Goal: Task Accomplishment & Management: Manage account settings

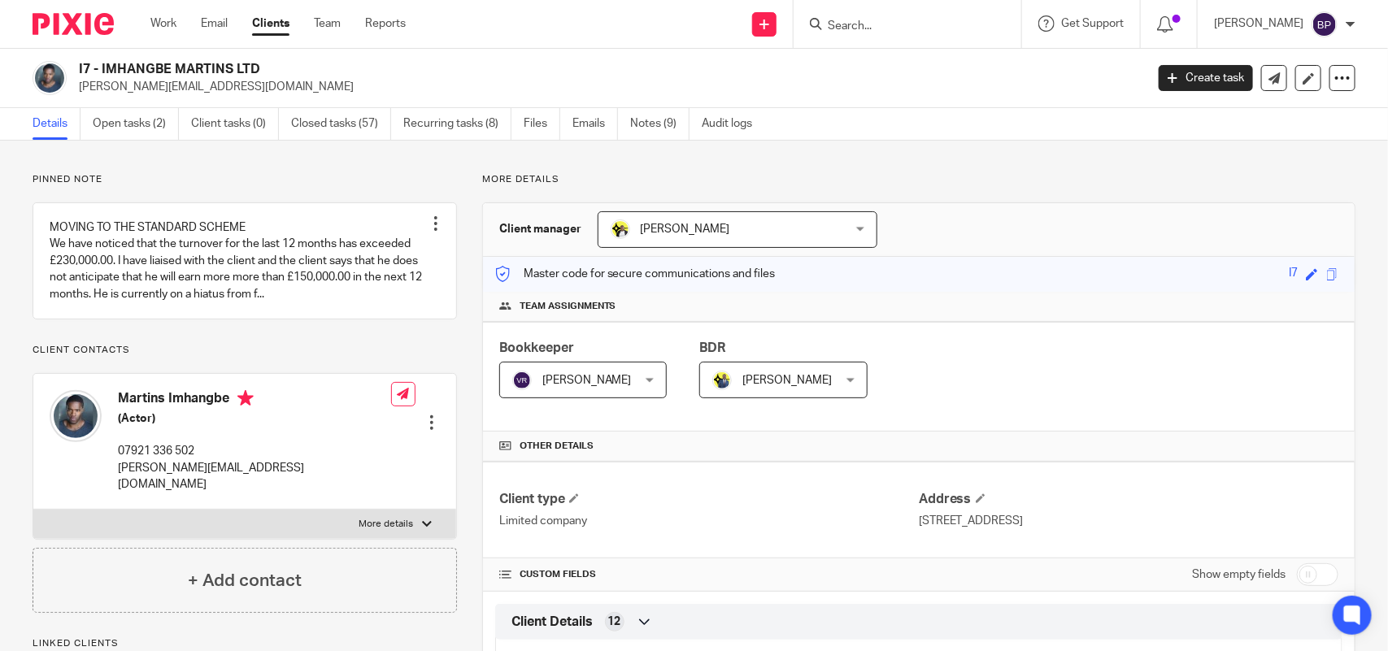
click at [920, 29] on input "Search" at bounding box center [899, 27] width 146 height 15
paste input "MAGNA CINEMA LTD"
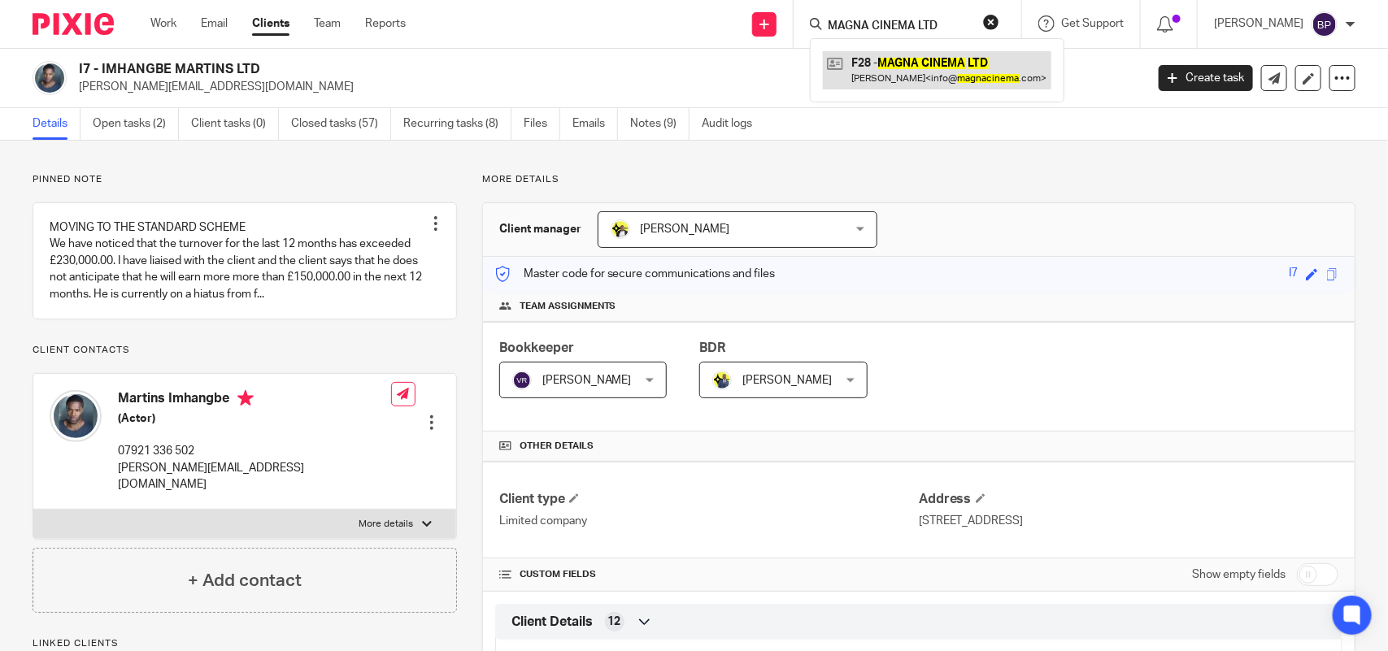
type input "MAGNA CINEMA LTD"
click at [911, 79] on link at bounding box center [937, 69] width 228 height 37
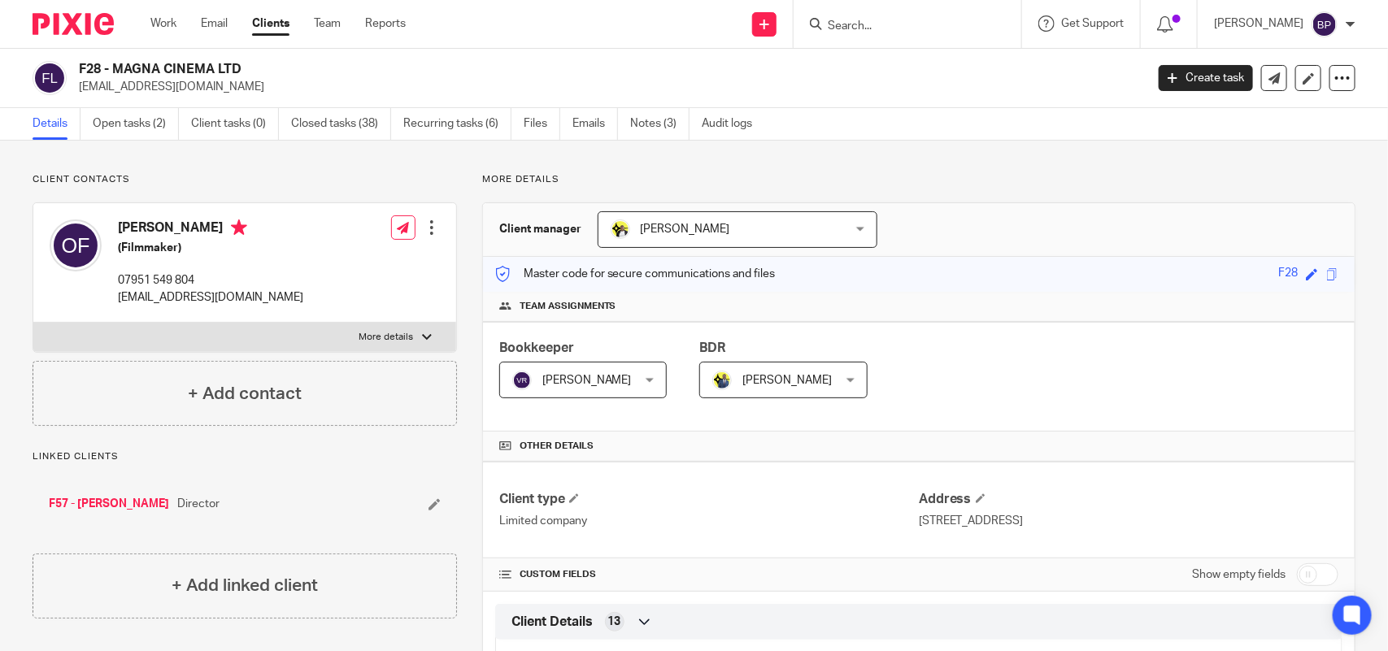
click at [654, 106] on div "F28 - MAGNA CINEMA LTD info@magnacinema.com Create task Update from Companies H…" at bounding box center [694, 78] width 1388 height 59
click at [655, 120] on link "Notes (3)" at bounding box center [659, 124] width 59 height 32
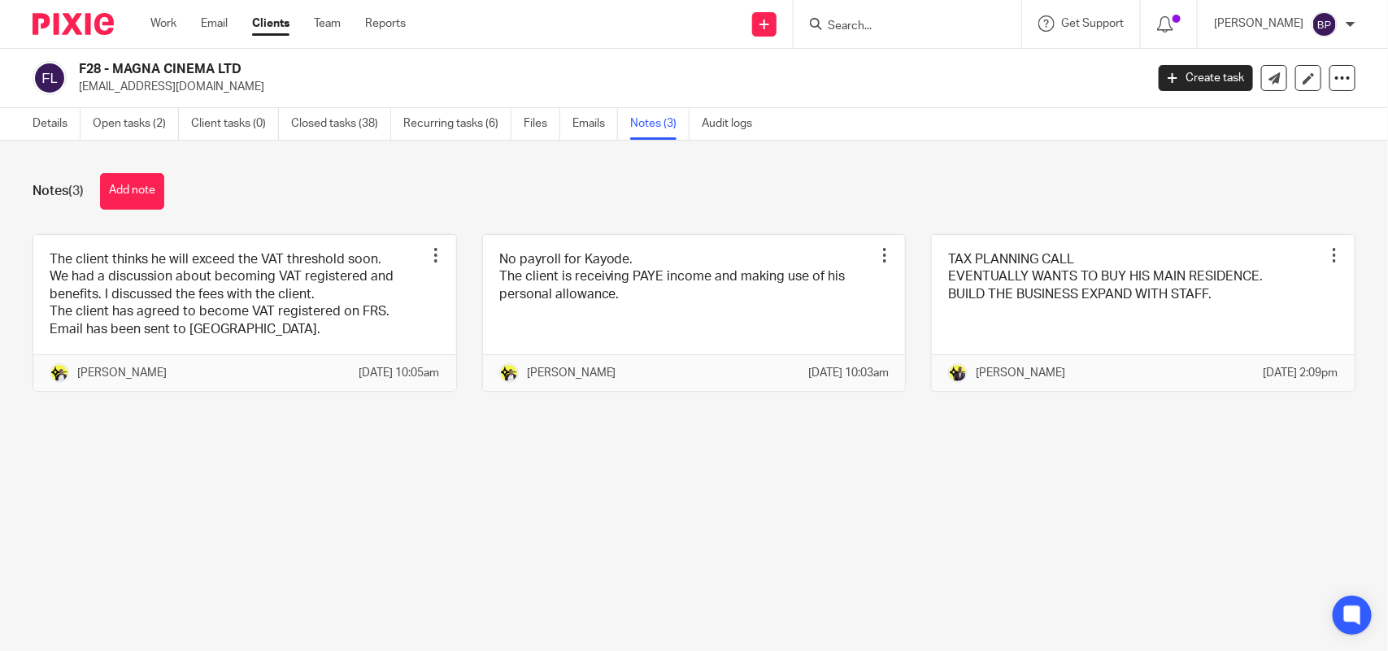
click at [888, 25] on input "Search" at bounding box center [899, 27] width 146 height 15
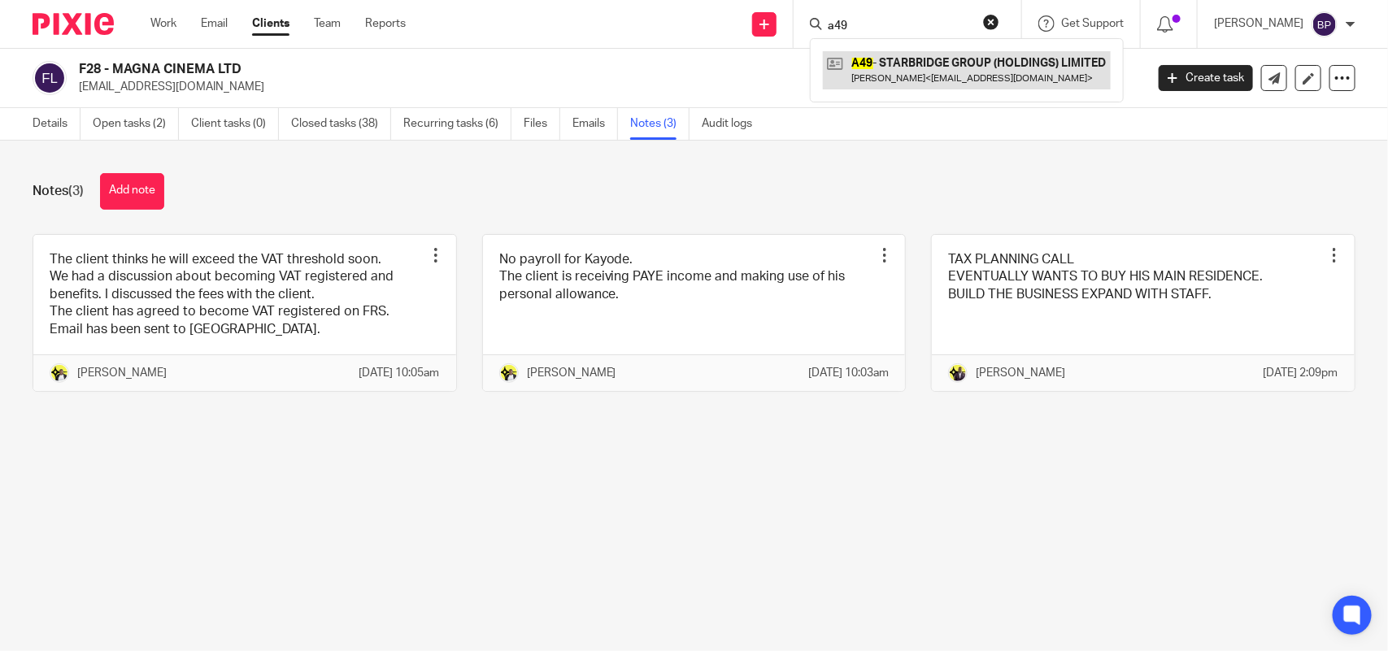
type input "a49"
click at [905, 77] on link at bounding box center [967, 69] width 288 height 37
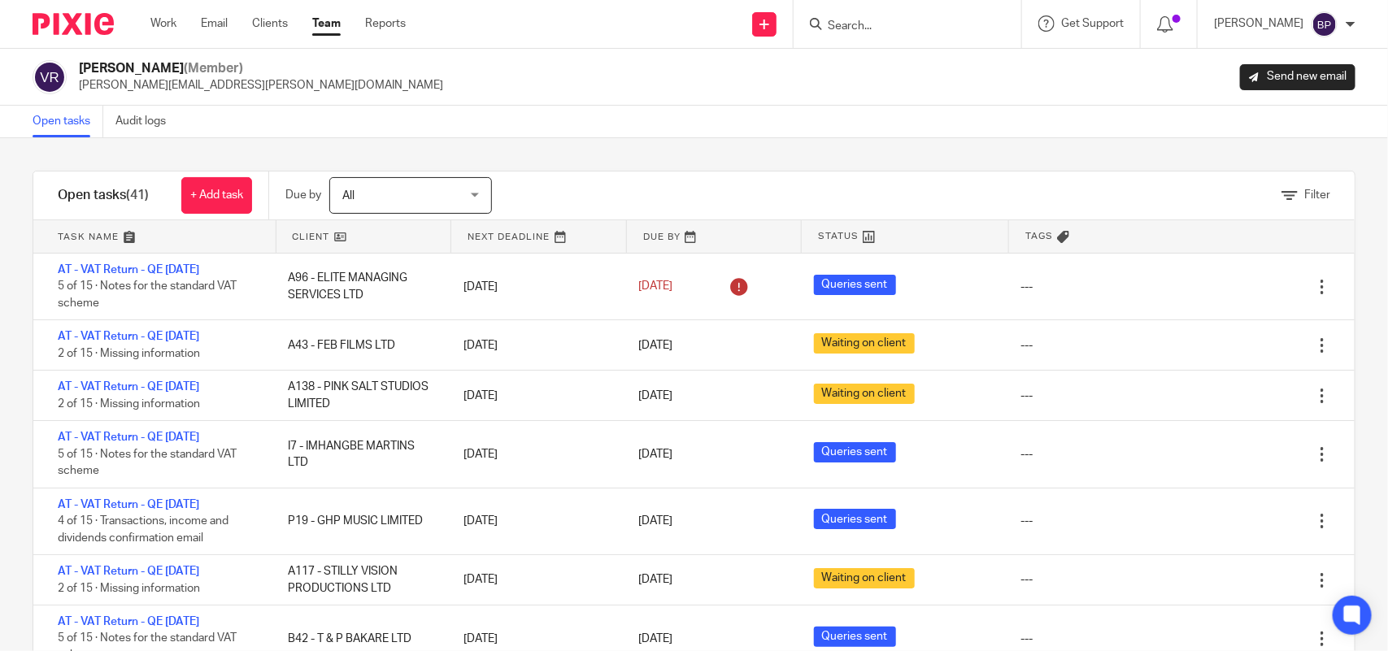
scroll to position [1524, 0]
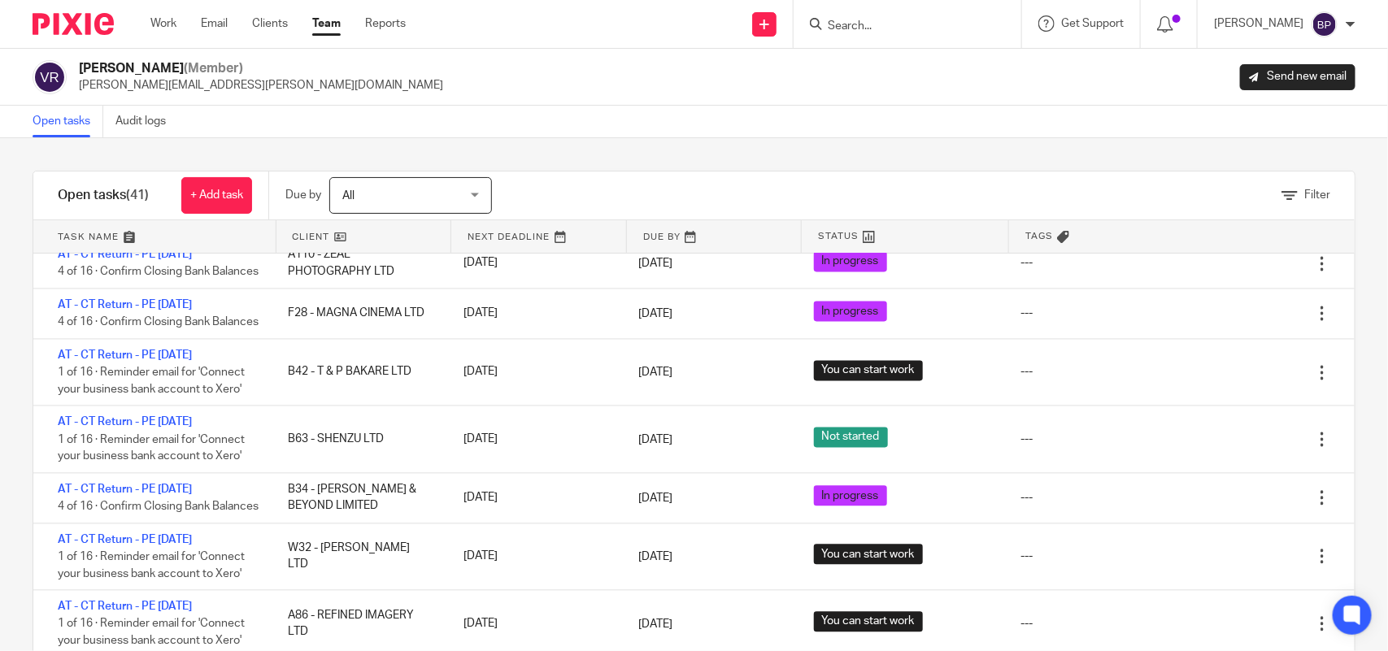
click at [582, 134] on div "Open tasks Audit logs" at bounding box center [694, 122] width 1388 height 33
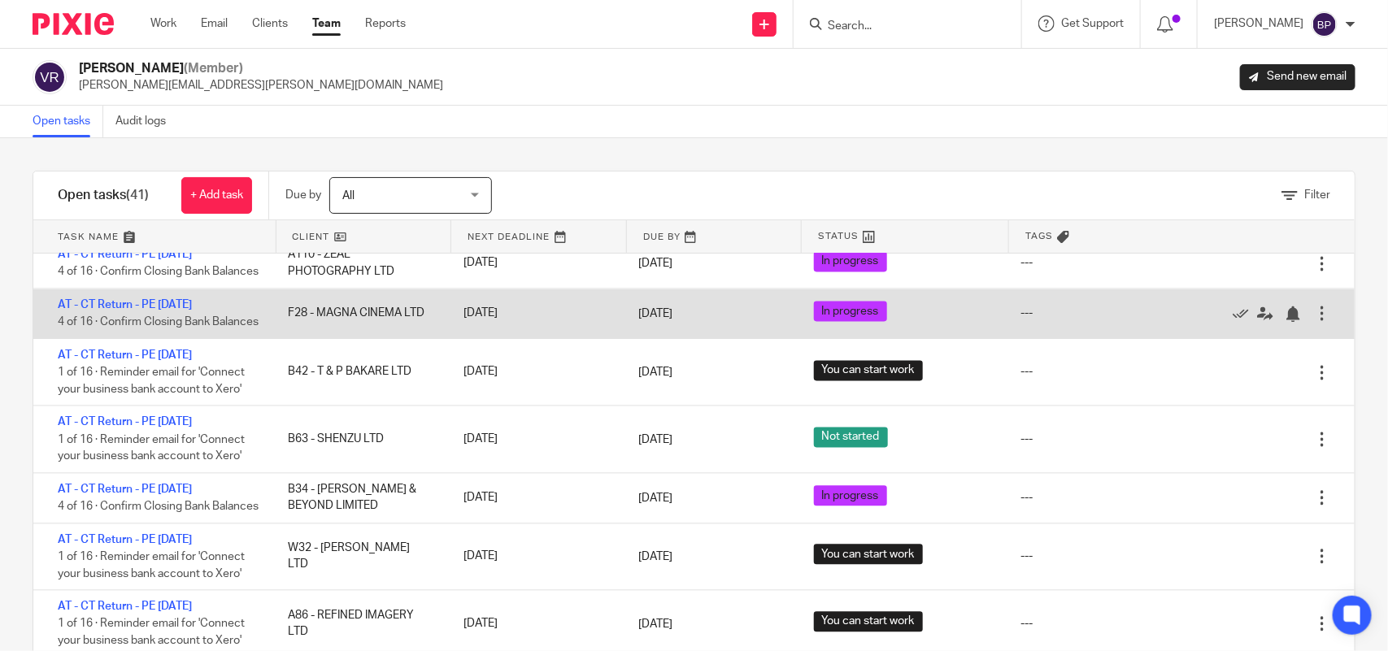
click at [176, 311] on link "AT - CT Return - PE [DATE]" at bounding box center [125, 304] width 134 height 11
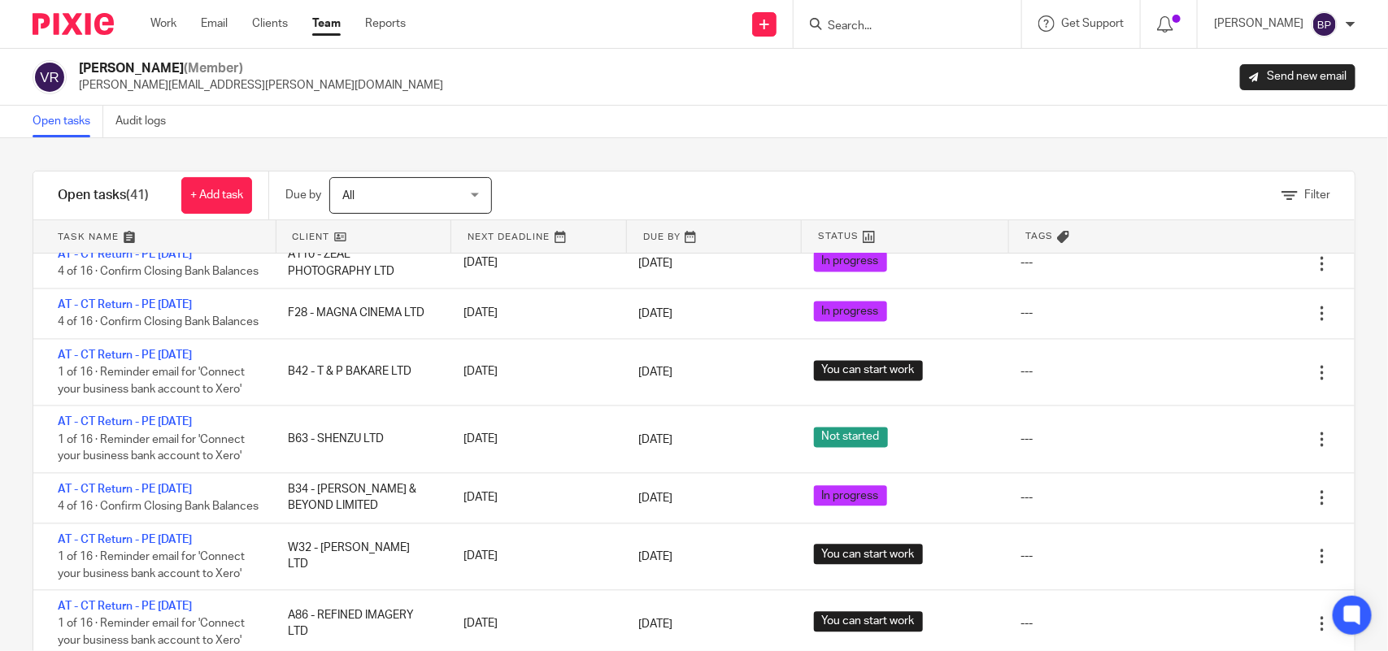
click at [61, 120] on link "Open tasks" at bounding box center [68, 122] width 71 height 32
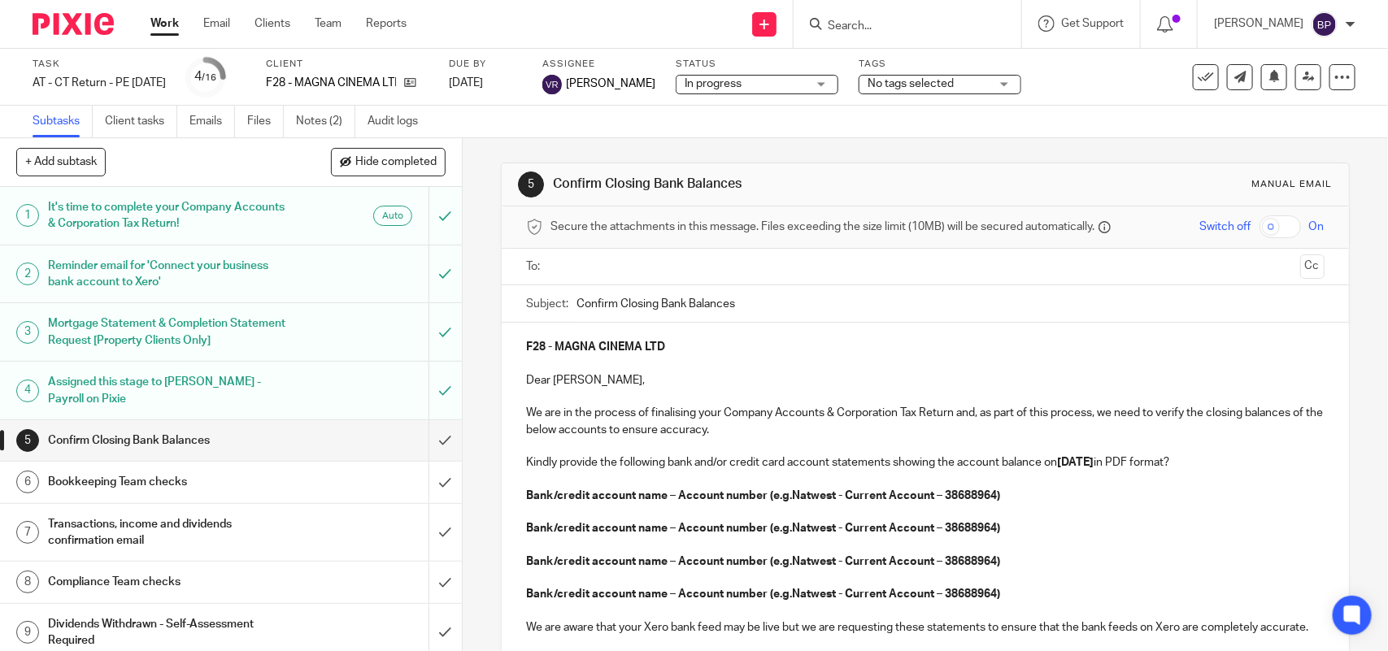
scroll to position [102, 0]
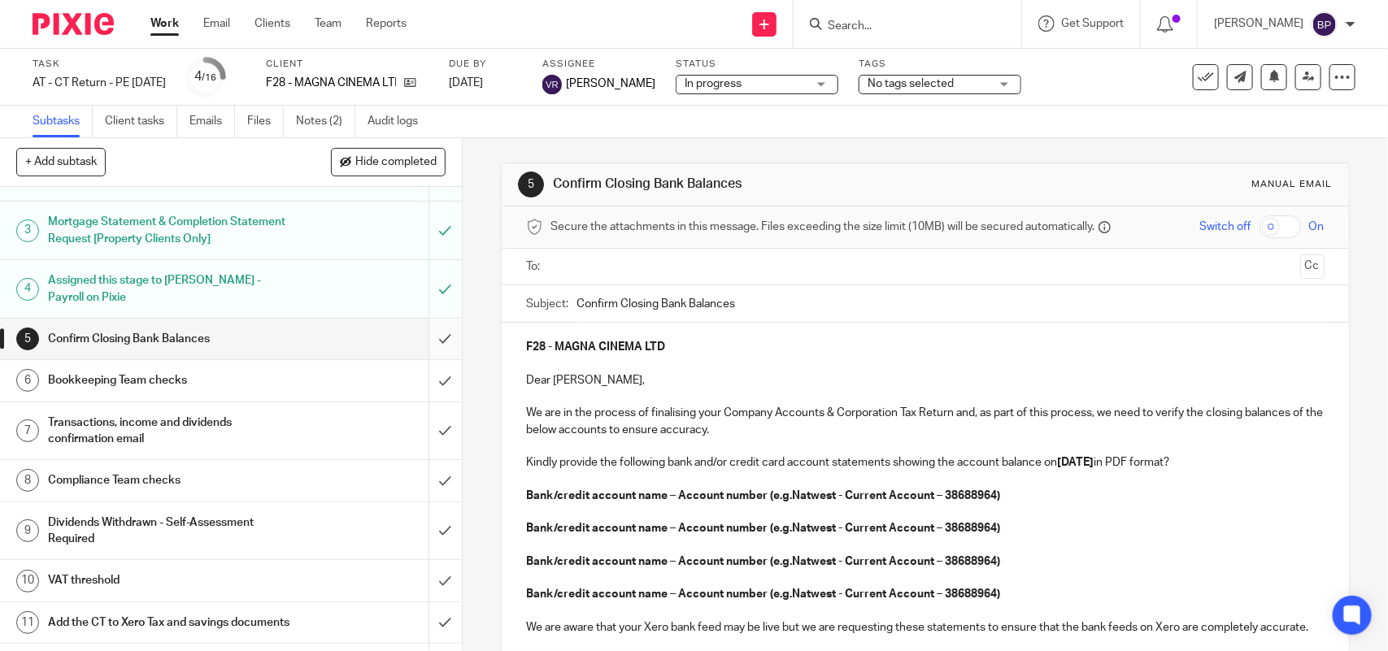
click at [419, 335] on input "submit" at bounding box center [231, 339] width 462 height 41
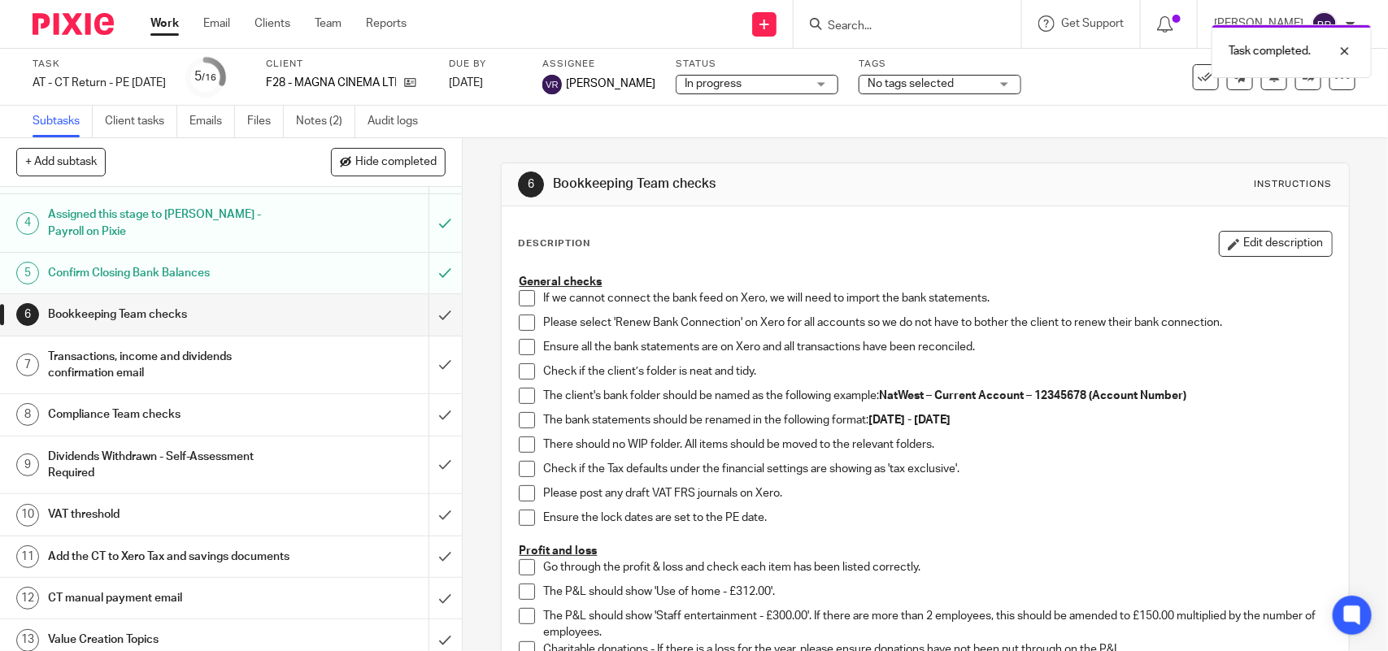
scroll to position [203, 0]
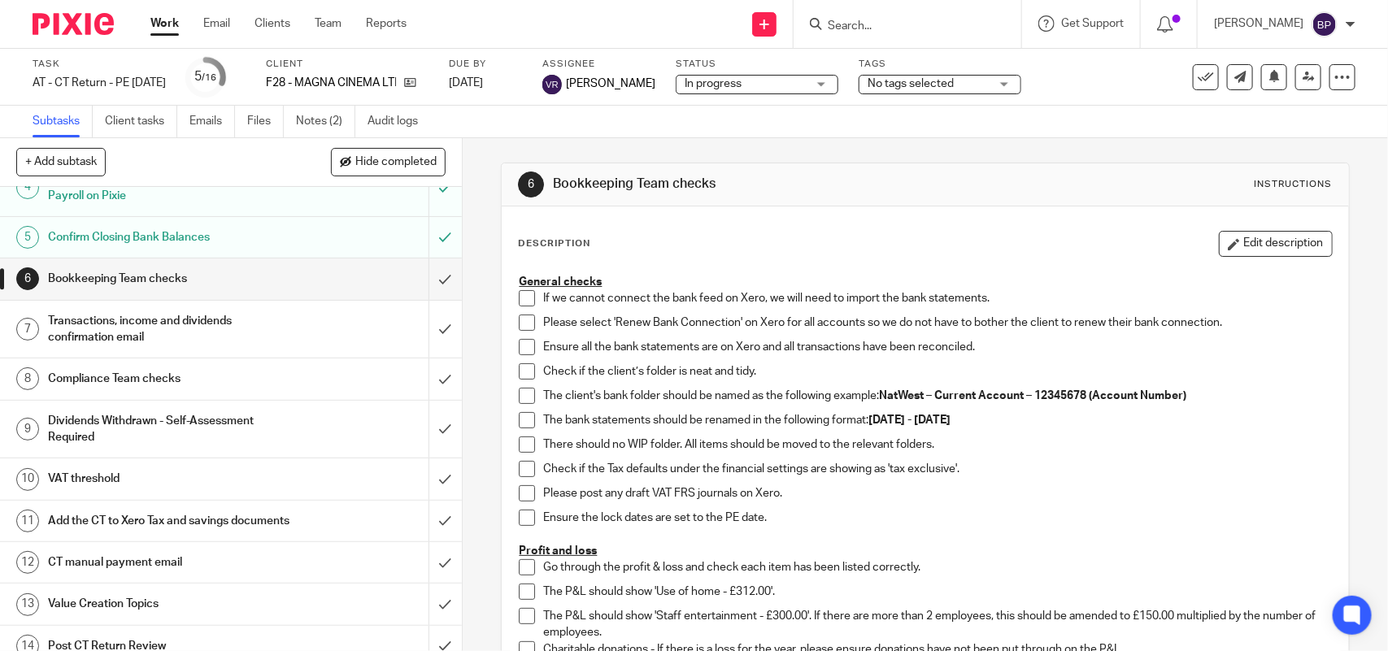
click at [519, 295] on span at bounding box center [527, 298] width 16 height 16
click at [523, 325] on span at bounding box center [527, 323] width 16 height 16
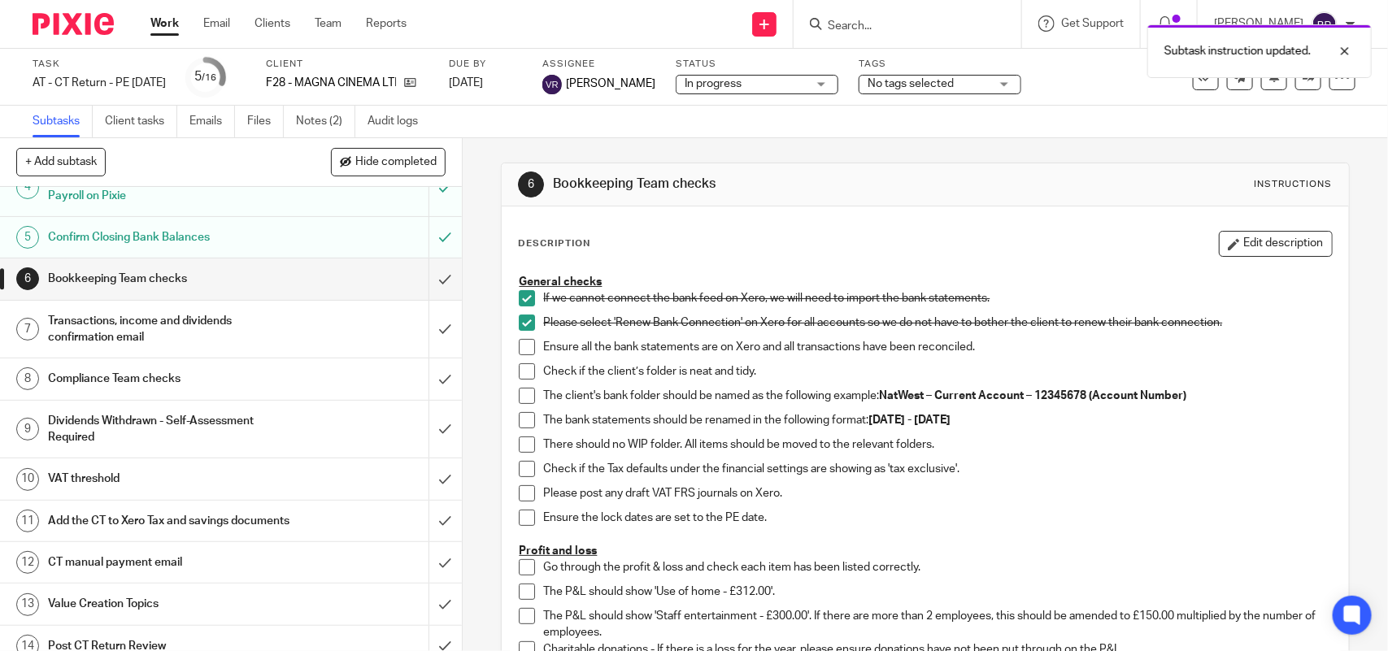
click at [520, 350] on span at bounding box center [527, 347] width 16 height 16
click at [523, 376] on span at bounding box center [527, 371] width 16 height 16
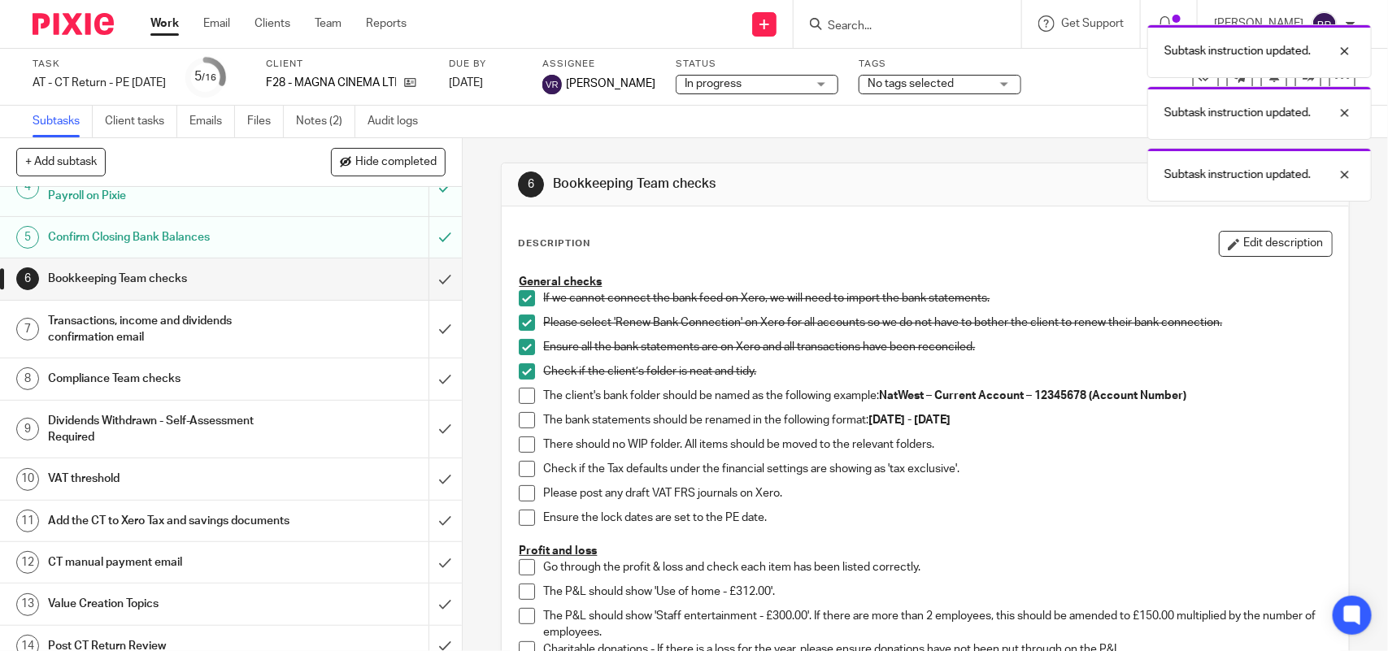
click at [520, 399] on span at bounding box center [527, 396] width 16 height 16
click at [521, 424] on span at bounding box center [527, 420] width 16 height 16
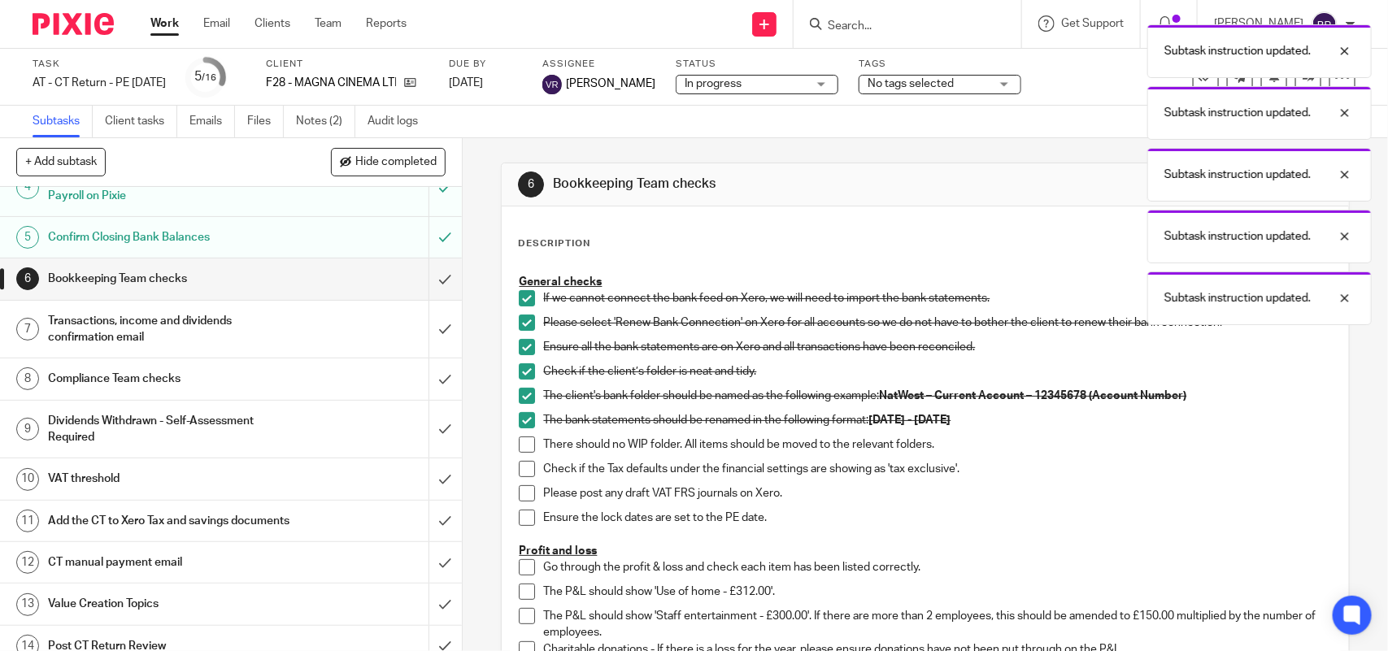
click at [520, 446] on span at bounding box center [527, 445] width 16 height 16
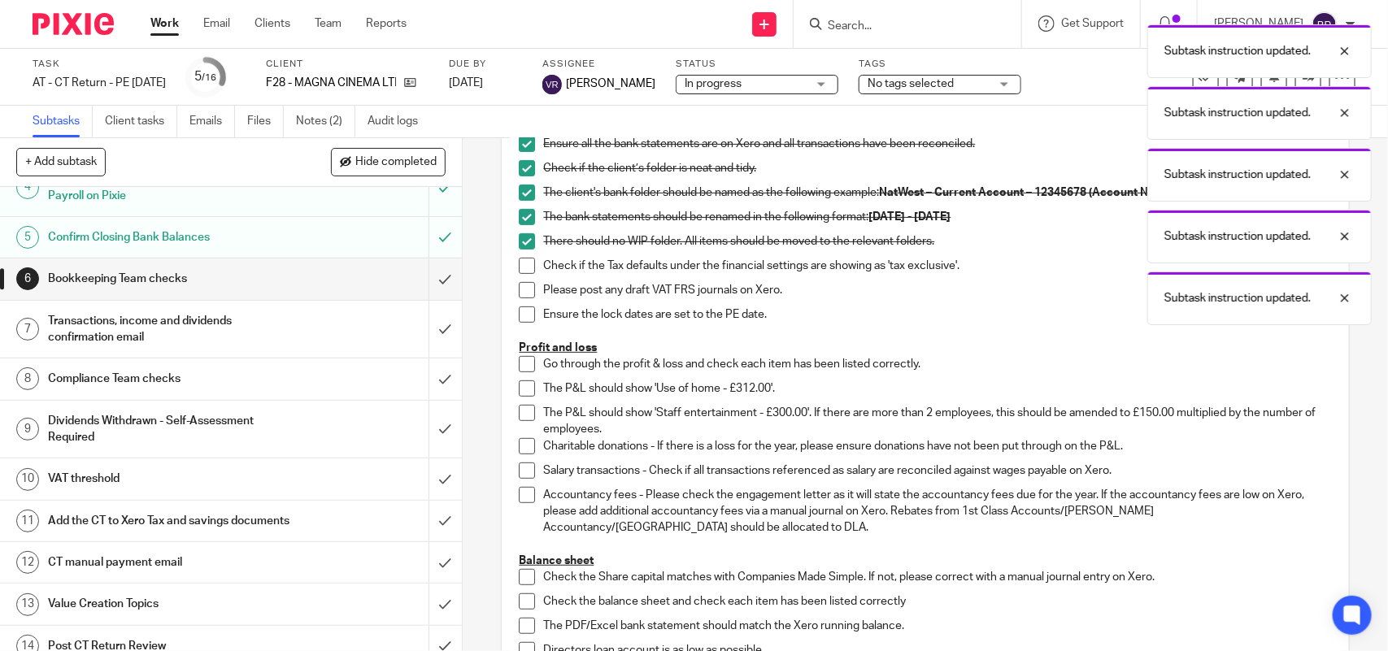
click at [519, 261] on span at bounding box center [527, 266] width 16 height 16
click at [521, 291] on span at bounding box center [527, 290] width 16 height 16
click at [526, 311] on span at bounding box center [527, 314] width 16 height 16
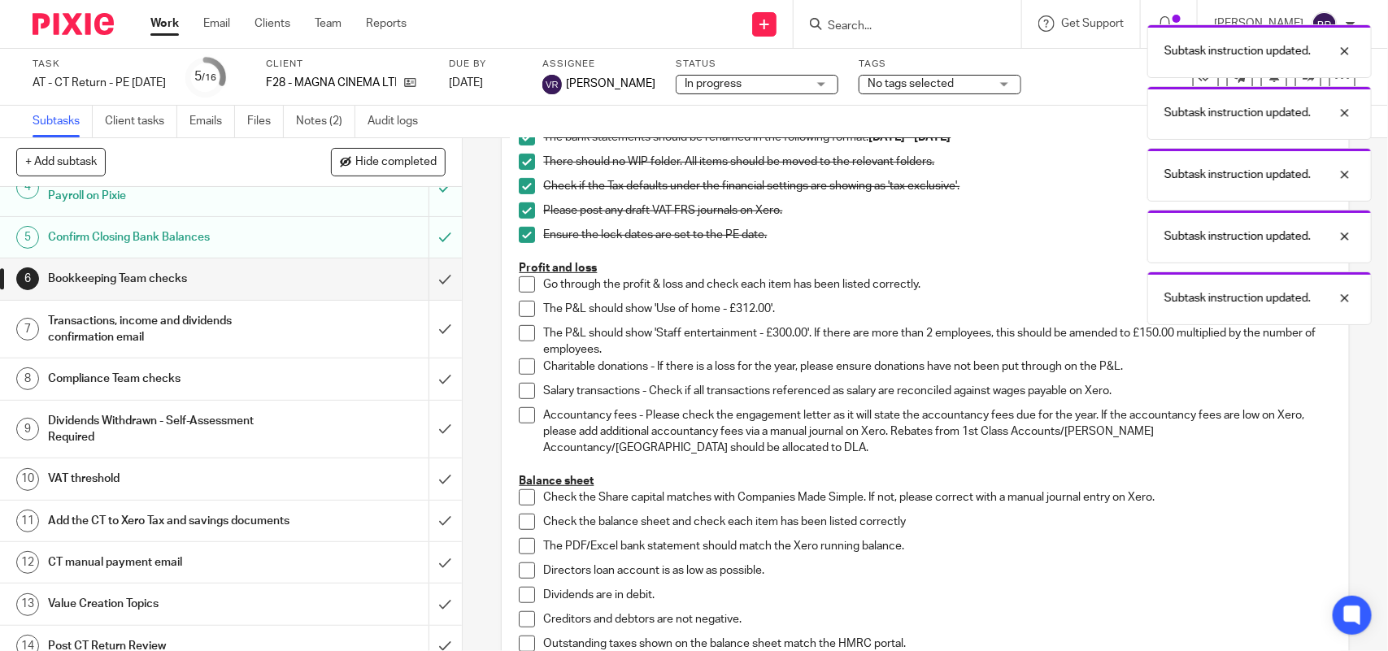
scroll to position [406, 0]
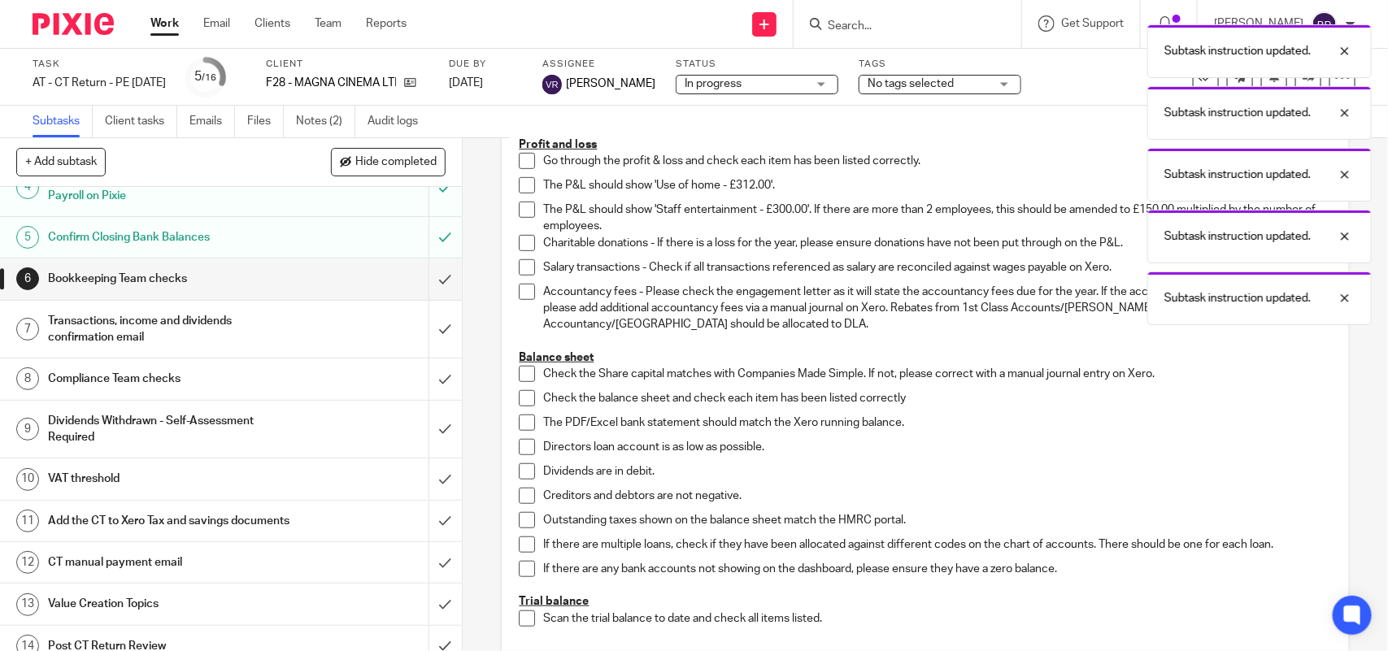
click at [519, 163] on span at bounding box center [527, 161] width 16 height 16
click at [519, 179] on span at bounding box center [527, 185] width 16 height 16
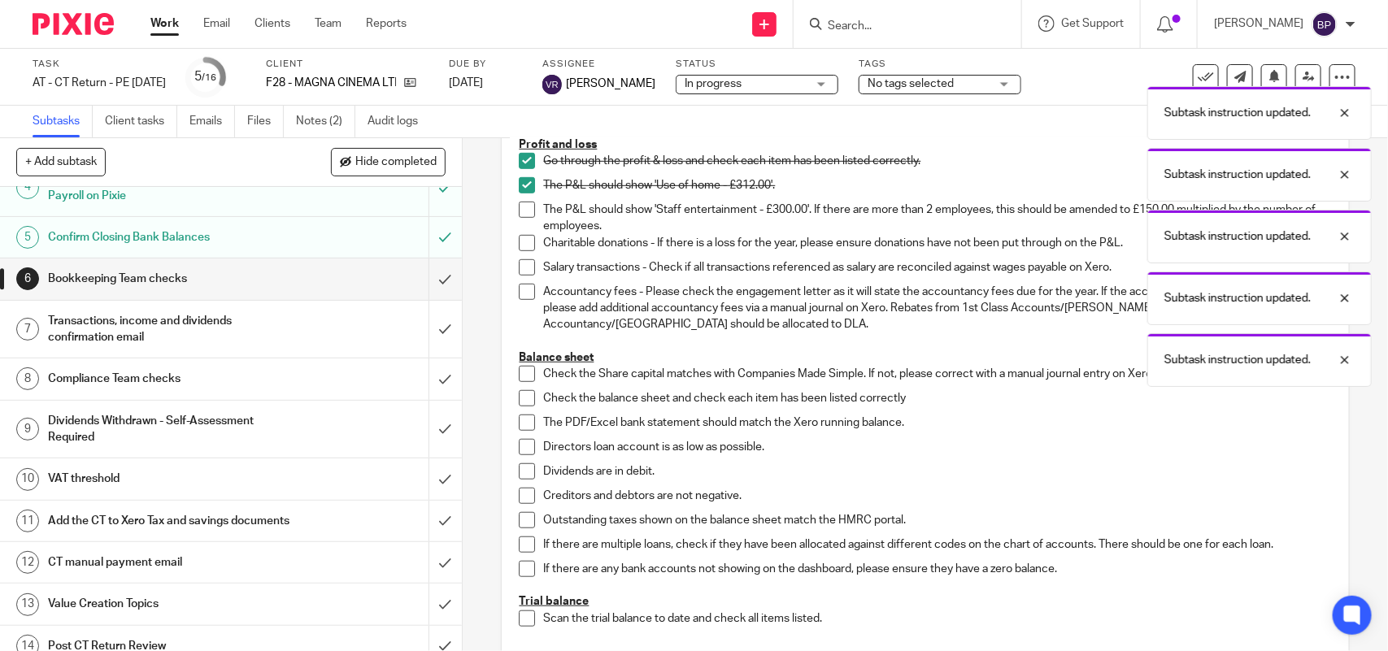
click at [521, 216] on span at bounding box center [527, 210] width 16 height 16
click at [524, 245] on span at bounding box center [527, 243] width 16 height 16
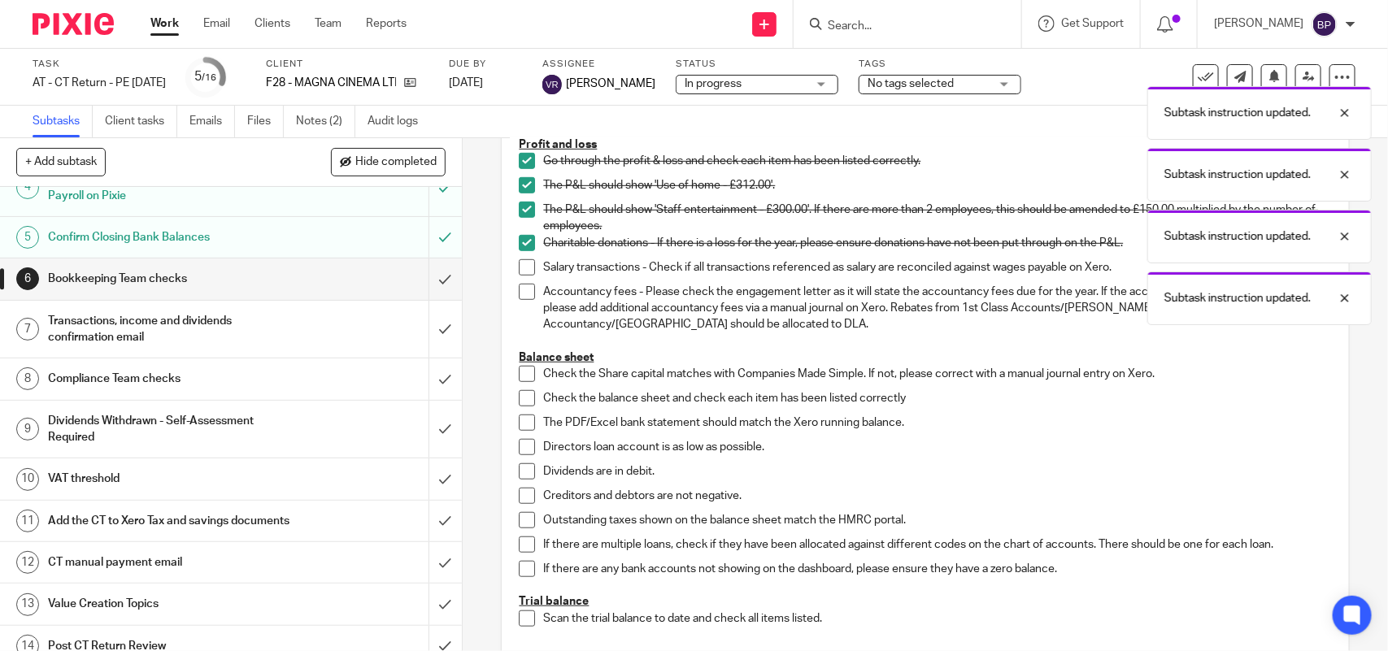
click at [524, 277] on li "Salary transactions - Check if all transactions referenced as salary are reconc…" at bounding box center [925, 271] width 812 height 24
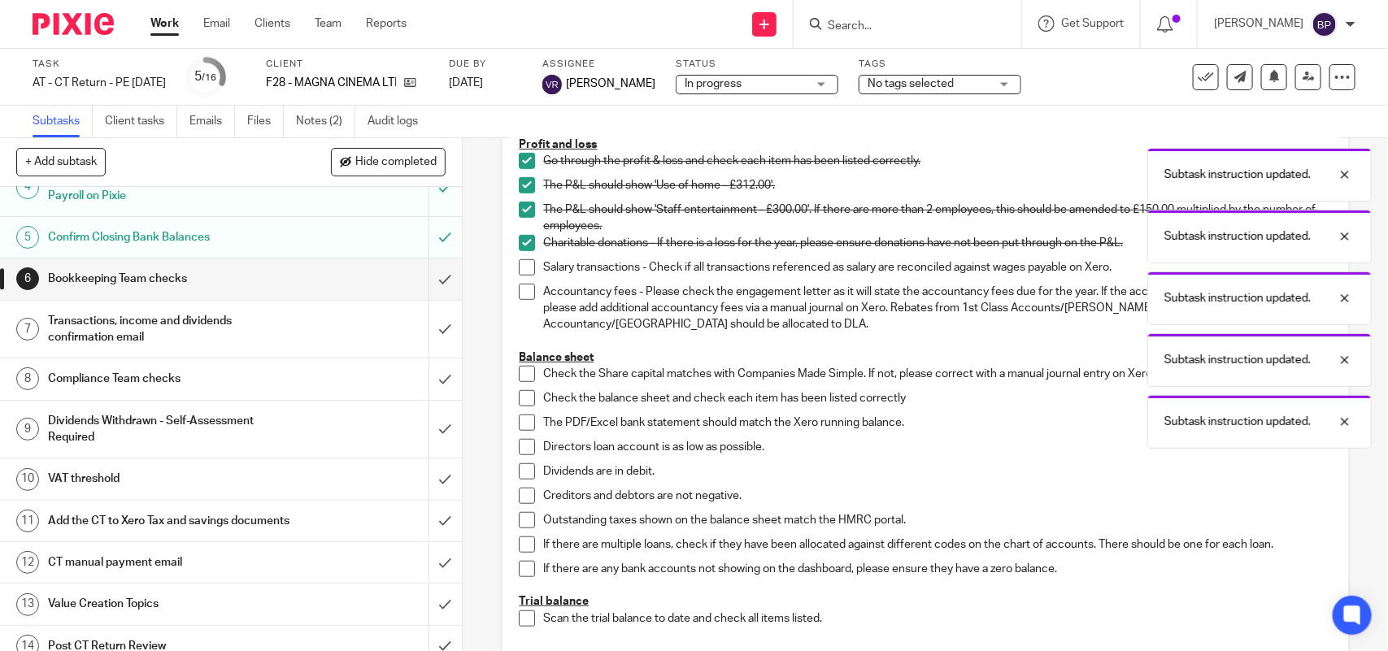
click at [523, 268] on span at bounding box center [527, 267] width 16 height 16
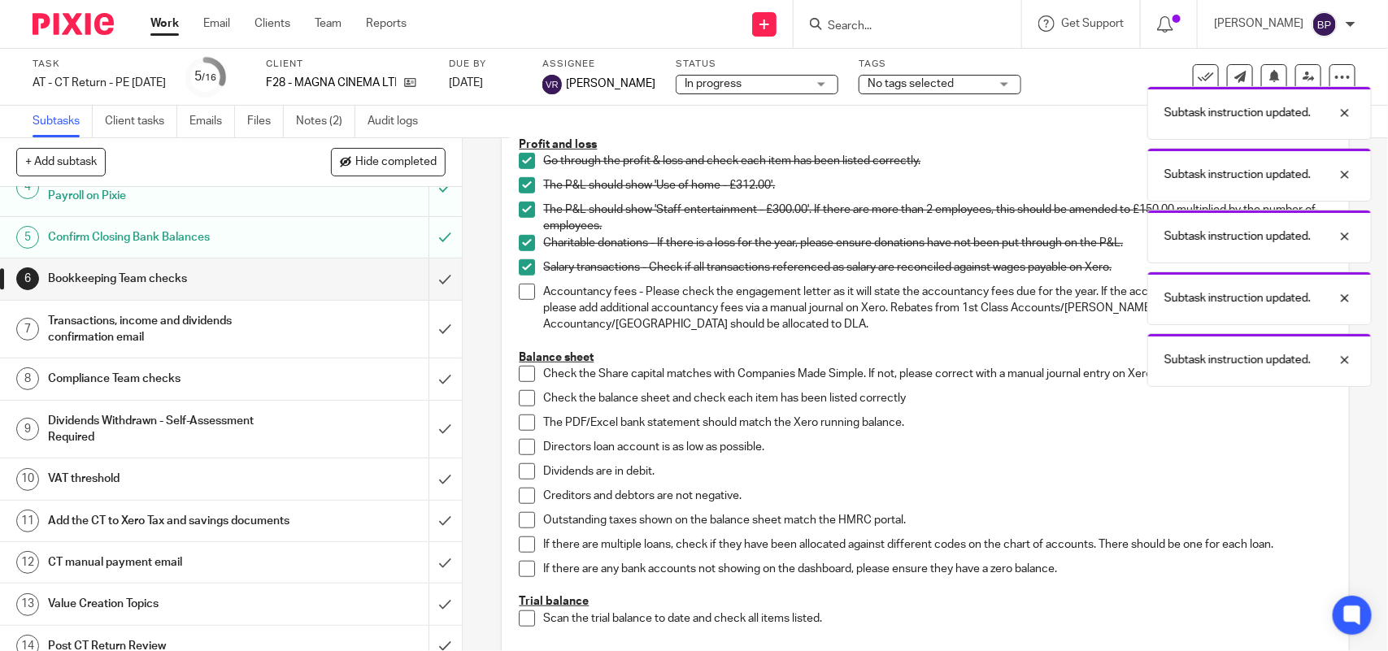
click at [526, 293] on span at bounding box center [527, 292] width 16 height 16
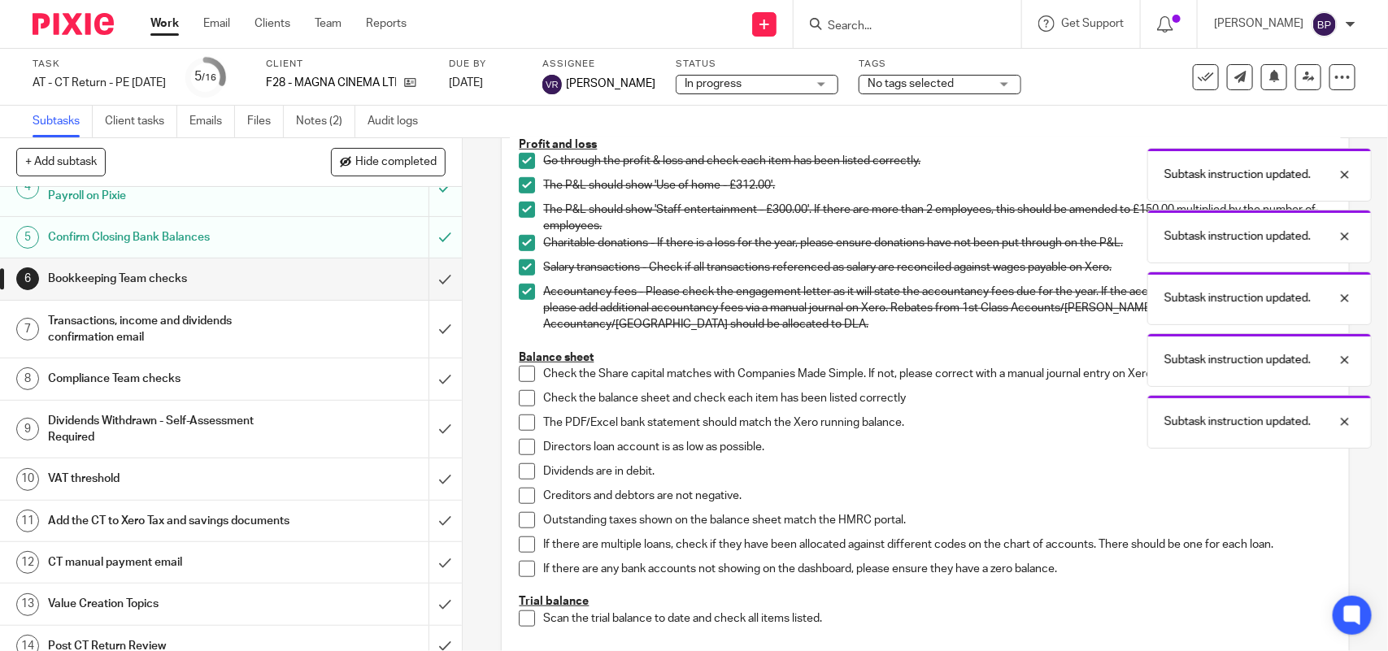
scroll to position [602, 0]
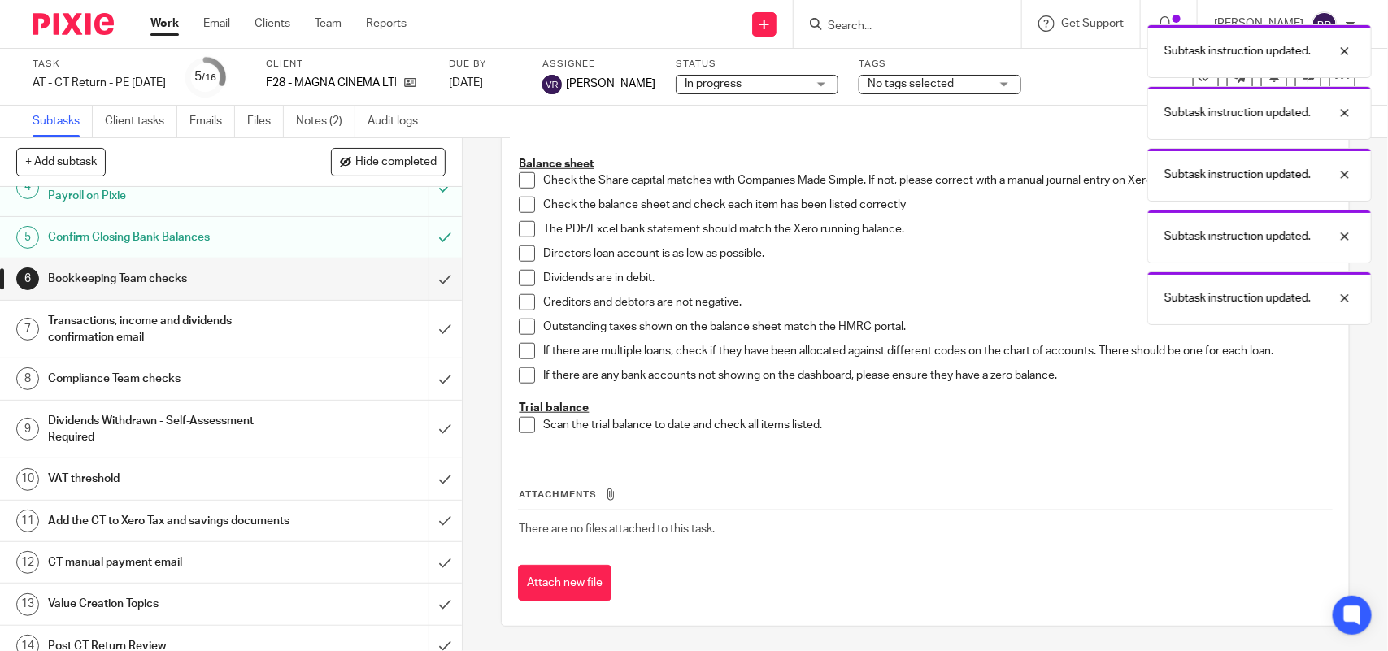
click at [523, 177] on span at bounding box center [527, 180] width 16 height 16
click at [529, 205] on li "Check the balance sheet and check each item has been listed correctly" at bounding box center [925, 209] width 812 height 24
click at [519, 205] on span at bounding box center [527, 205] width 16 height 16
click at [519, 234] on span at bounding box center [527, 229] width 16 height 16
click at [519, 260] on span at bounding box center [527, 254] width 16 height 16
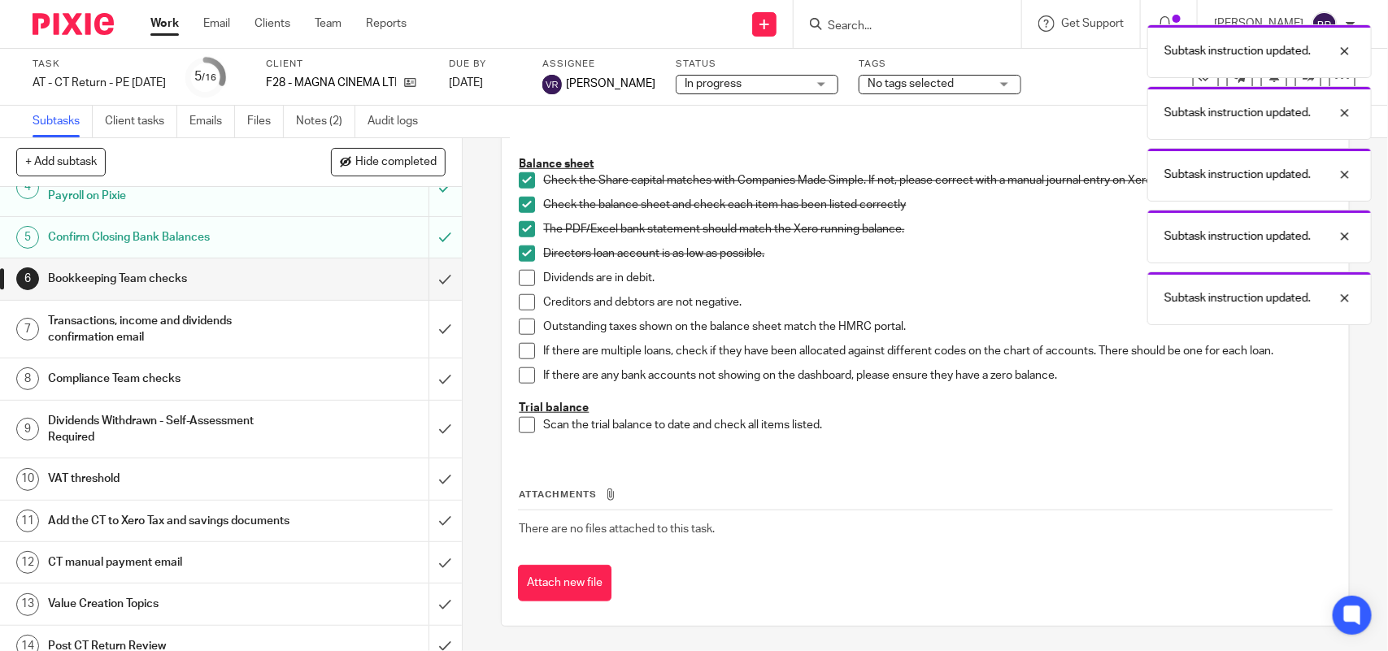
click at [519, 275] on span at bounding box center [527, 278] width 16 height 16
click at [523, 305] on span at bounding box center [527, 302] width 16 height 16
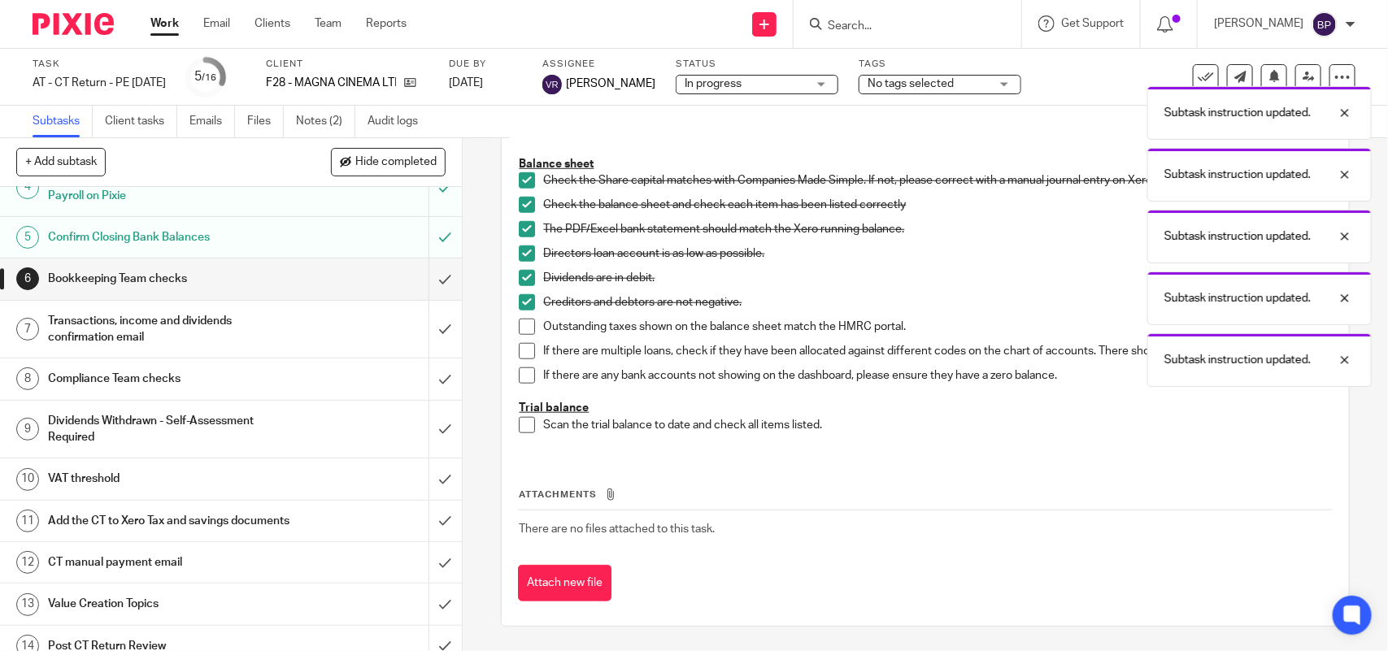
click at [523, 325] on span at bounding box center [527, 327] width 16 height 16
click at [523, 354] on span at bounding box center [527, 351] width 16 height 16
click at [519, 375] on span at bounding box center [527, 375] width 16 height 16
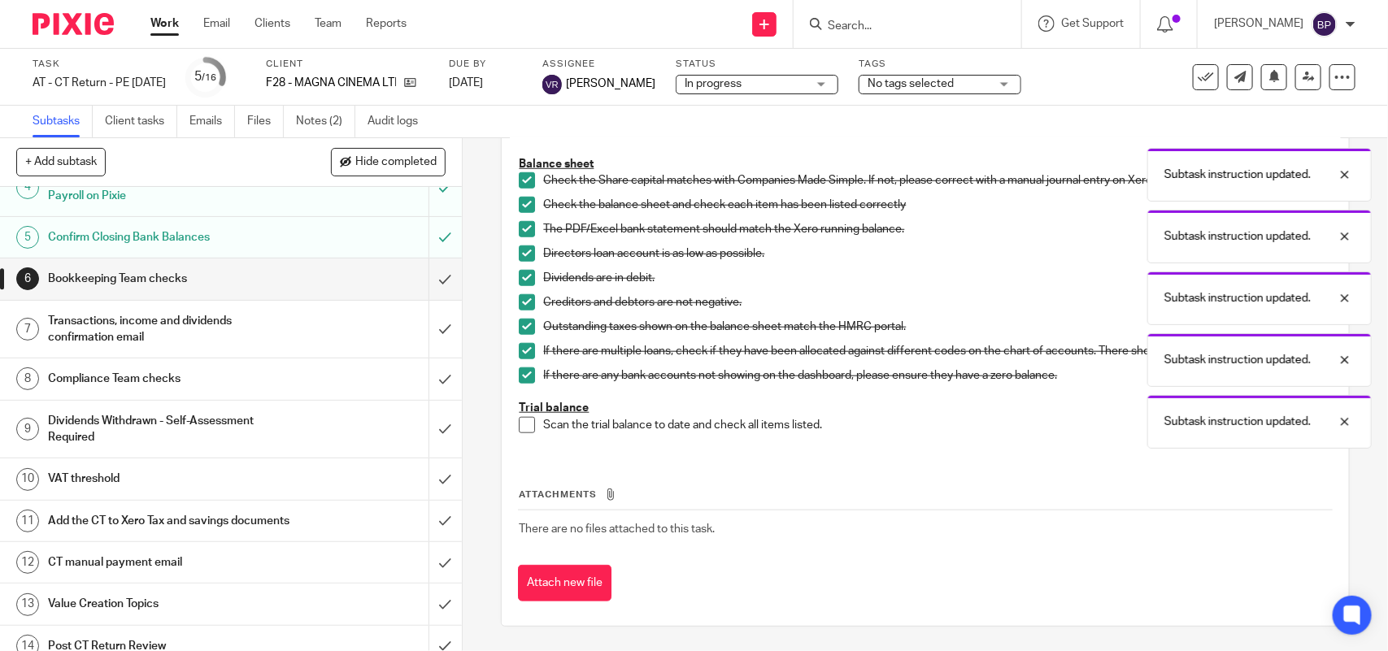
click at [519, 424] on span at bounding box center [527, 425] width 16 height 16
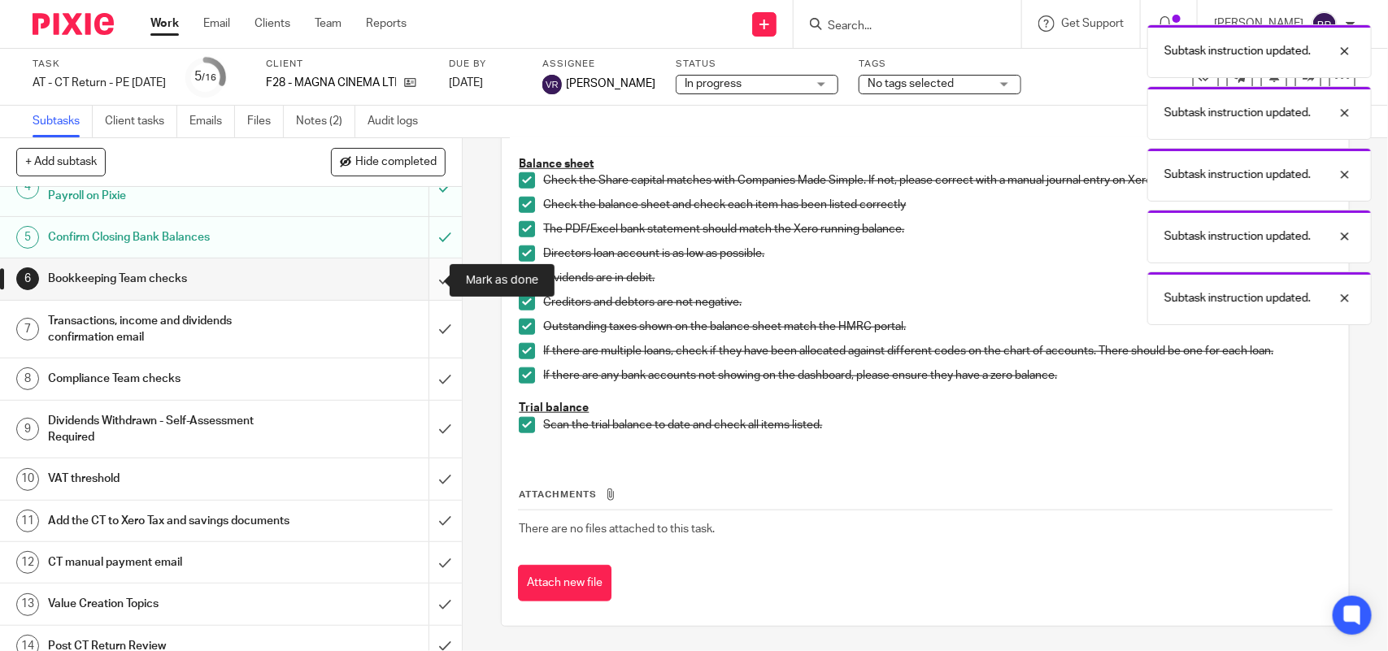
click at [412, 271] on input "submit" at bounding box center [231, 279] width 462 height 41
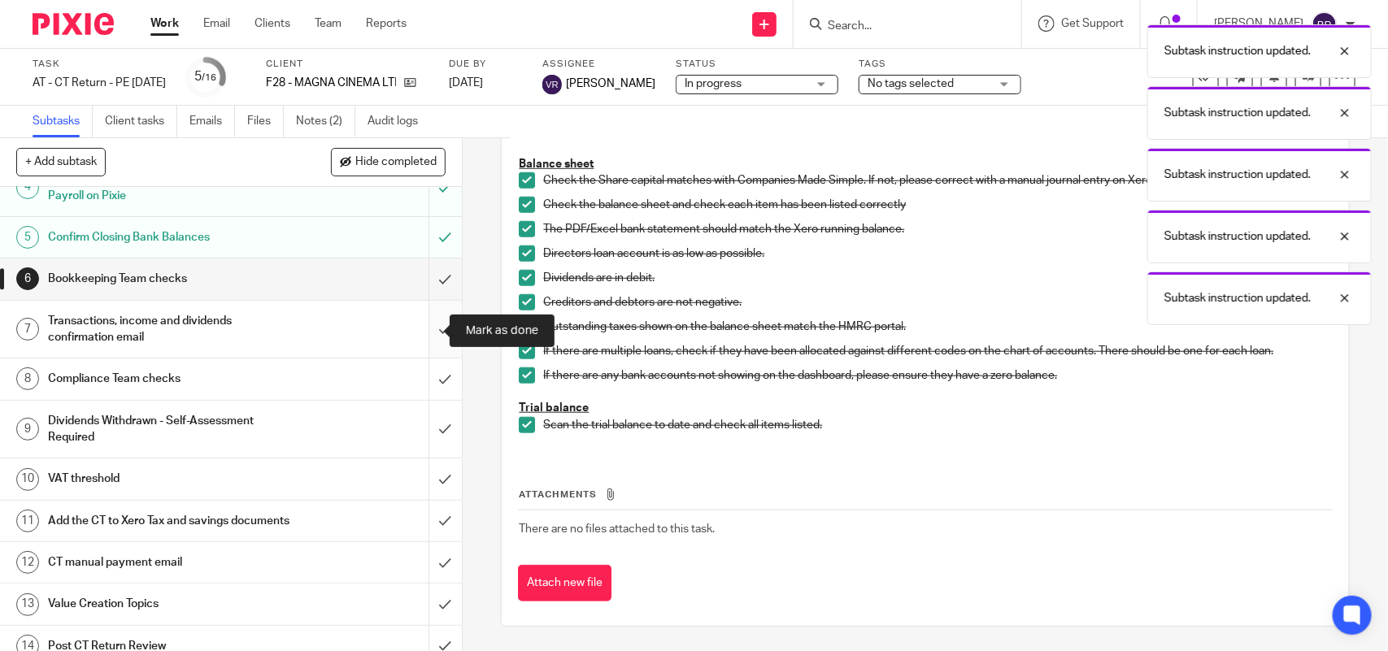
click at [420, 317] on input "submit" at bounding box center [231, 330] width 462 height 58
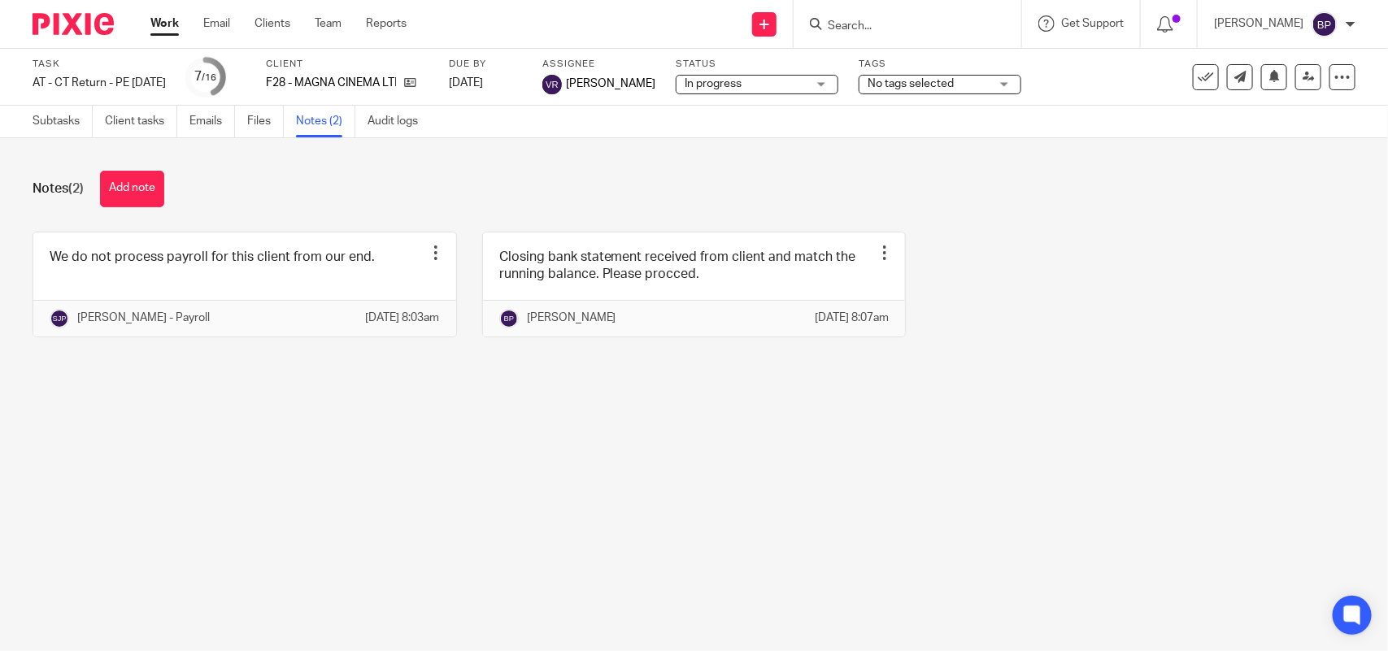
click at [172, 192] on div "Notes (2) Add note" at bounding box center [694, 189] width 1323 height 37
click at [154, 177] on button "Add note" at bounding box center [132, 189] width 64 height 37
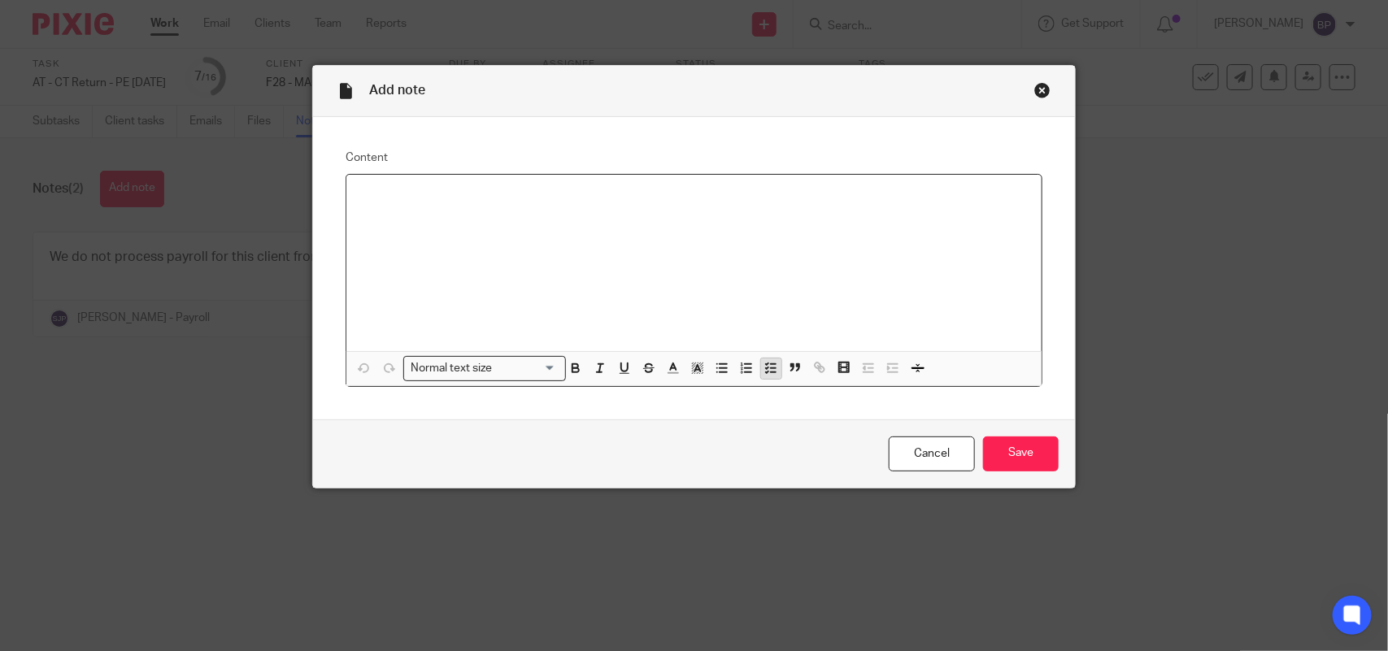
click at [763, 371] on icon "button" at bounding box center [770, 368] width 15 height 15
click at [763, 368] on icon "button" at bounding box center [770, 368] width 15 height 15
click at [802, 205] on div "Please refer the sales/ trade debtors and advise if any changes are required." at bounding box center [706, 200] width 645 height 24
click at [488, 212] on p "Please refer the sales/ trade debtors and advise if any changes are required. I…" at bounding box center [706, 204] width 645 height 33
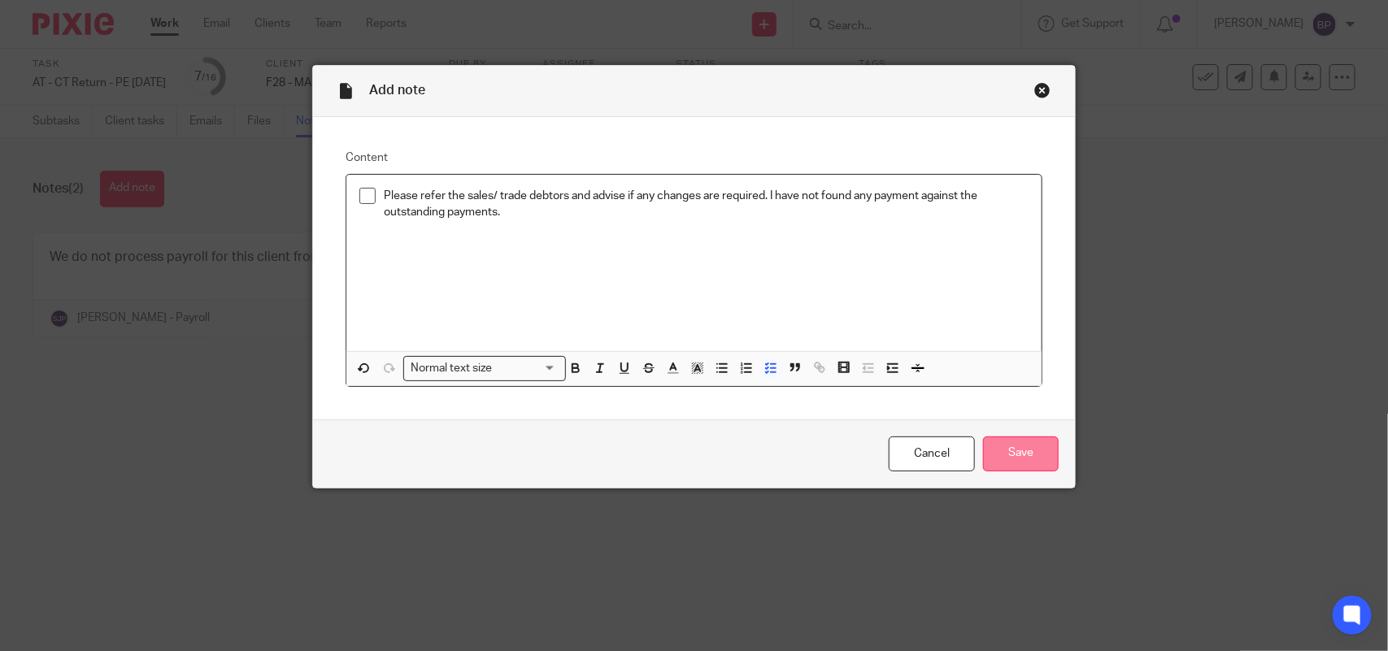
drag, startPoint x: 1021, startPoint y: 444, endPoint x: 1051, endPoint y: 428, distance: 33.8
click at [1020, 445] on input "Save" at bounding box center [1021, 454] width 76 height 35
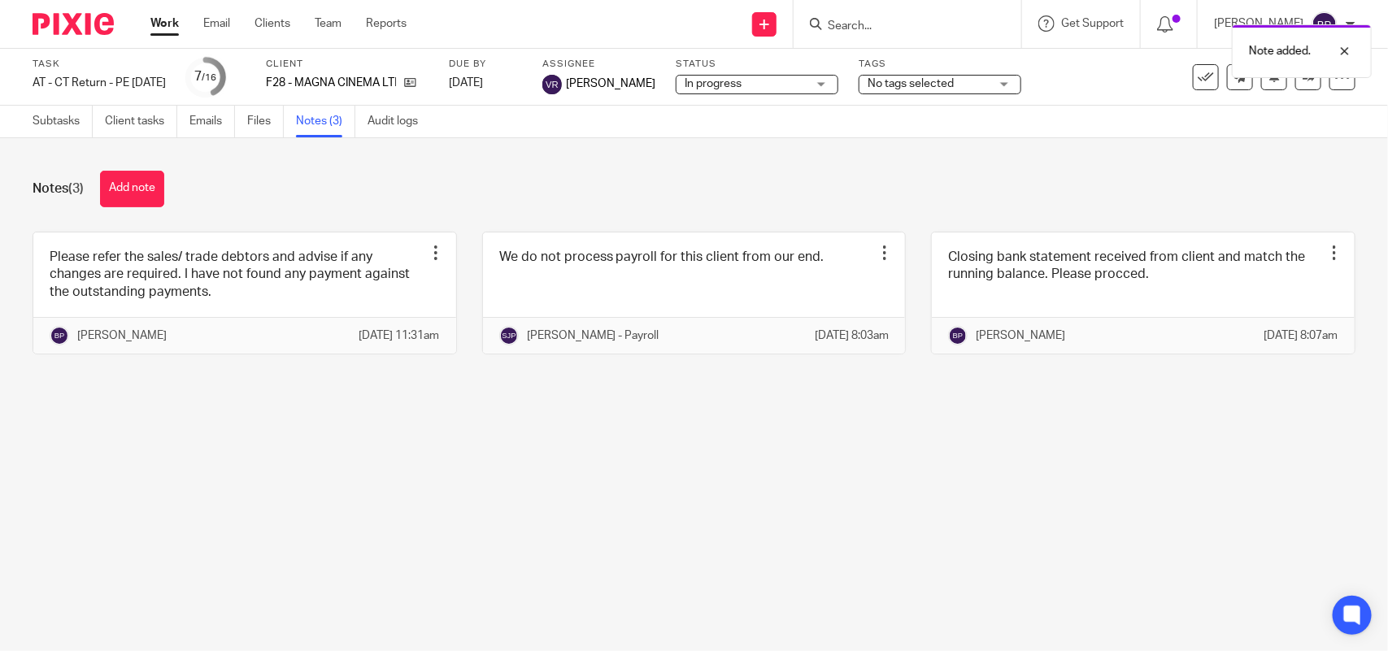
click at [762, 85] on span "In progress" at bounding box center [746, 84] width 122 height 17
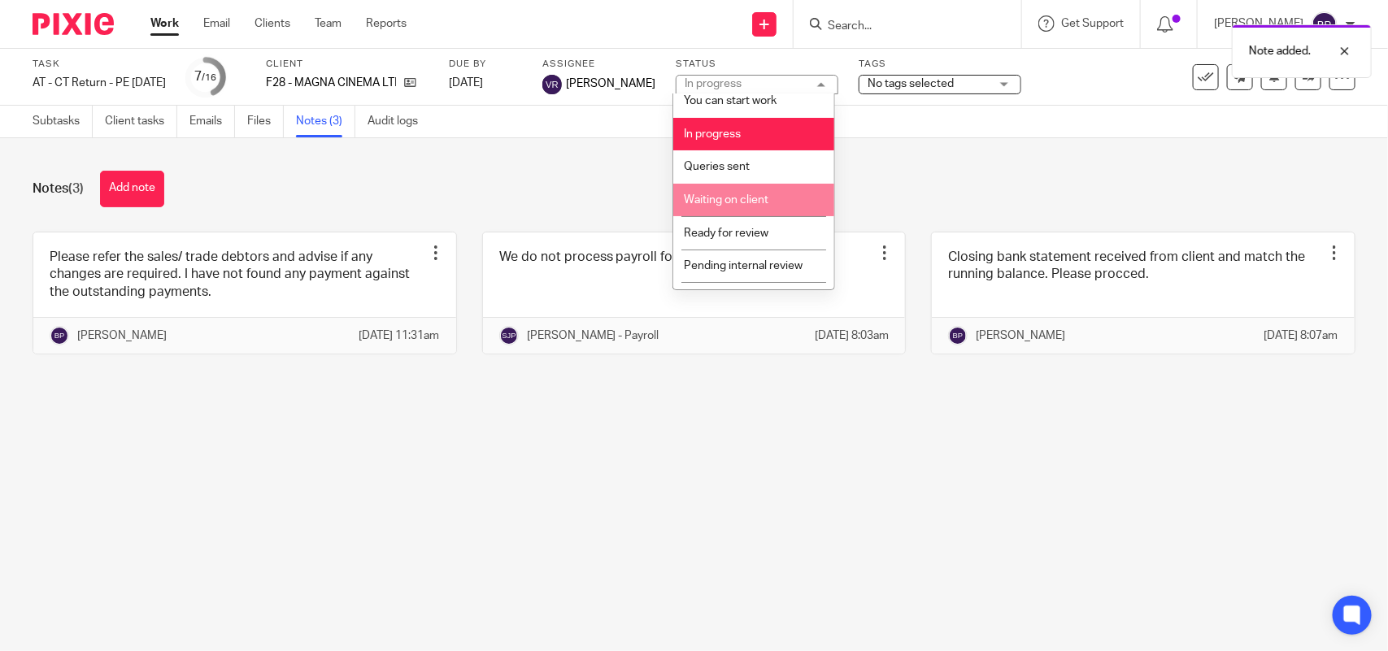
scroll to position [66, 0]
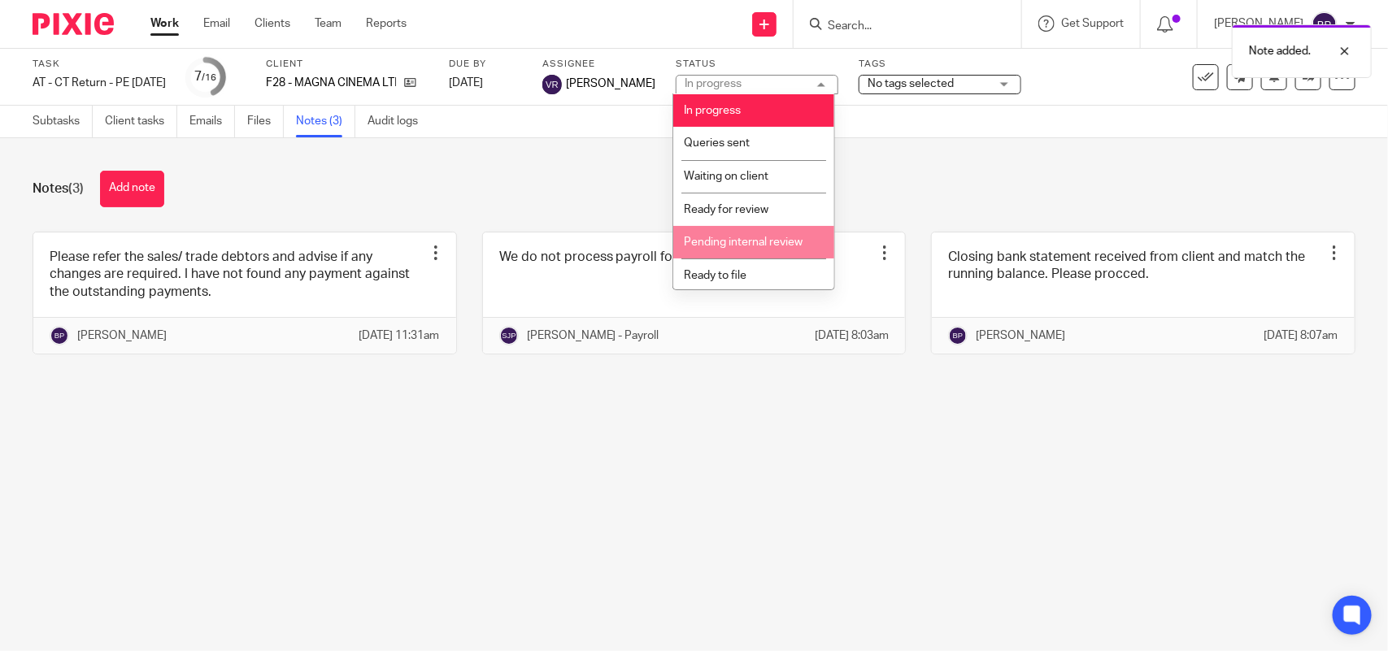
click at [771, 233] on li "Pending internal review" at bounding box center [753, 242] width 161 height 33
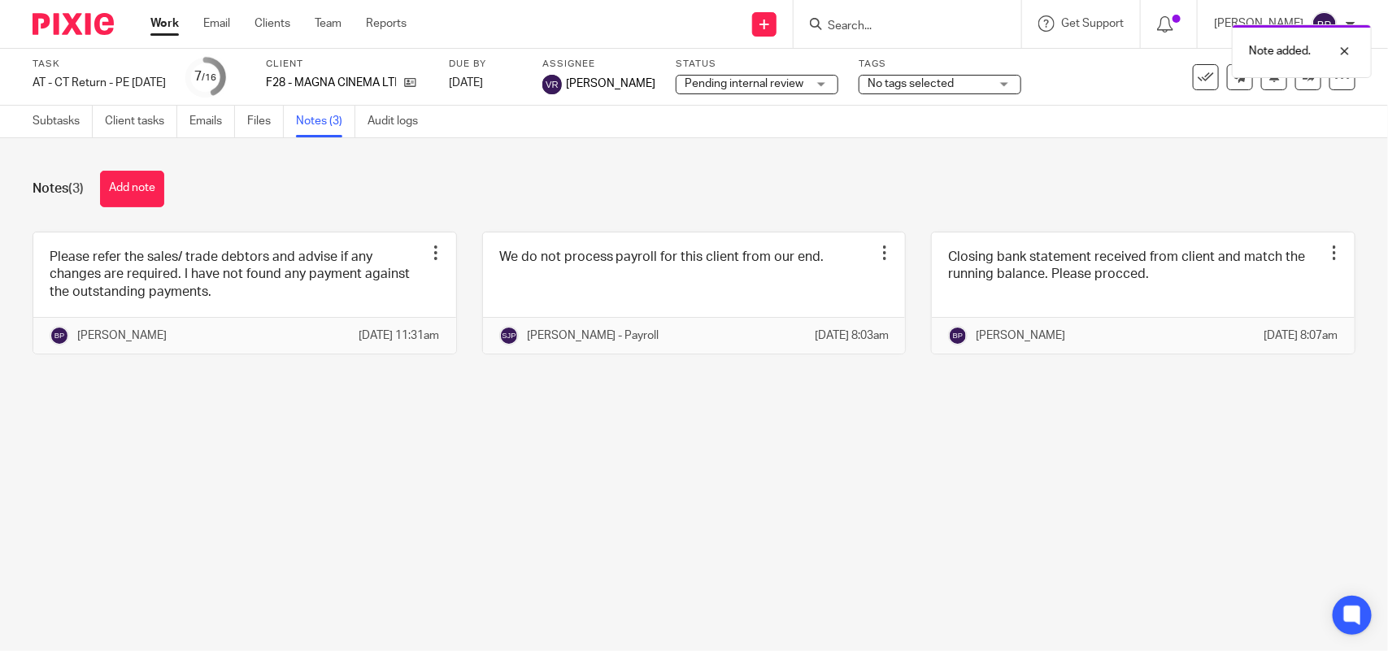
click at [958, 153] on div "Notes (3) Add note Please refer the sales/ trade debtors and advise if any chan…" at bounding box center [694, 274] width 1388 height 273
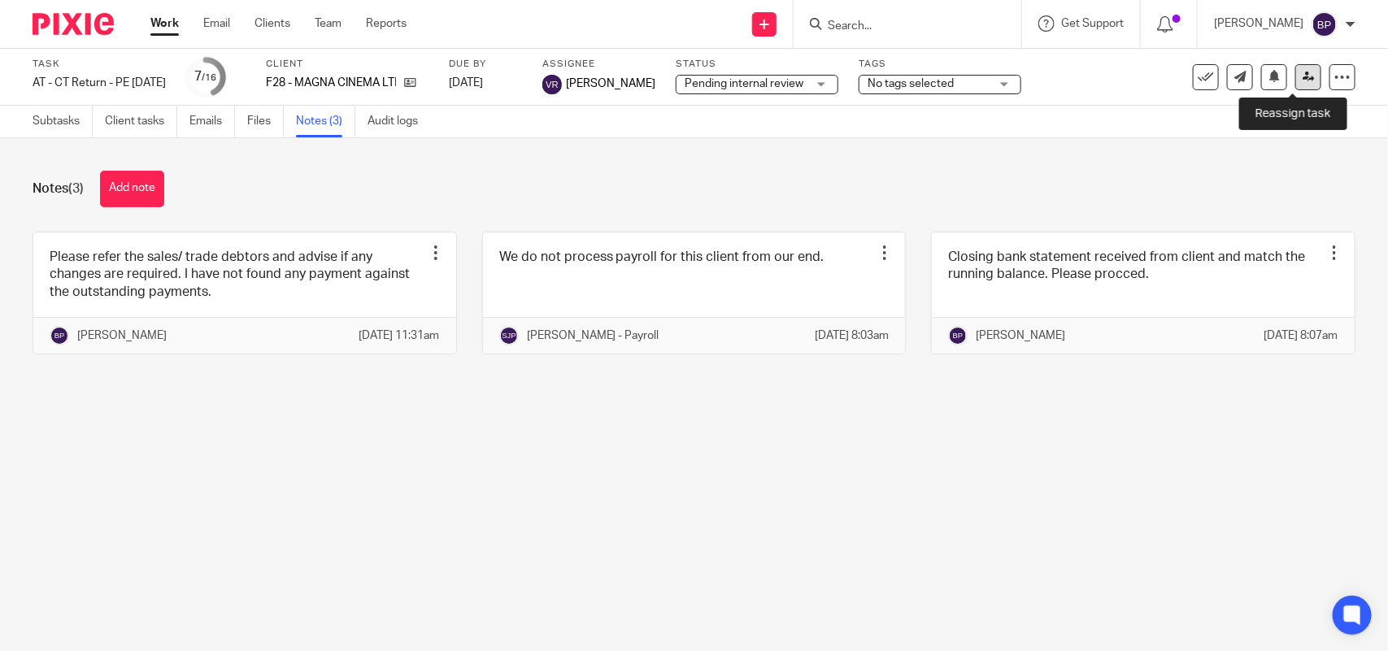
click at [1302, 81] on icon at bounding box center [1308, 77] width 12 height 12
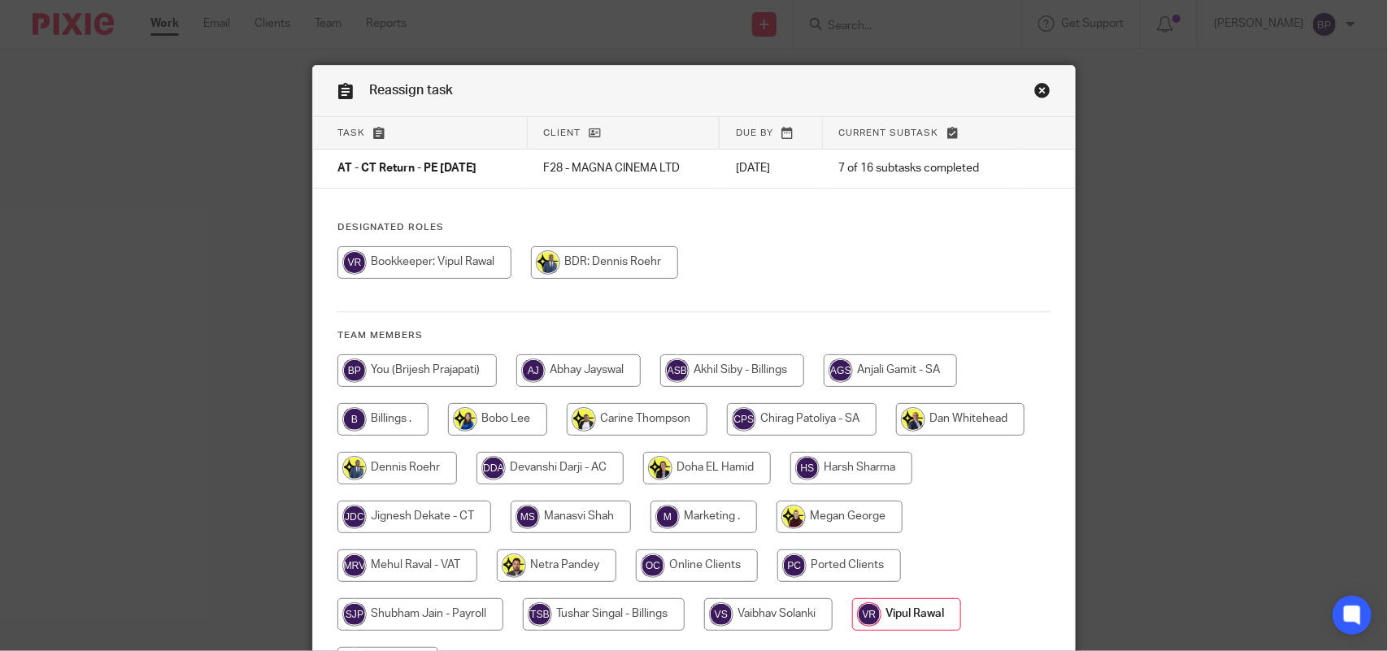
scroll to position [180, 0]
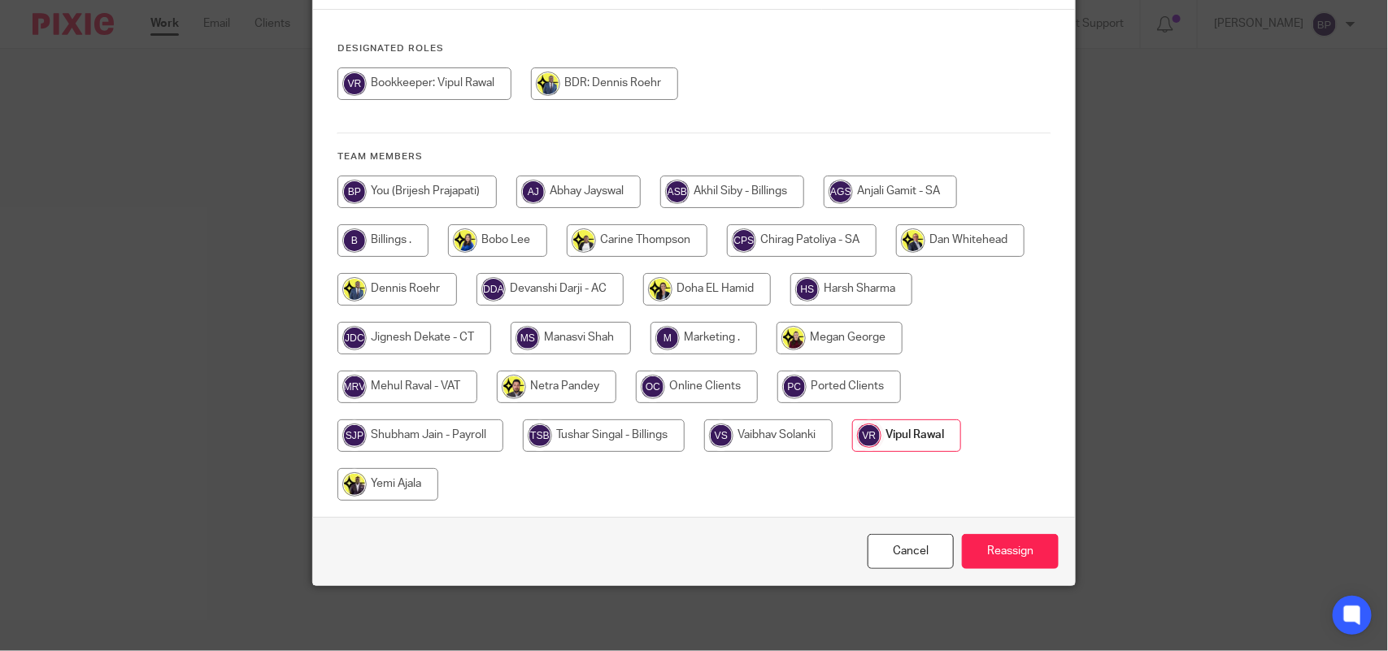
click at [435, 343] on input "radio" at bounding box center [414, 338] width 154 height 33
radio input "true"
click at [997, 546] on input "Reassign" at bounding box center [1010, 551] width 97 height 35
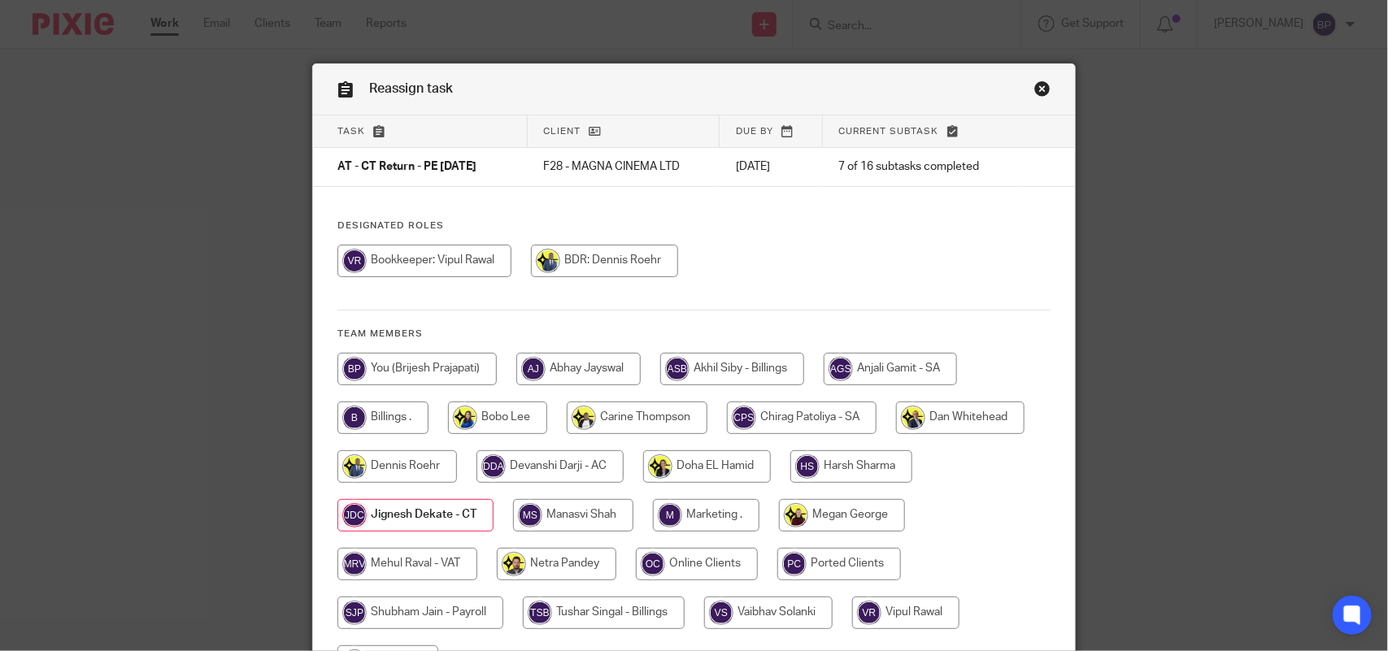
scroll to position [0, 0]
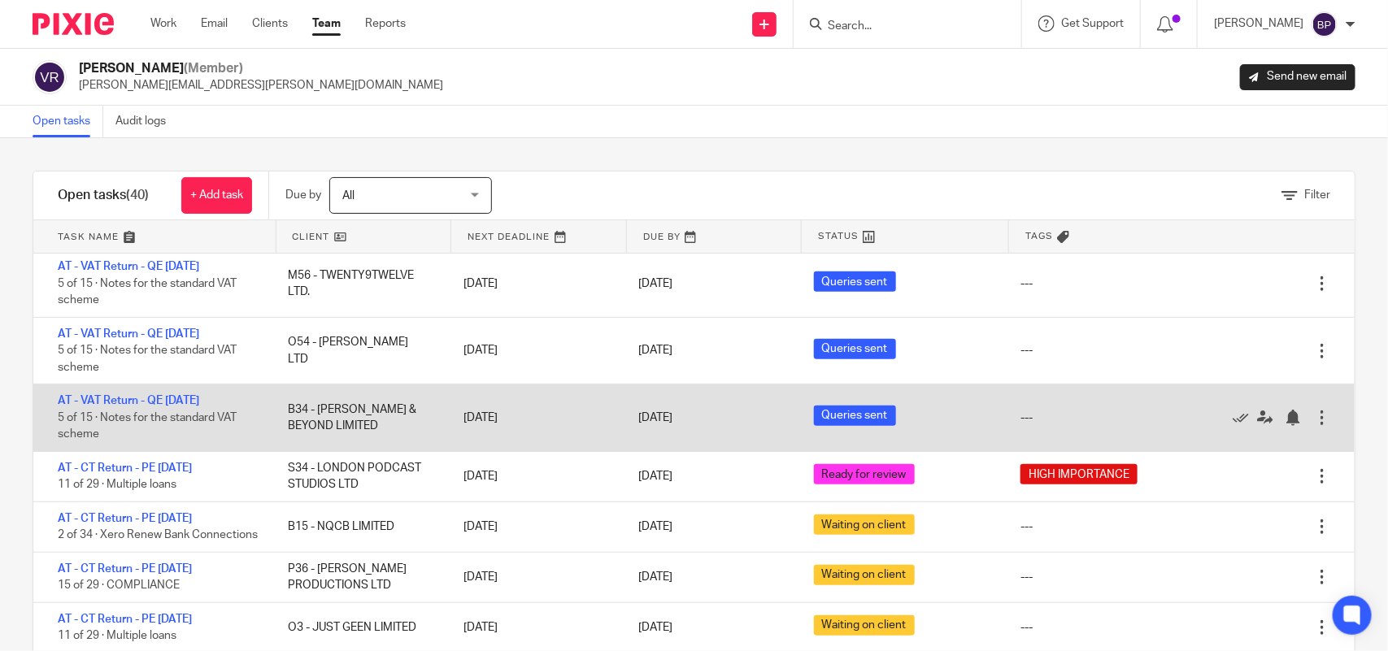
scroll to position [508, 0]
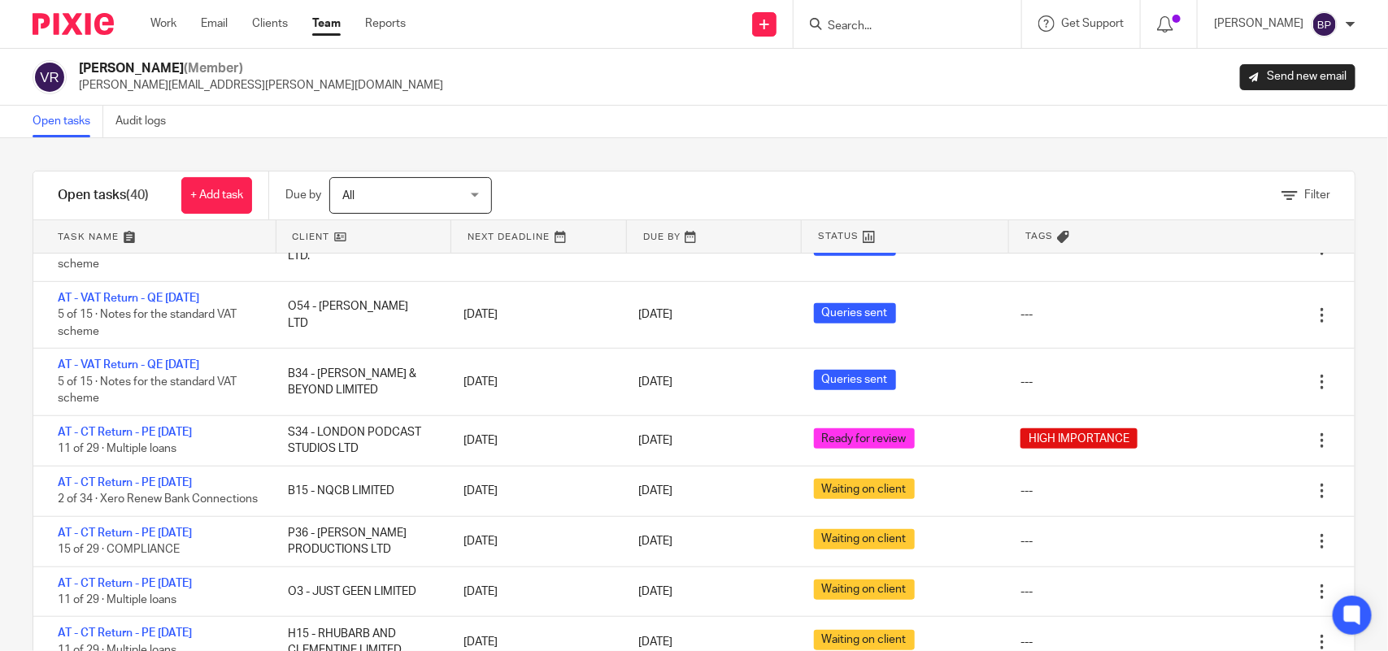
click at [59, 128] on link "Open tasks" at bounding box center [68, 122] width 71 height 32
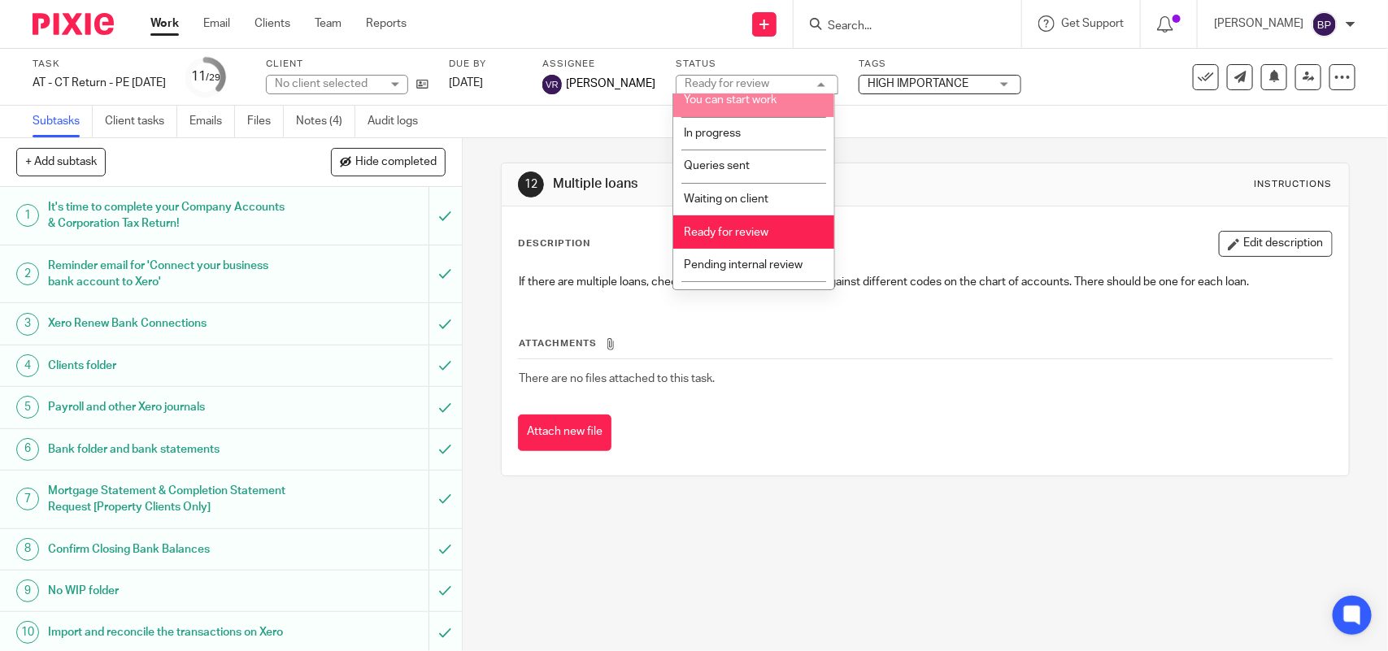
scroll to position [66, 0]
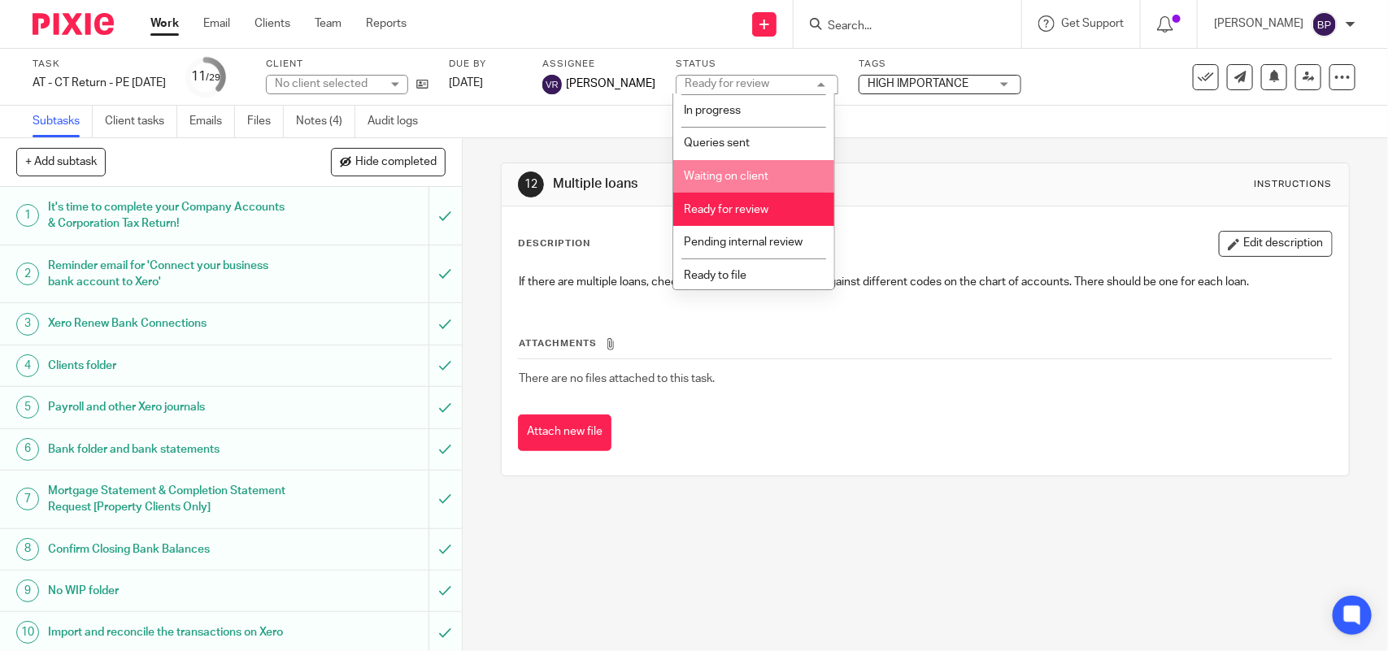
click at [763, 164] on li "Waiting on client" at bounding box center [753, 176] width 161 height 33
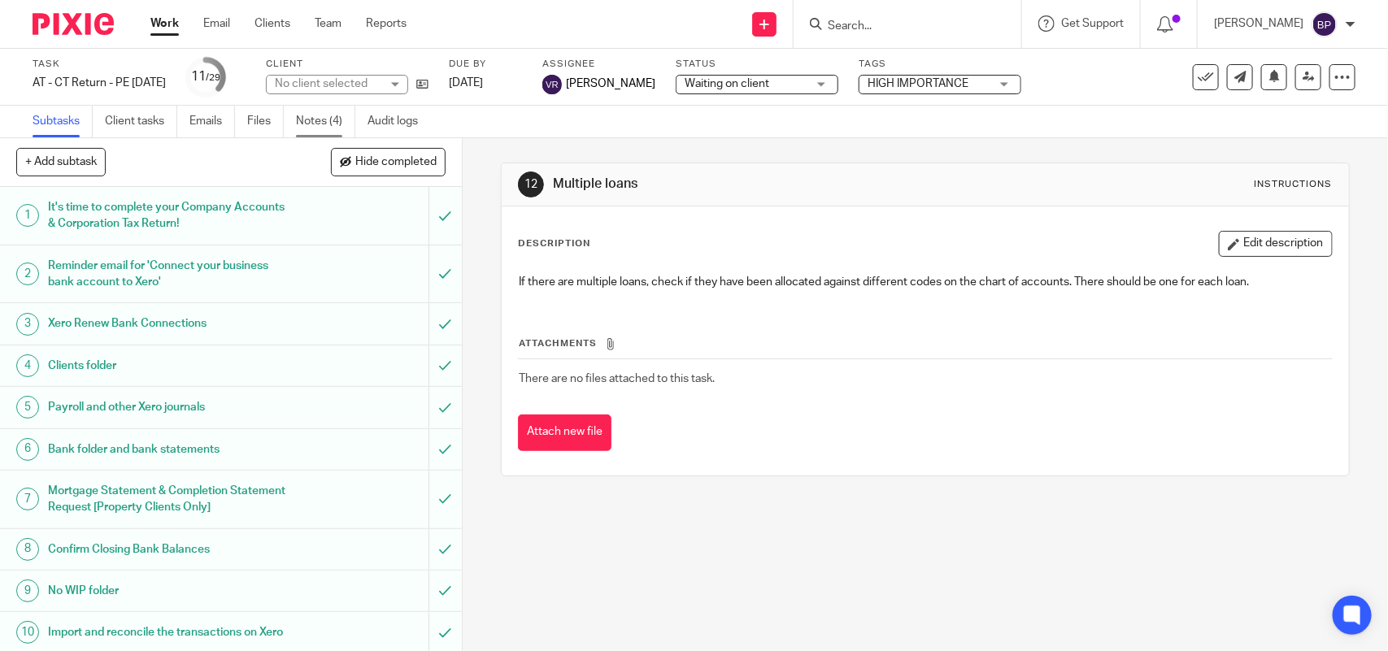
click at [322, 115] on link "Notes (4)" at bounding box center [325, 122] width 59 height 32
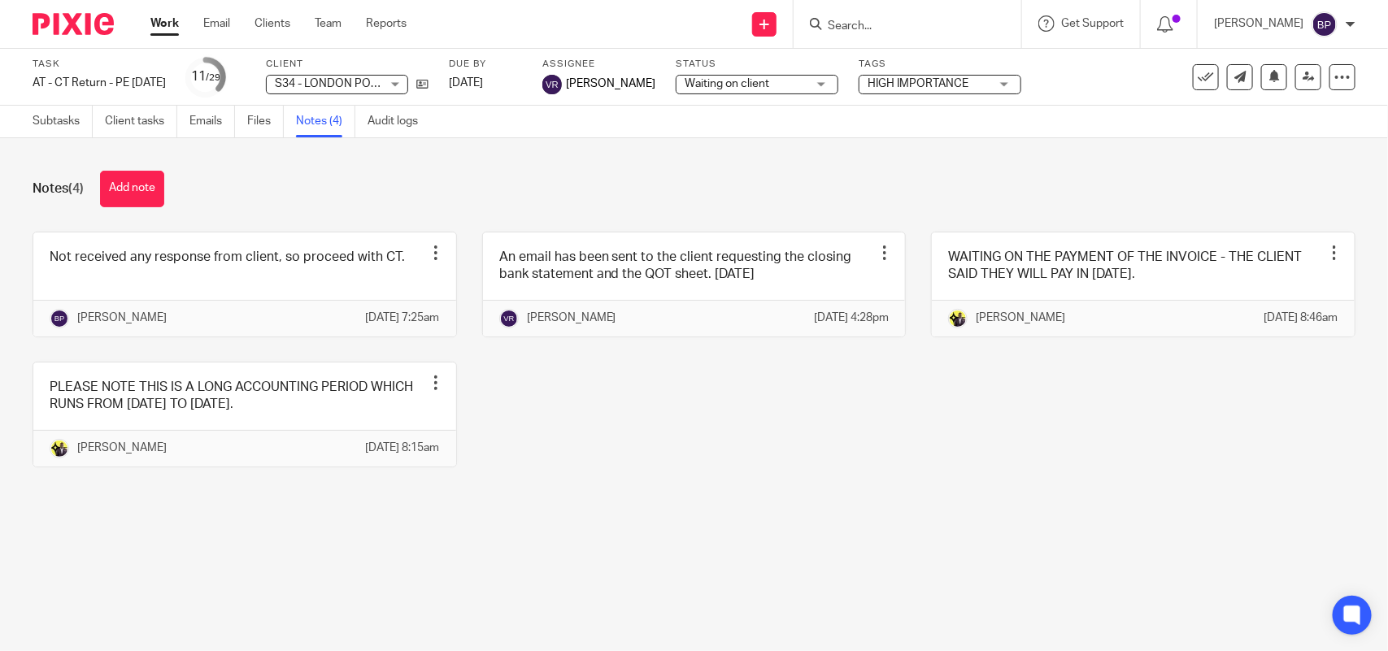
drag, startPoint x: 144, startPoint y: 171, endPoint x: 453, endPoint y: 204, distance: 310.7
click at [144, 171] on button "Add note" at bounding box center [132, 189] width 64 height 37
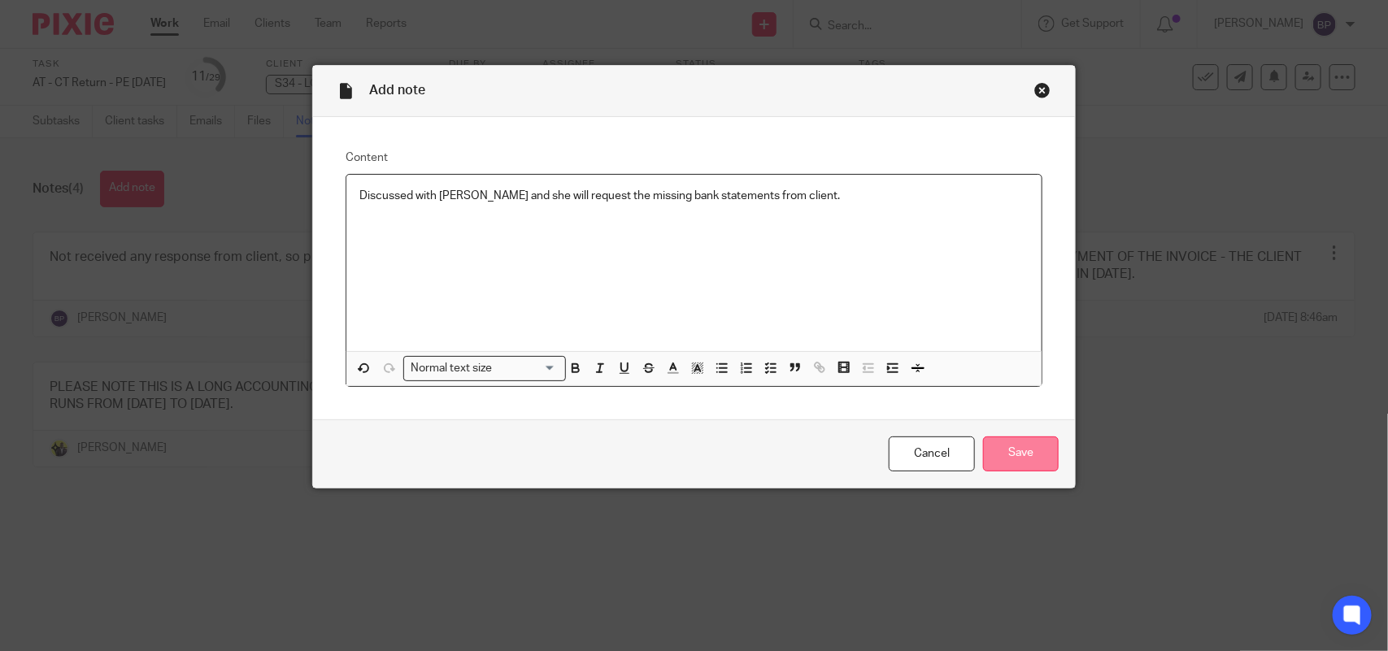
click at [1022, 454] on input "Save" at bounding box center [1021, 454] width 76 height 35
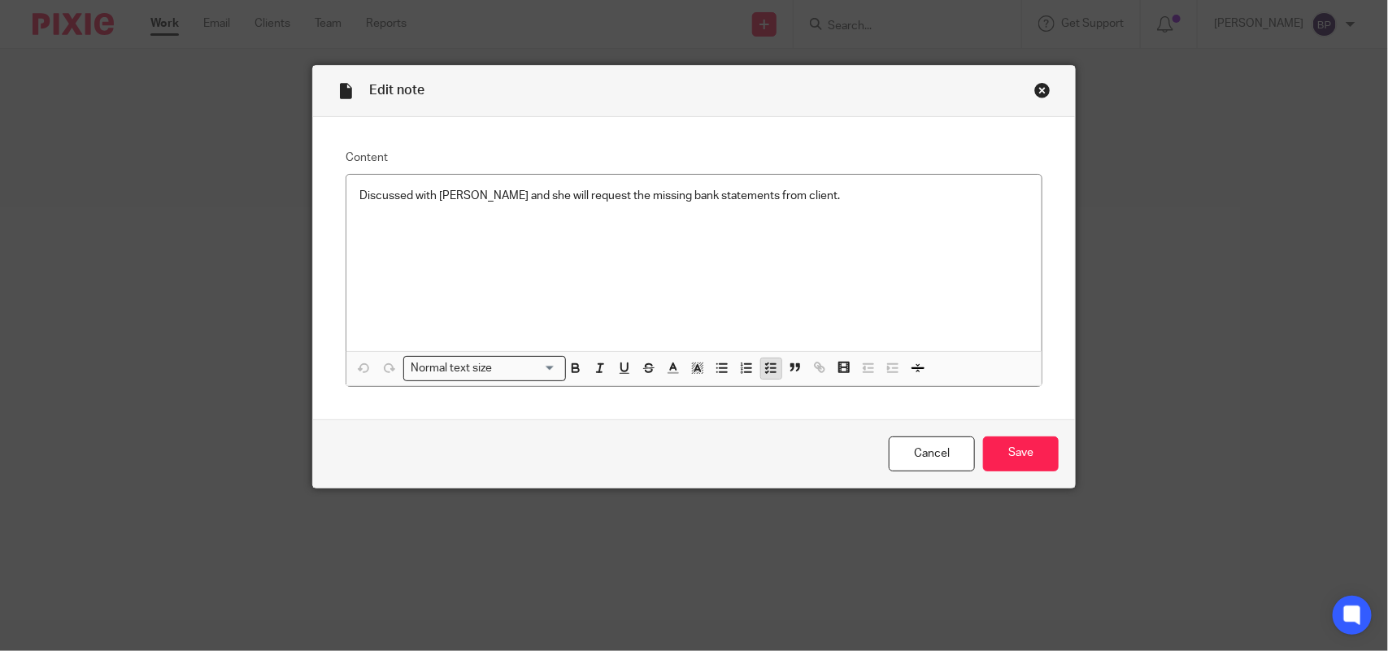
click at [772, 368] on line "button" at bounding box center [774, 368] width 5 height 0
click at [763, 363] on icon "button" at bounding box center [770, 368] width 15 height 15
click at [993, 447] on input "Save" at bounding box center [1021, 454] width 76 height 35
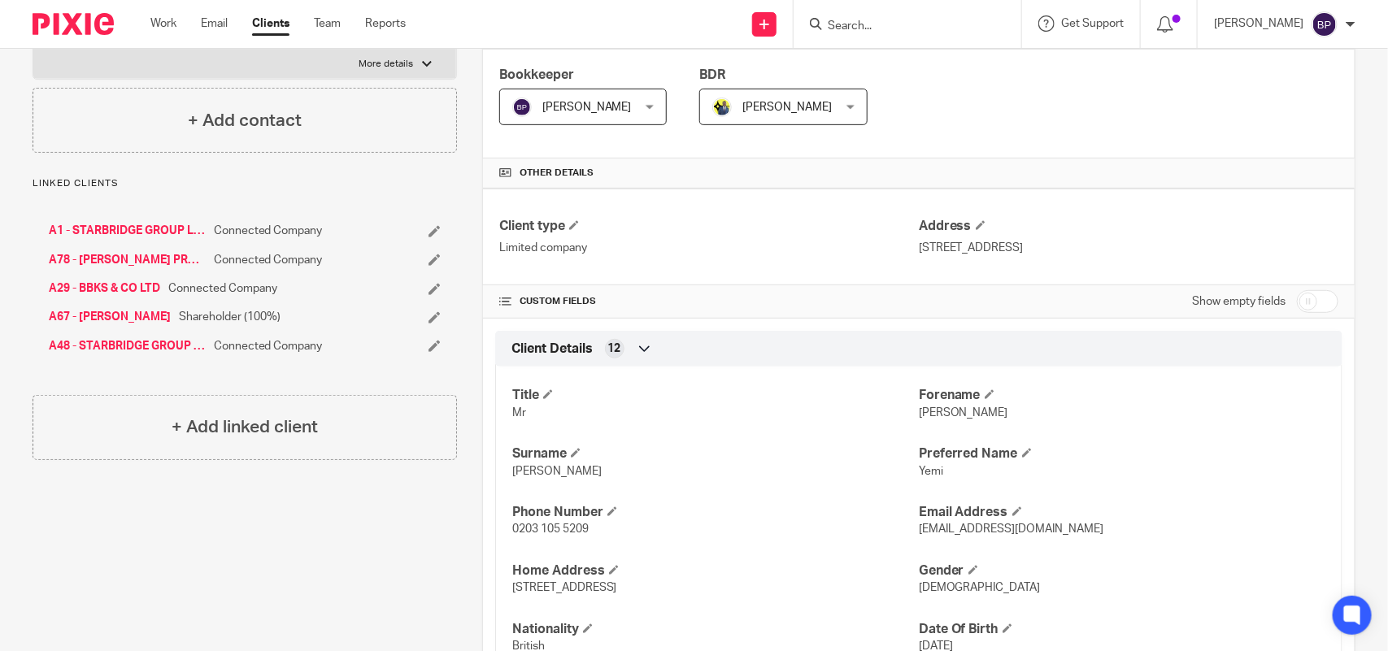
scroll to position [305, 0]
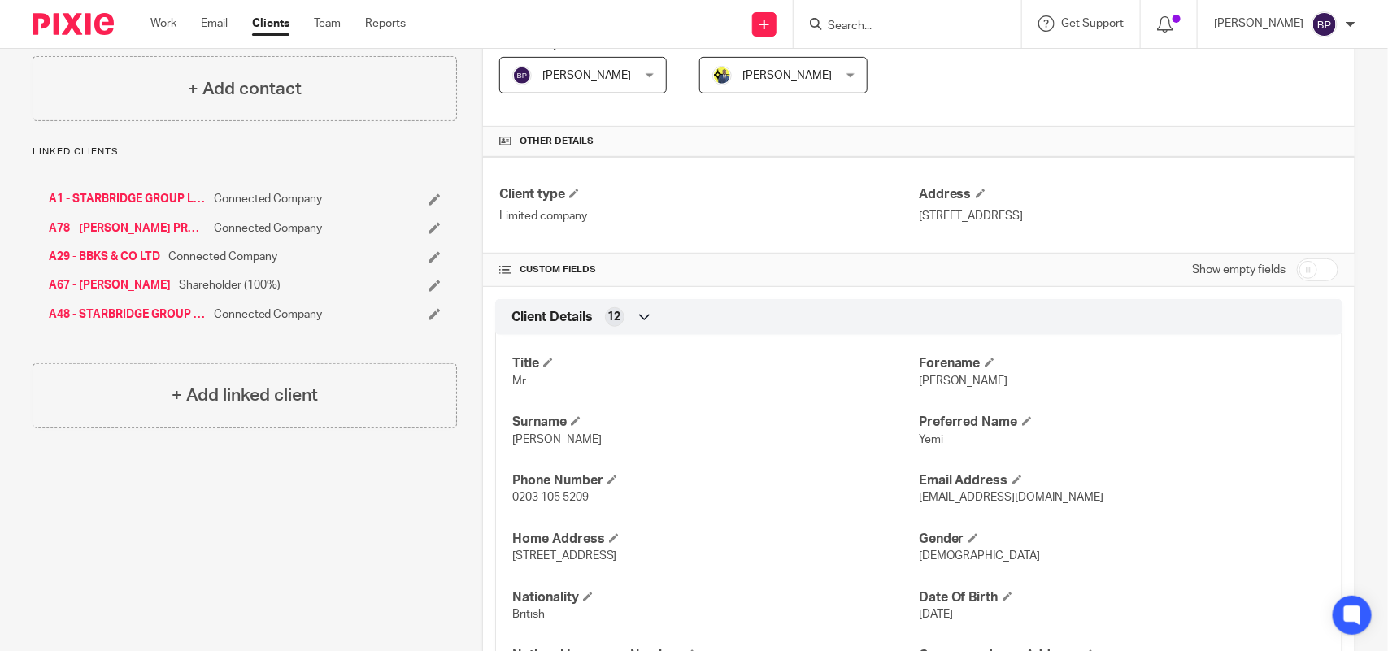
click at [146, 256] on link "A29 - BBKS & CO LTD" at bounding box center [104, 257] width 111 height 16
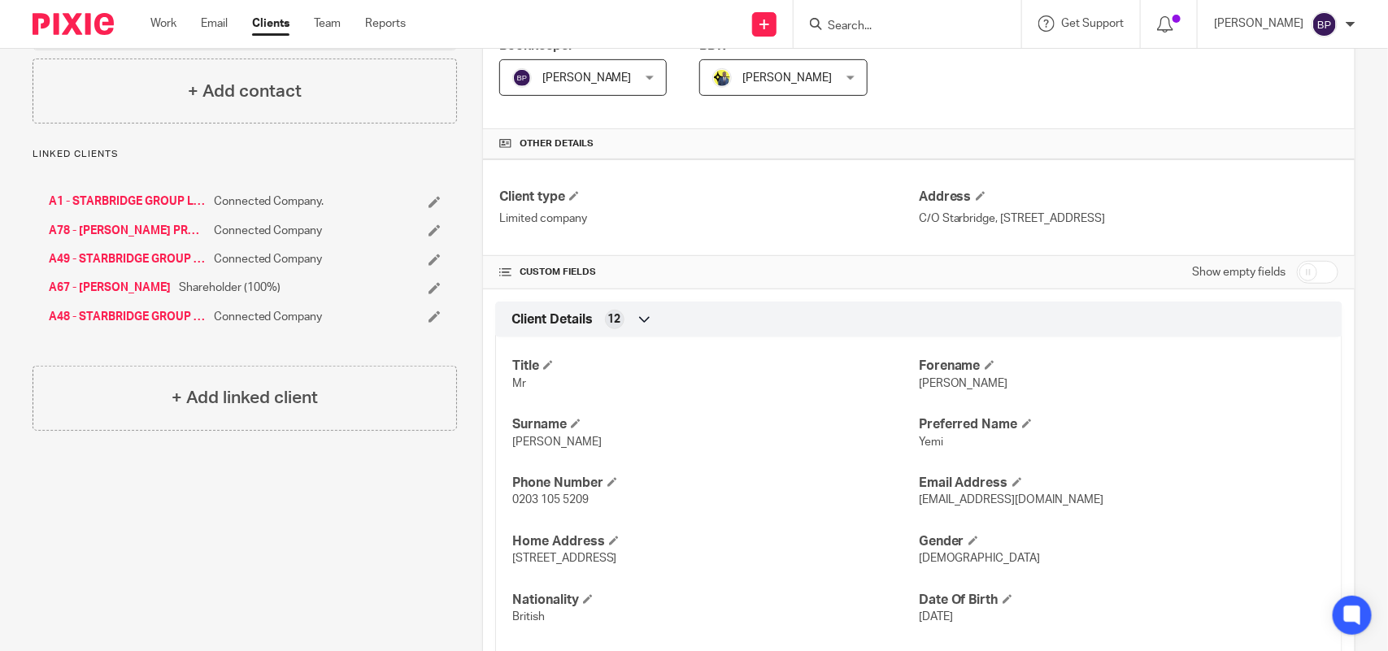
scroll to position [102, 0]
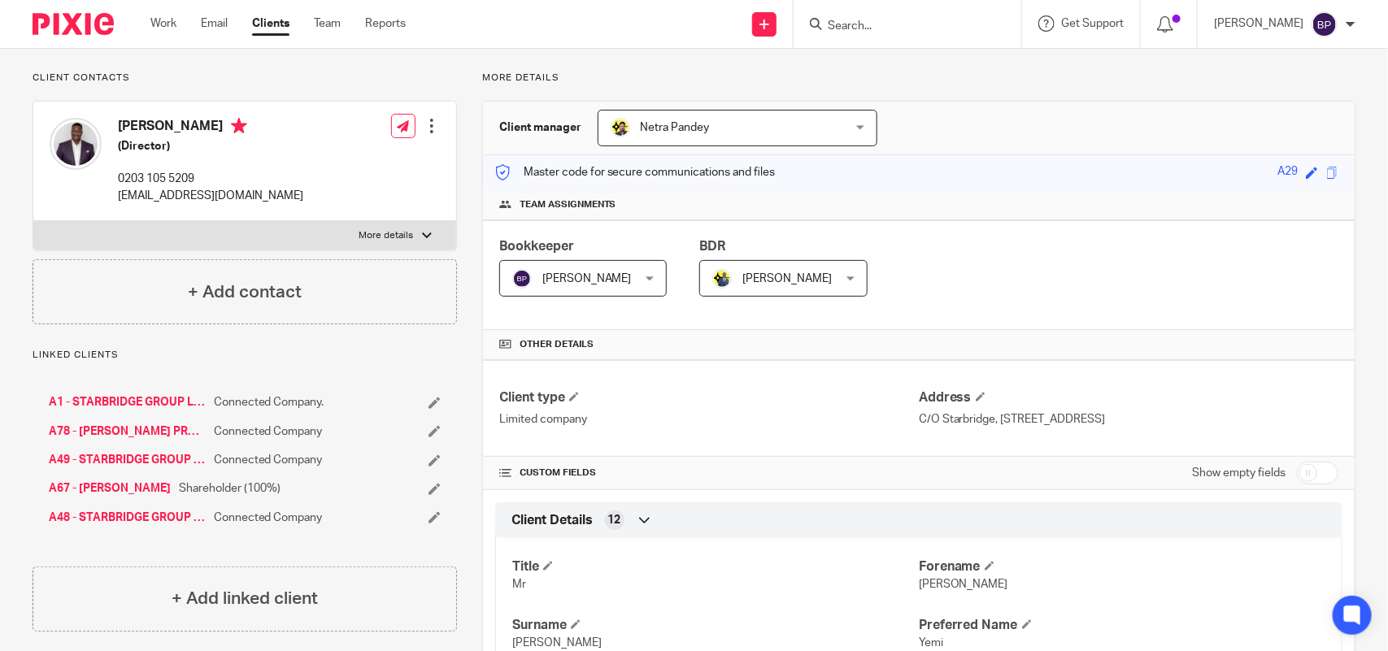
click at [277, 25] on link "Clients" at bounding box center [270, 23] width 37 height 16
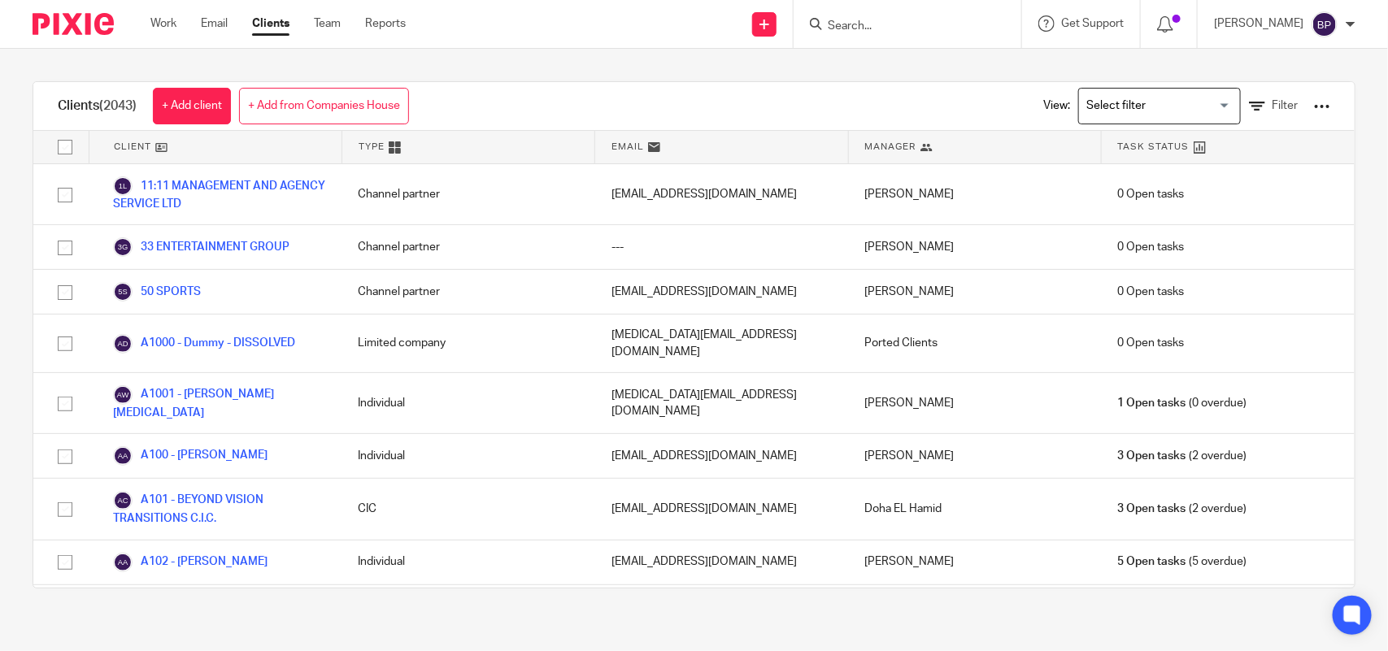
drag, startPoint x: 840, startPoint y: 77, endPoint x: 952, endPoint y: 136, distance: 126.5
click at [840, 77] on div "Clients (2043) + Add client + Add from Companies House View: Loading... Filter …" at bounding box center [694, 335] width 1388 height 572
drag, startPoint x: 911, startPoint y: 71, endPoint x: 1309, endPoint y: 241, distance: 432.6
click at [912, 70] on div "Clients (2043) + Add client + Add from Companies House View: Loading... Filter …" at bounding box center [694, 335] width 1388 height 572
click at [791, 77] on div "Clients (2043) + Add client + Add from Companies House View: Loading... Filter …" at bounding box center [694, 335] width 1388 height 572
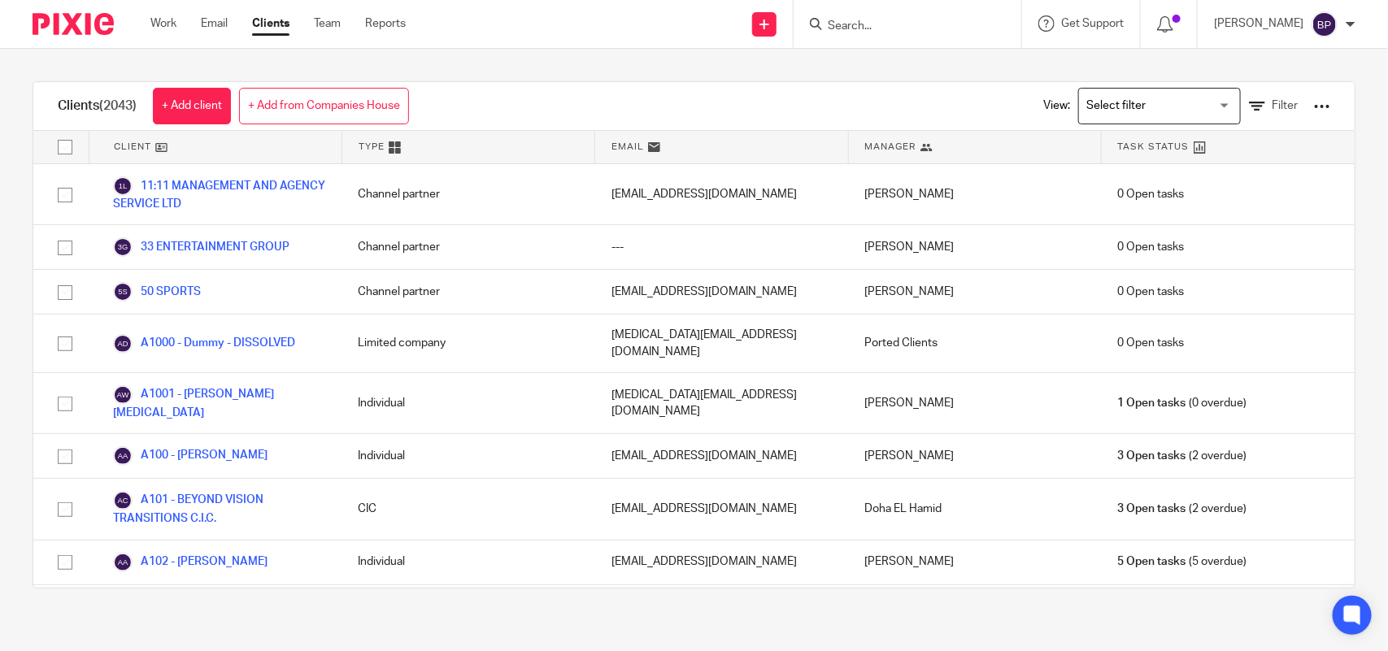
click at [276, 67] on div "Clients (2043) + Add client + Add from Companies House View: Loading... Filter …" at bounding box center [694, 335] width 1388 height 572
click at [911, 26] on input "Search" at bounding box center [899, 27] width 146 height 15
paste input "VERSIVO LTD"
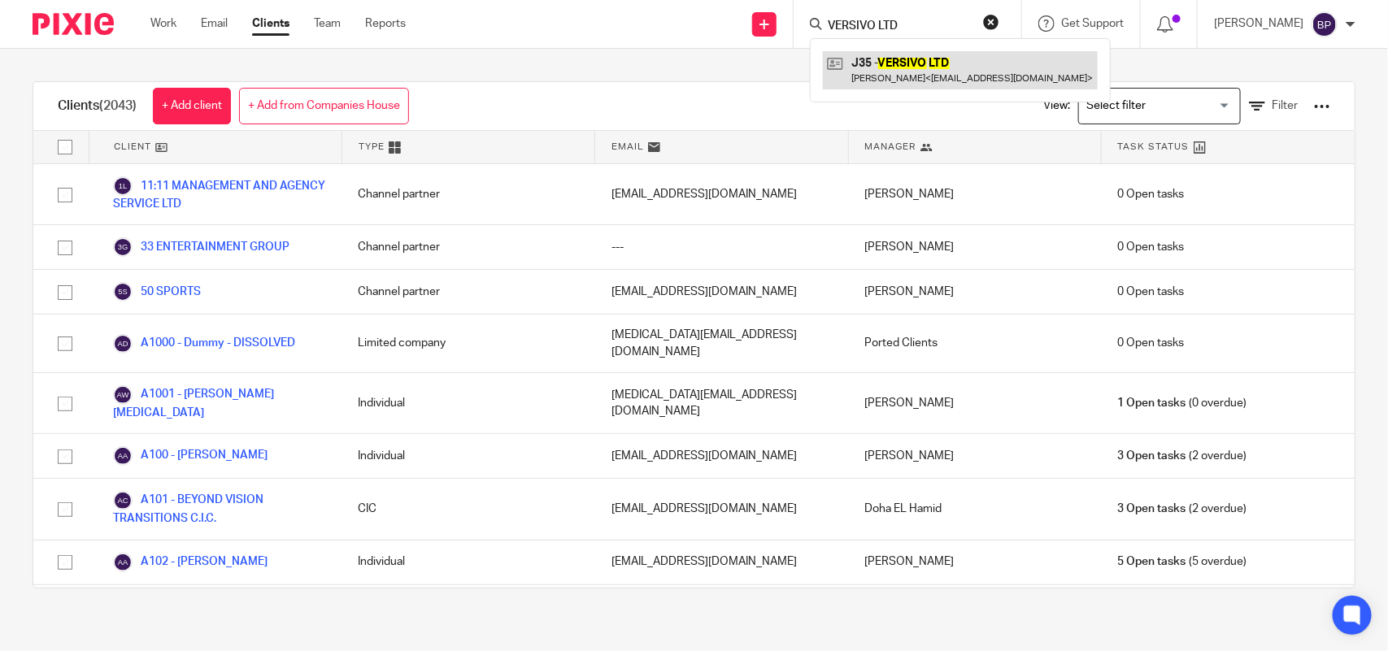
type input "VERSIVO LTD"
click at [898, 51] on link at bounding box center [960, 69] width 275 height 37
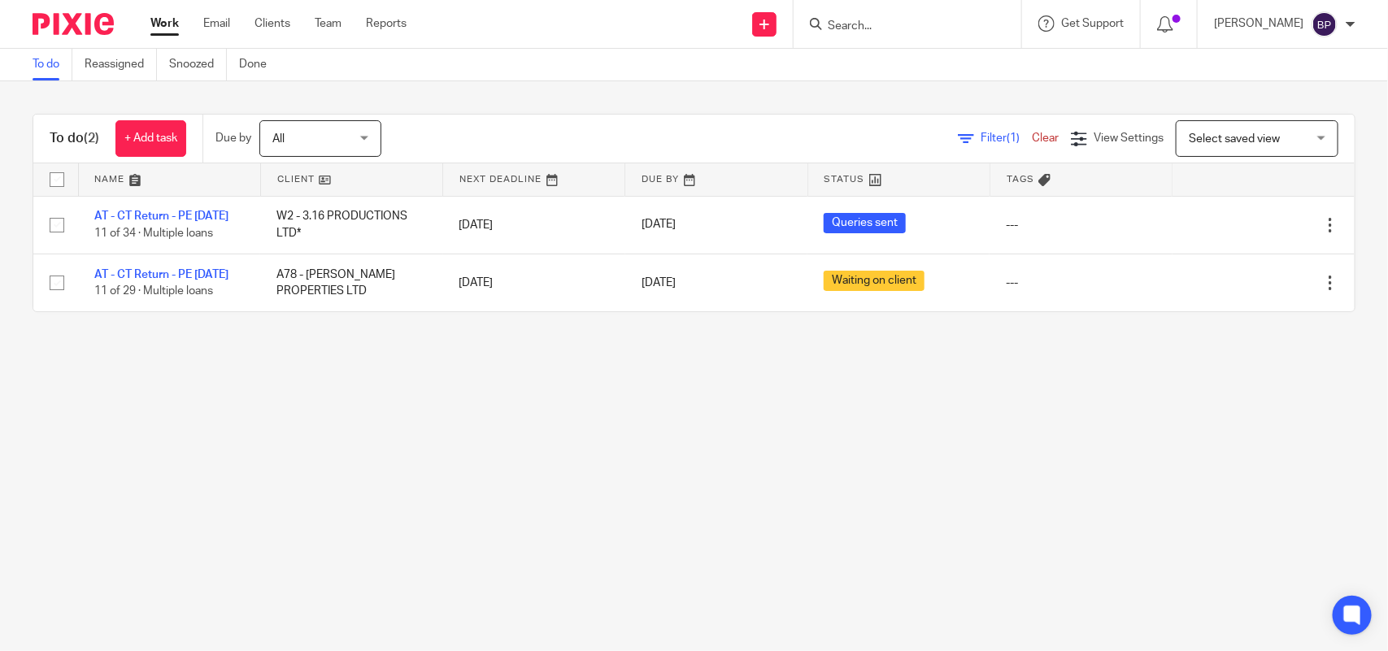
click at [836, 520] on main "To do Reassigned Snoozed Done To do (2) + Add task Due by All All [DATE] [DATE]…" at bounding box center [694, 325] width 1388 height 651
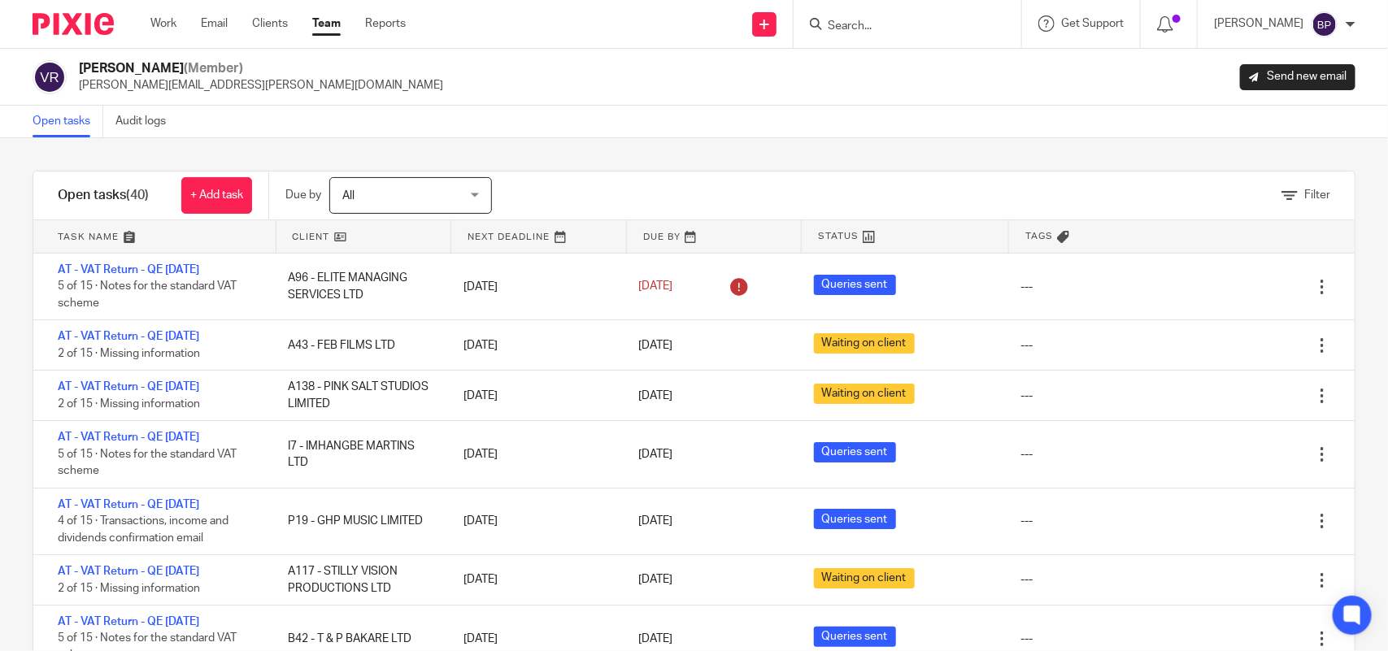
click at [802, 155] on div "Filter tasks Only show tasks matching all of these conditions 1 Client name Is …" at bounding box center [694, 394] width 1388 height 513
click at [66, 122] on link "Open tasks" at bounding box center [68, 122] width 71 height 32
click at [267, 128] on div "Open tasks Audit logs" at bounding box center [694, 122] width 1388 height 33
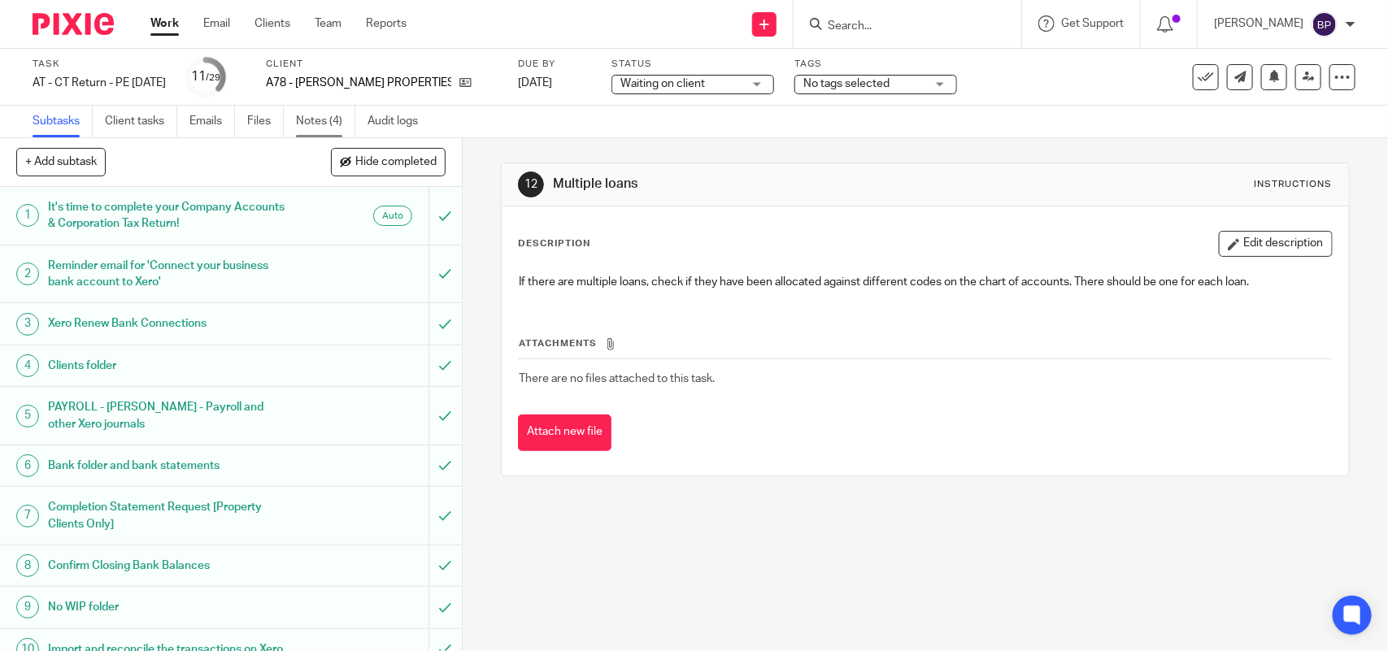
click at [307, 123] on link "Notes (4)" at bounding box center [325, 122] width 59 height 32
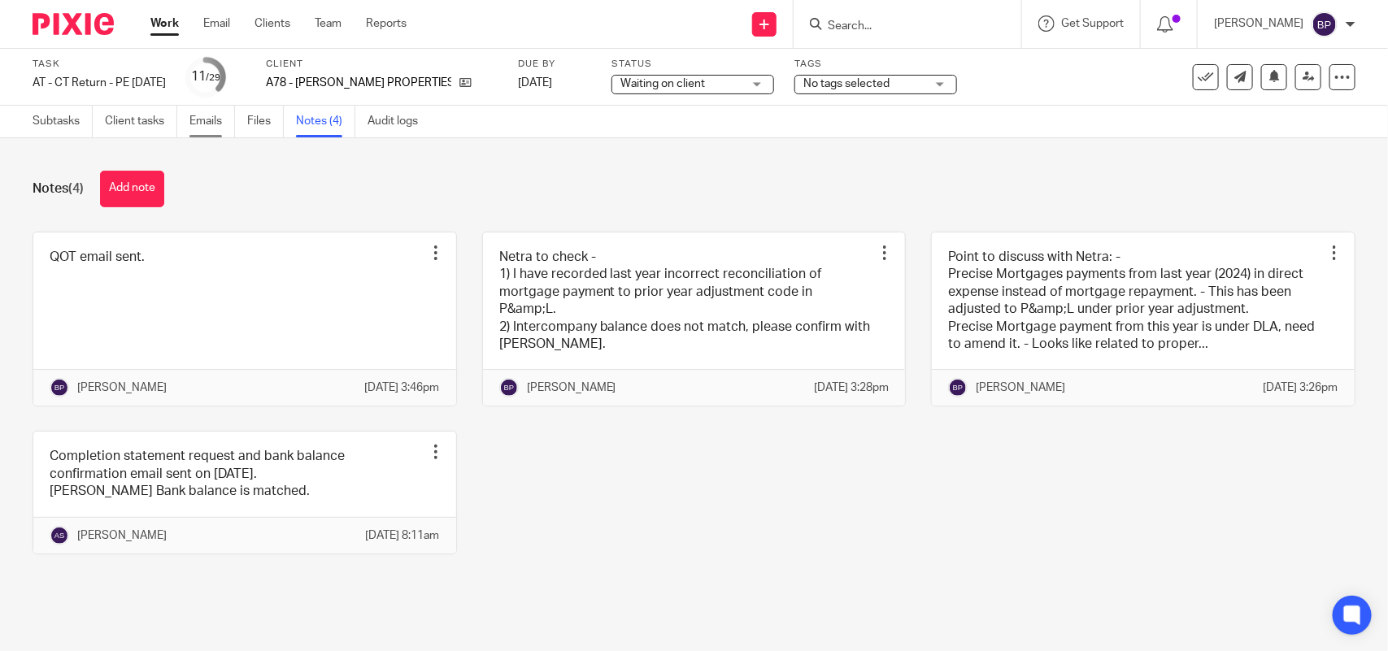
click at [215, 127] on link "Emails" at bounding box center [212, 122] width 46 height 32
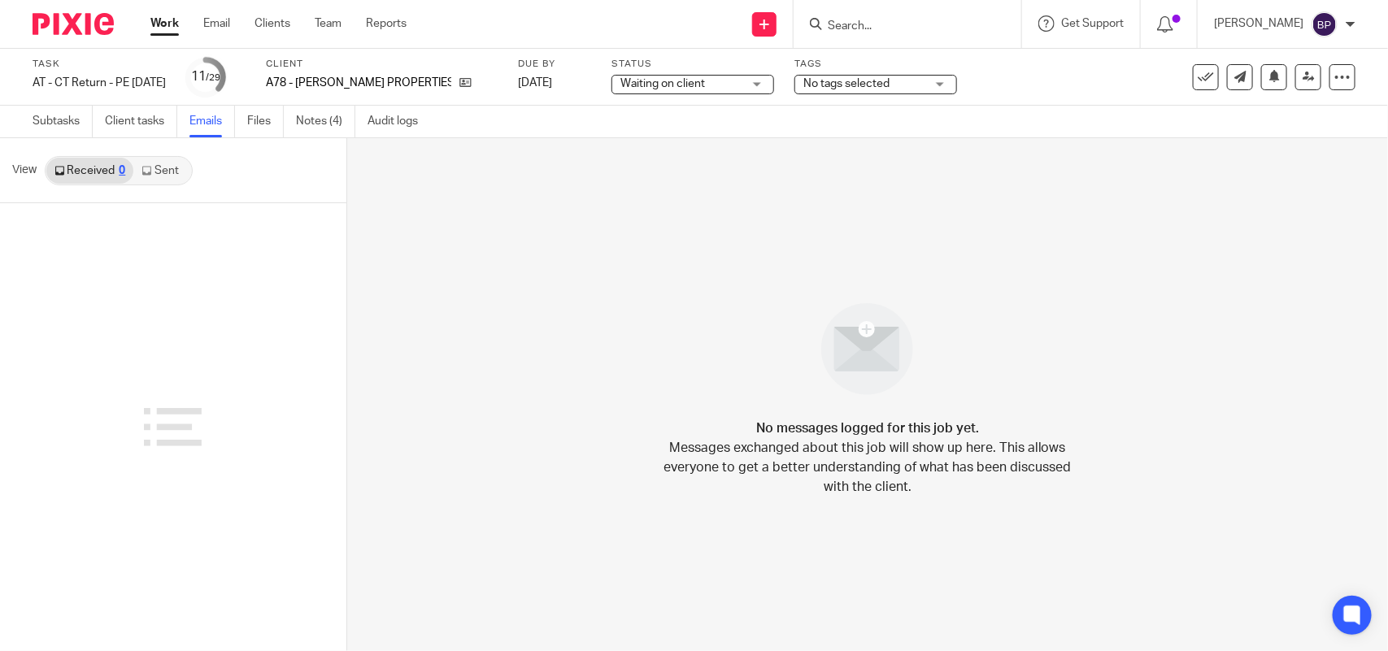
click at [159, 175] on link "Sent" at bounding box center [161, 171] width 57 height 26
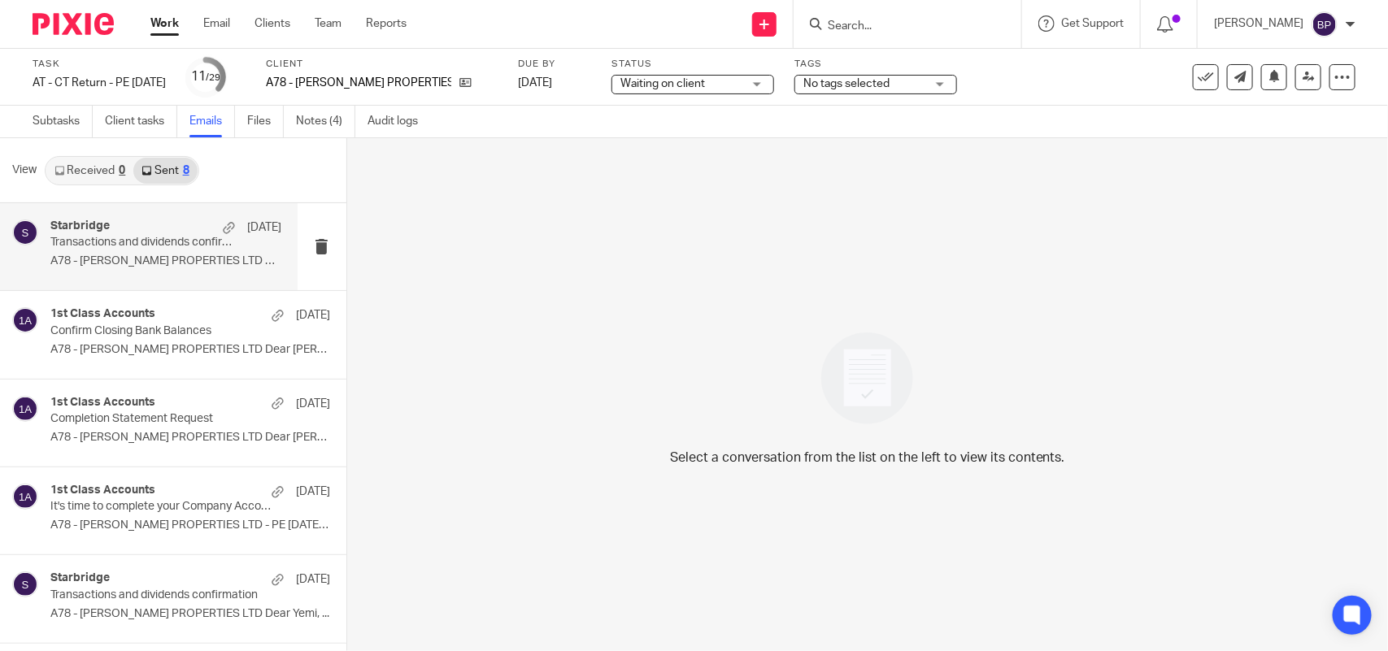
click at [151, 233] on div "Starbridge 8 Aug" at bounding box center [165, 228] width 231 height 16
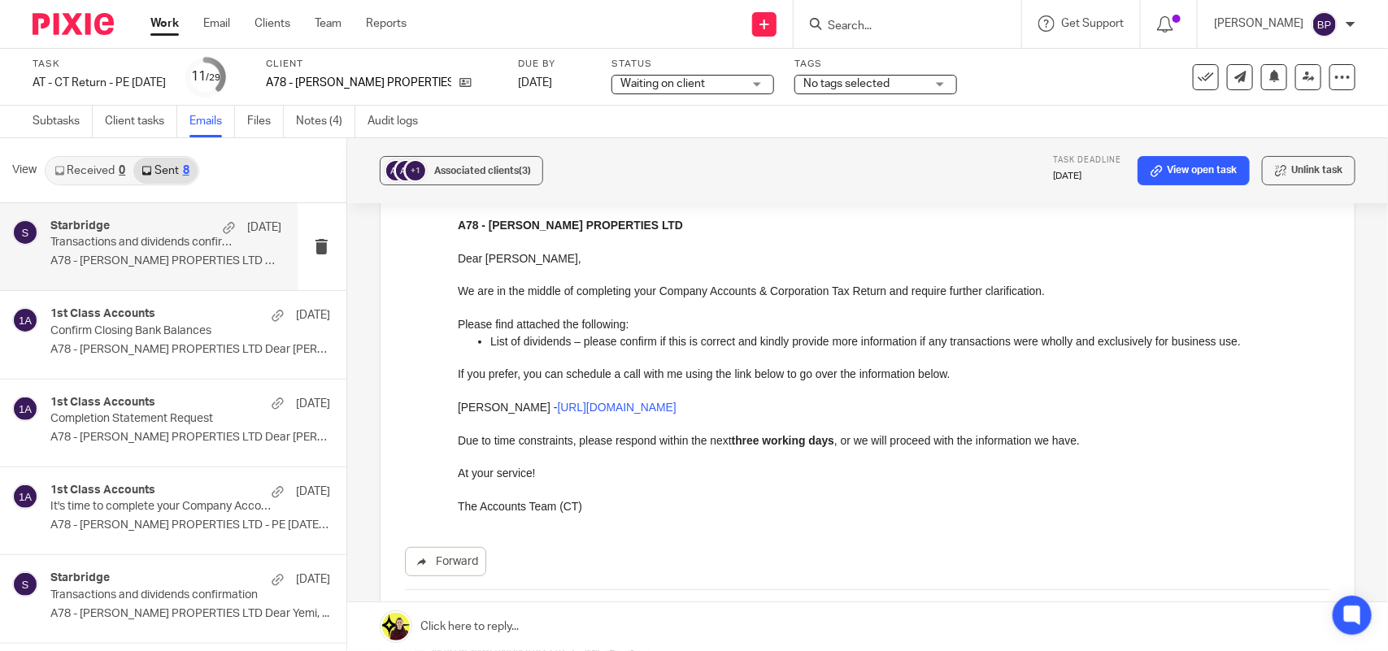
scroll to position [102, 0]
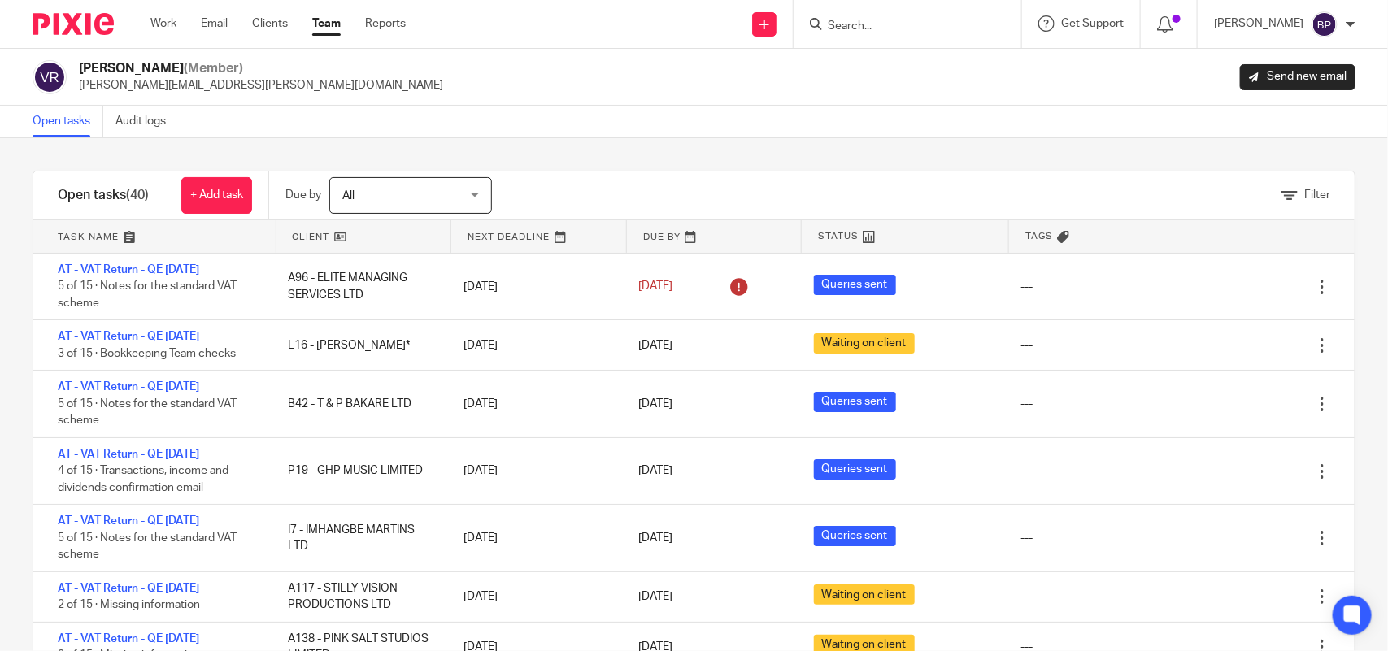
click at [330, 32] on link "Team" at bounding box center [326, 23] width 28 height 16
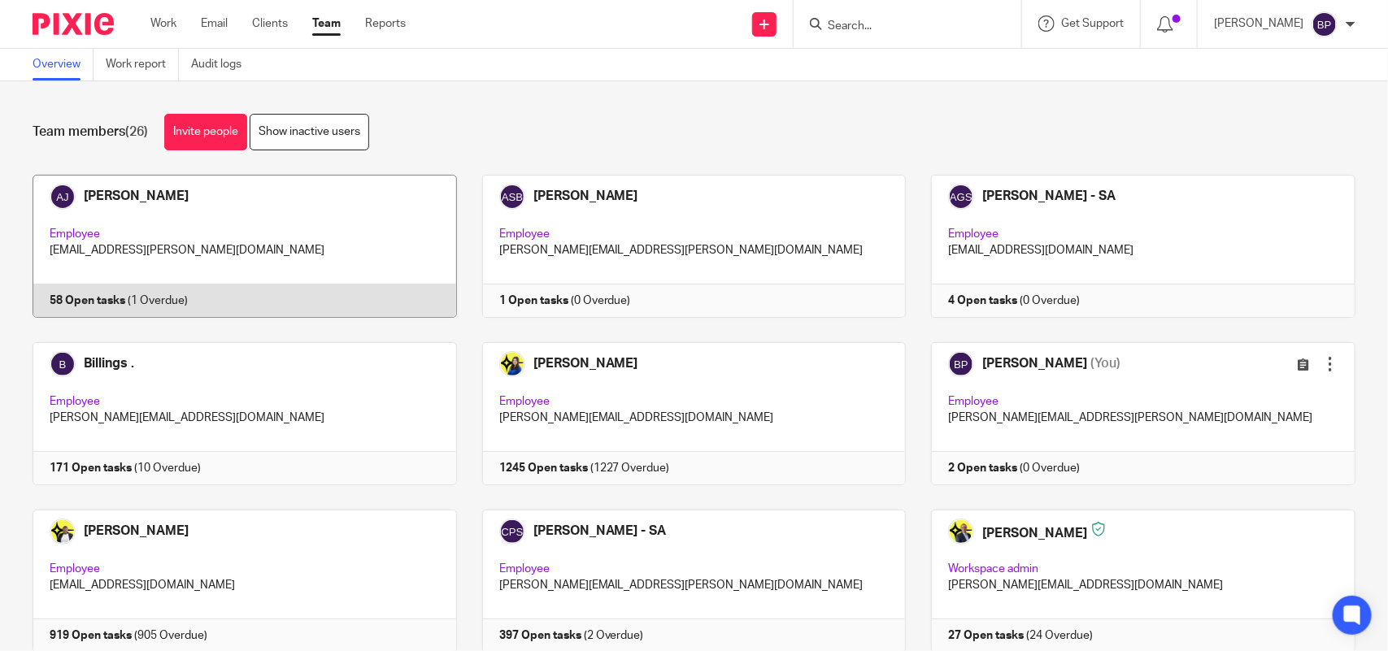
click at [313, 253] on link at bounding box center [232, 246] width 450 height 143
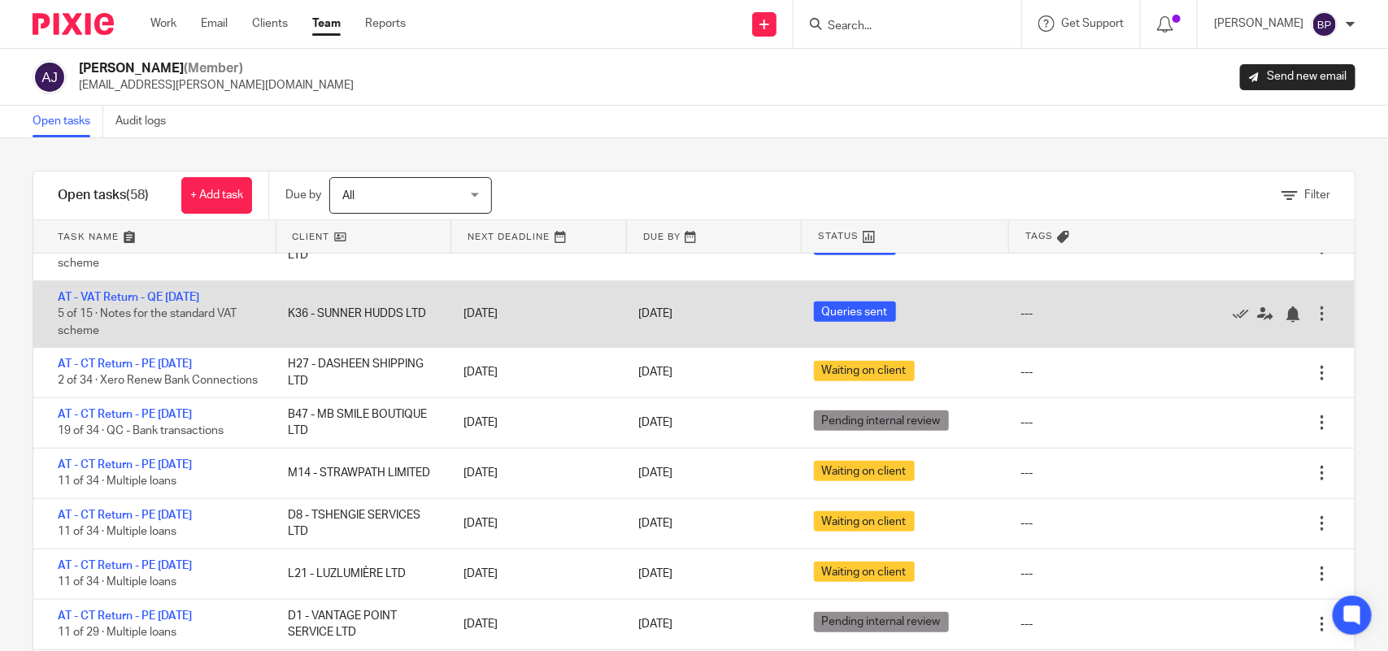
scroll to position [711, 0]
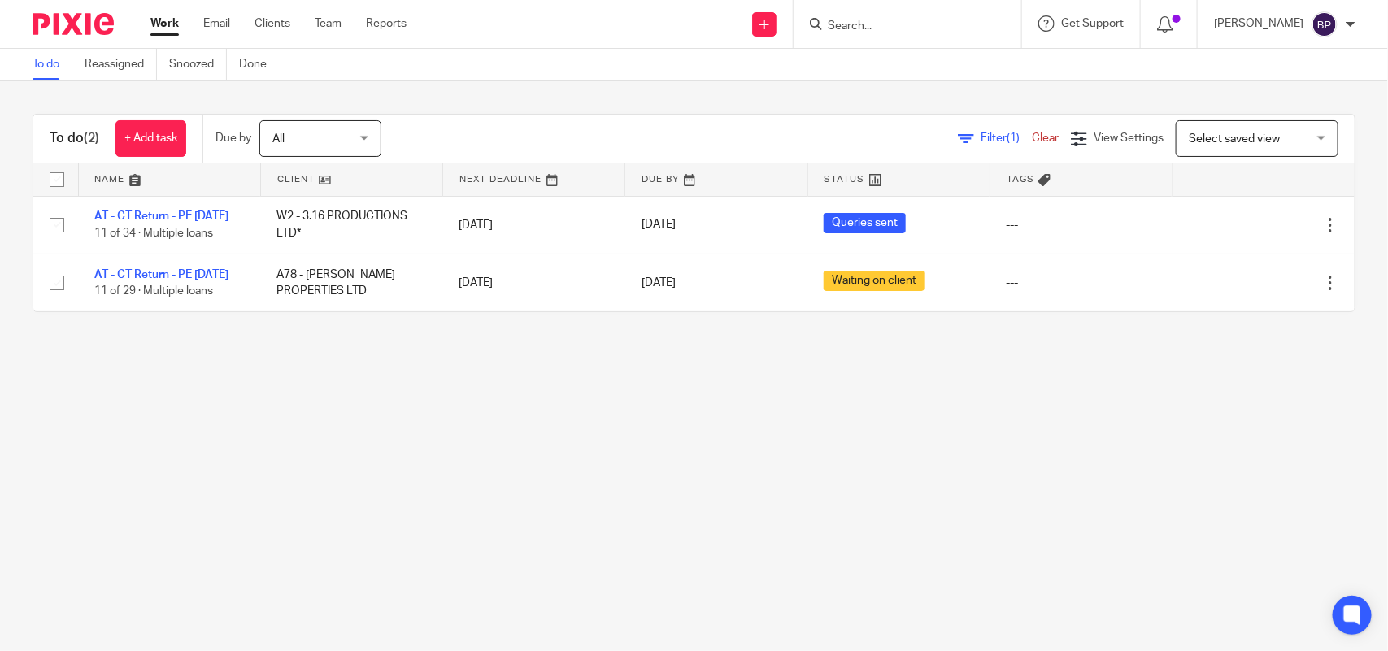
click at [55, 57] on link "To do" at bounding box center [53, 65] width 40 height 32
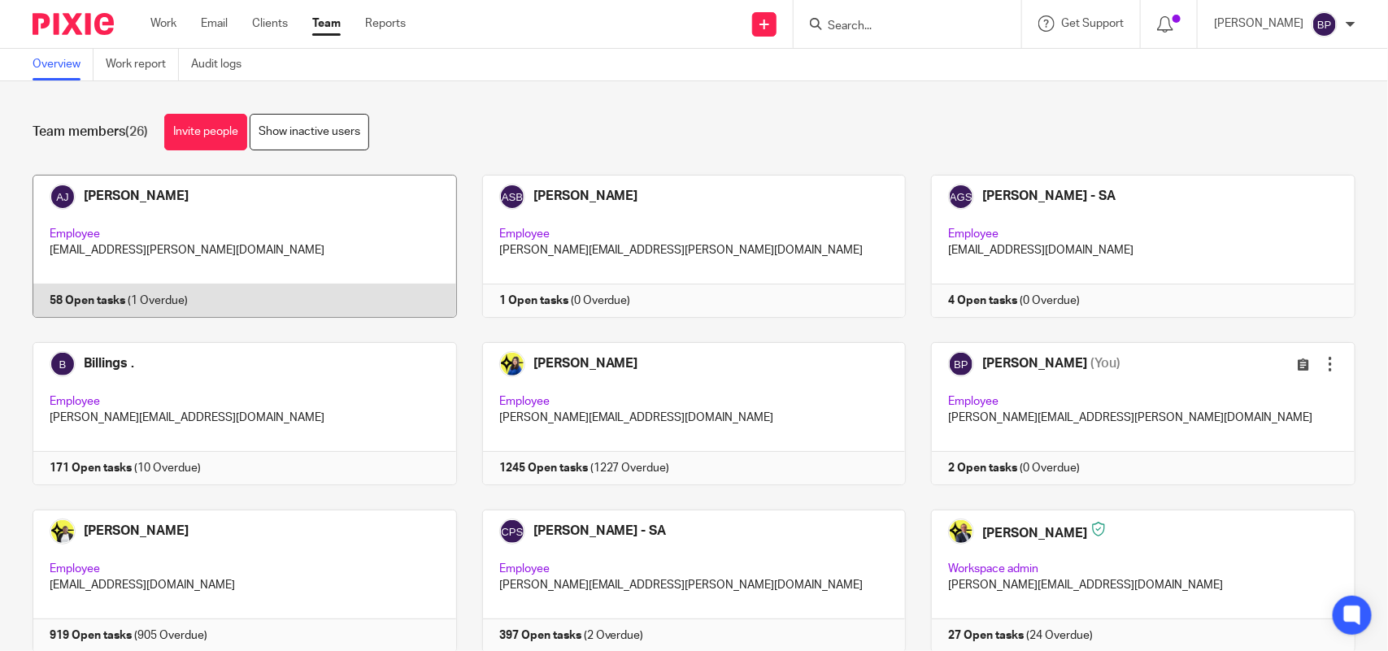
click at [388, 242] on link at bounding box center [232, 246] width 450 height 143
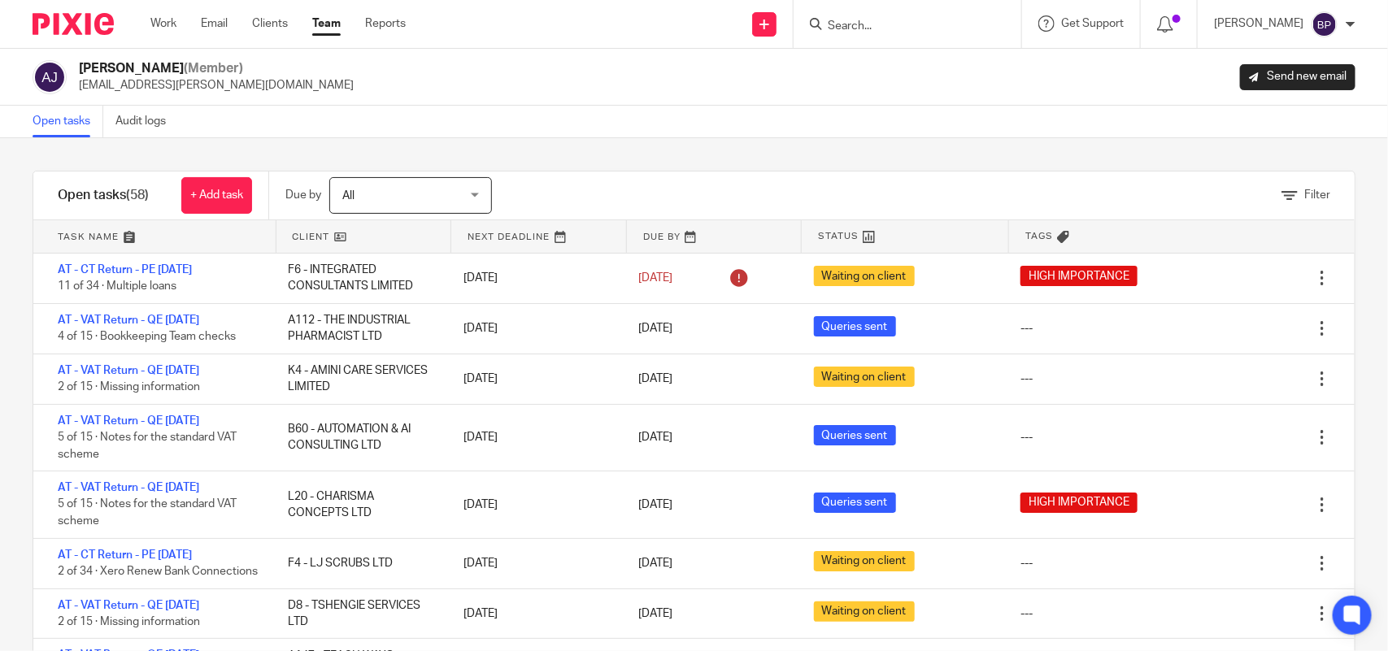
click at [325, 14] on div "Work Email Clients Team Reports Work Email Clients Team Reports Settings" at bounding box center [282, 24] width 296 height 48
click at [326, 29] on link "Team" at bounding box center [326, 23] width 28 height 16
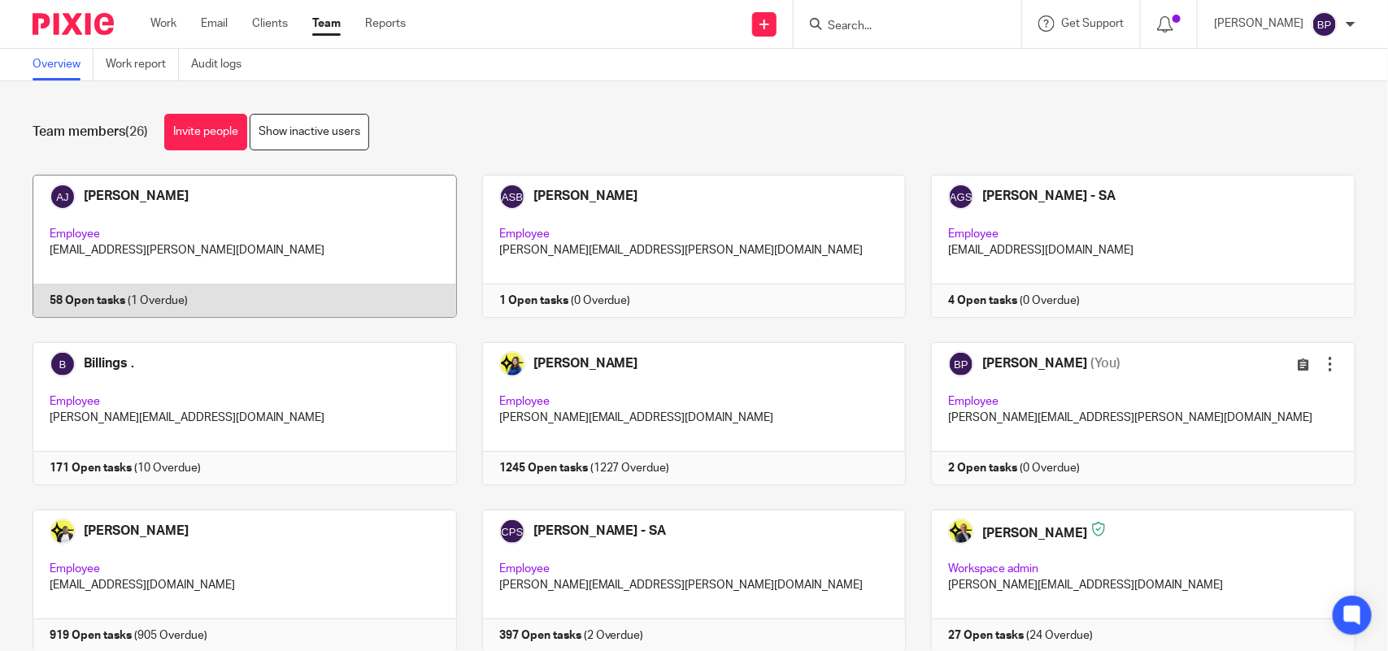
click at [299, 244] on link at bounding box center [232, 246] width 450 height 143
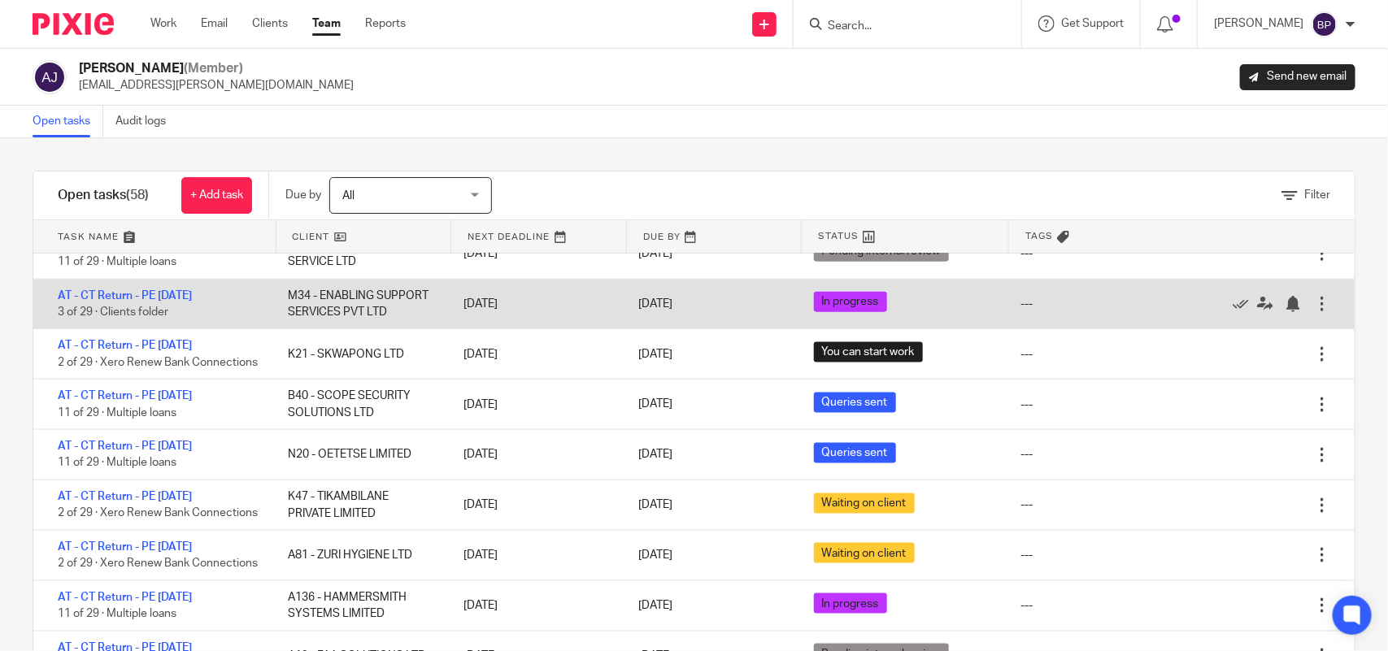
scroll to position [1016, 0]
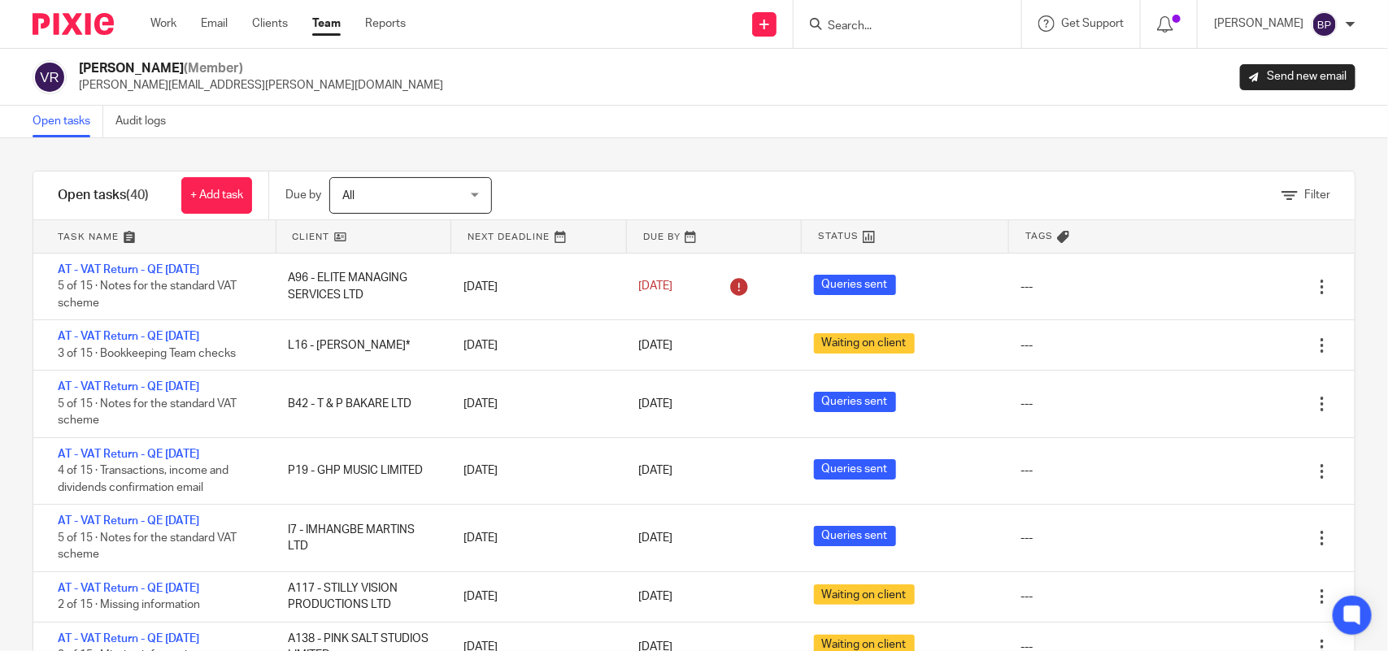
click at [337, 27] on link "Team" at bounding box center [326, 23] width 28 height 16
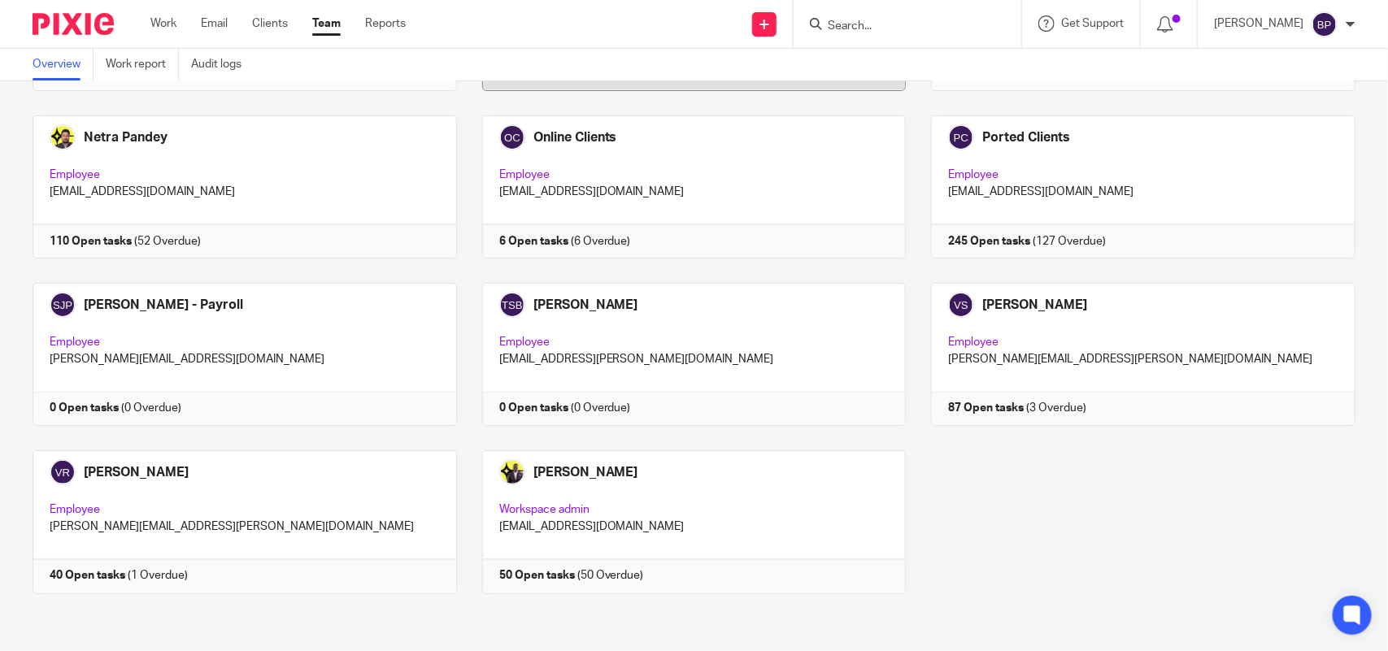
scroll to position [1069, 0]
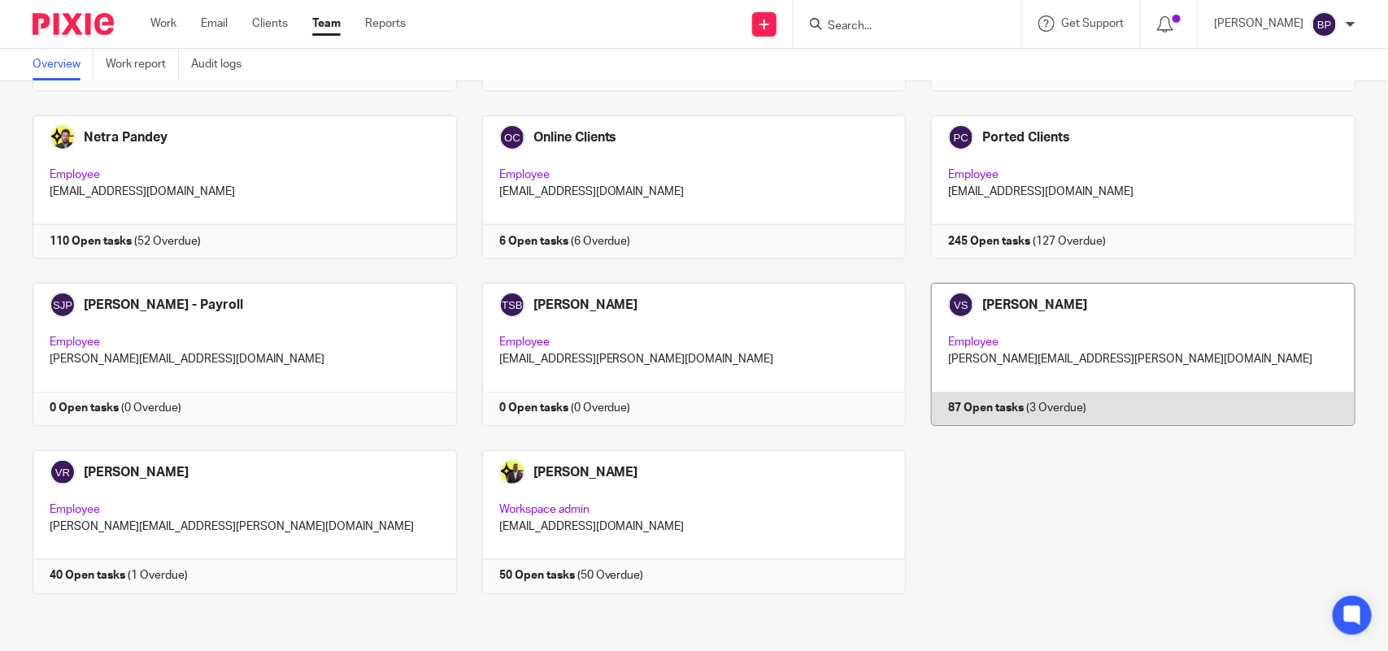
click at [1053, 348] on link at bounding box center [1131, 354] width 450 height 143
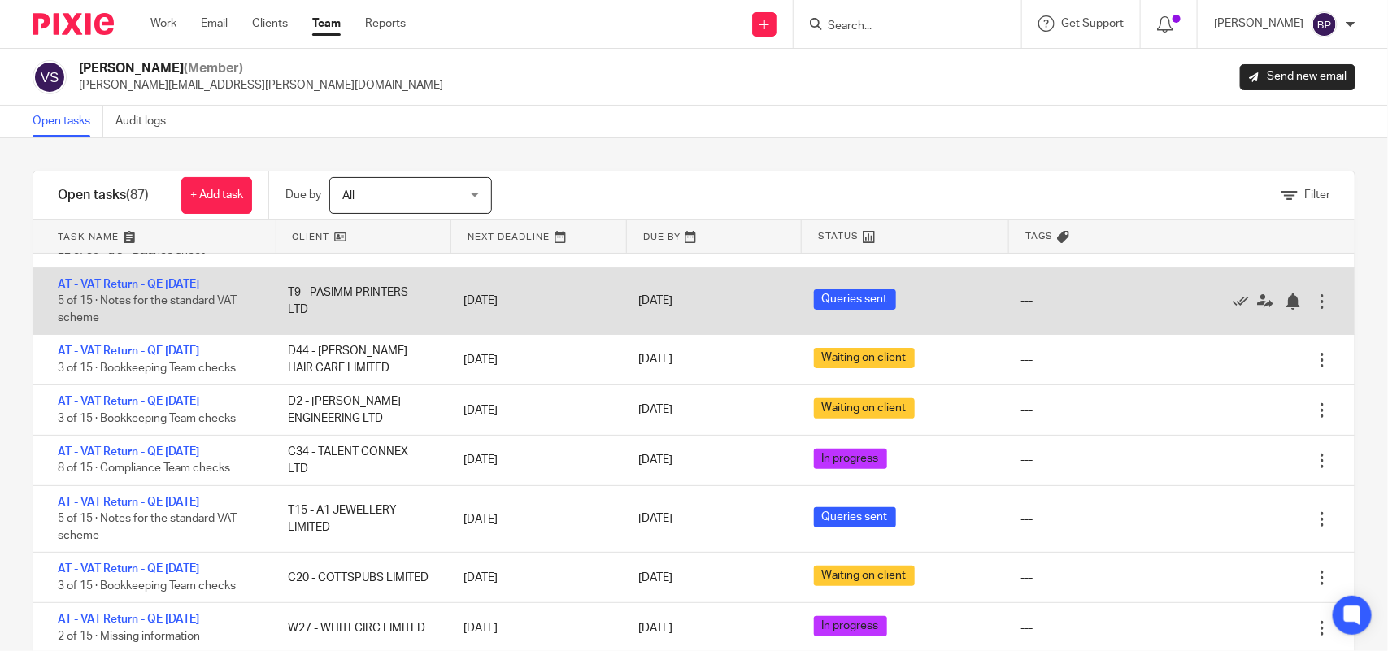
scroll to position [305, 0]
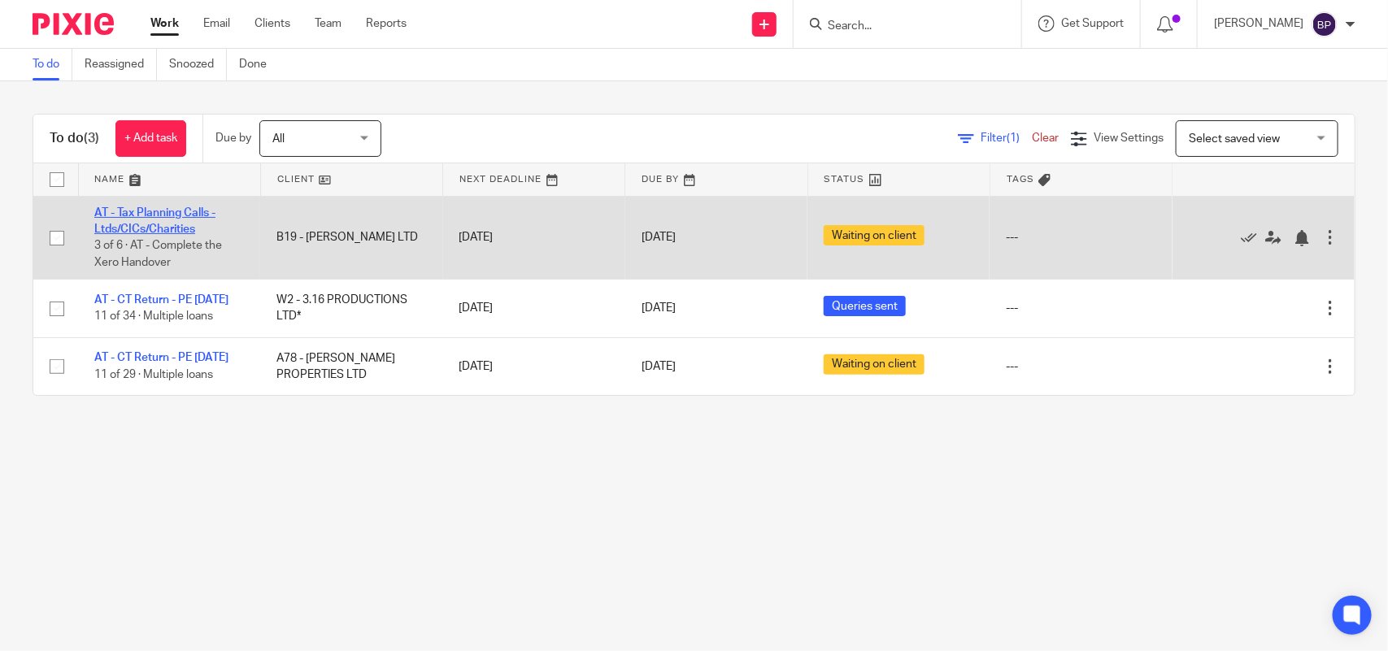
click at [172, 208] on link "AT - Tax Planning Calls - Ltds/CICs/Charities" at bounding box center [154, 221] width 121 height 28
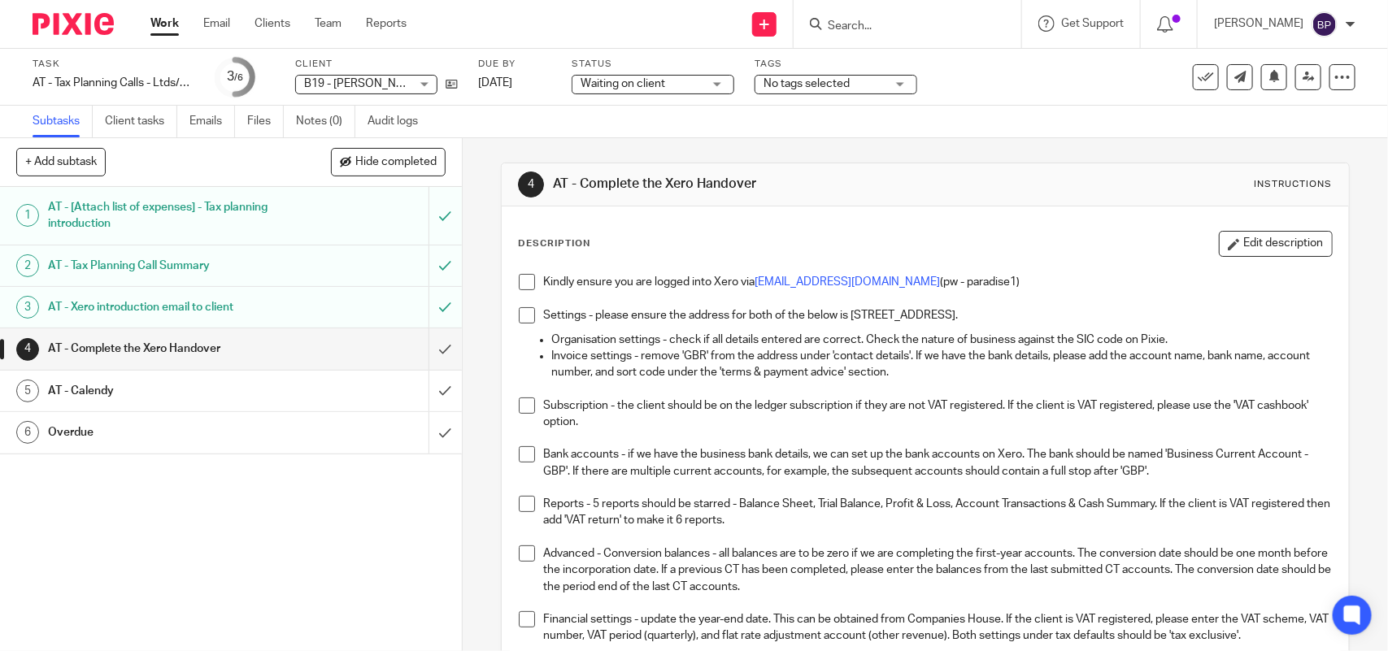
click at [520, 283] on span at bounding box center [527, 282] width 16 height 16
click at [520, 315] on span at bounding box center [527, 315] width 16 height 16
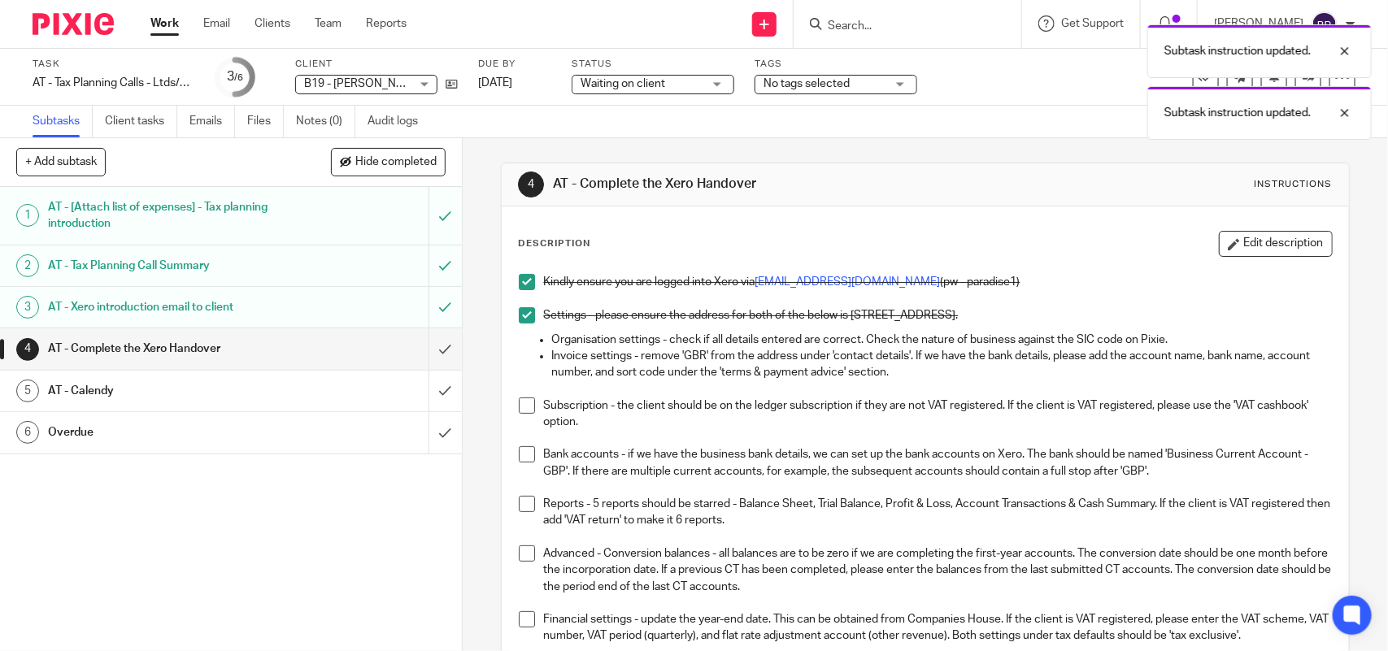
click at [521, 404] on span at bounding box center [527, 406] width 16 height 16
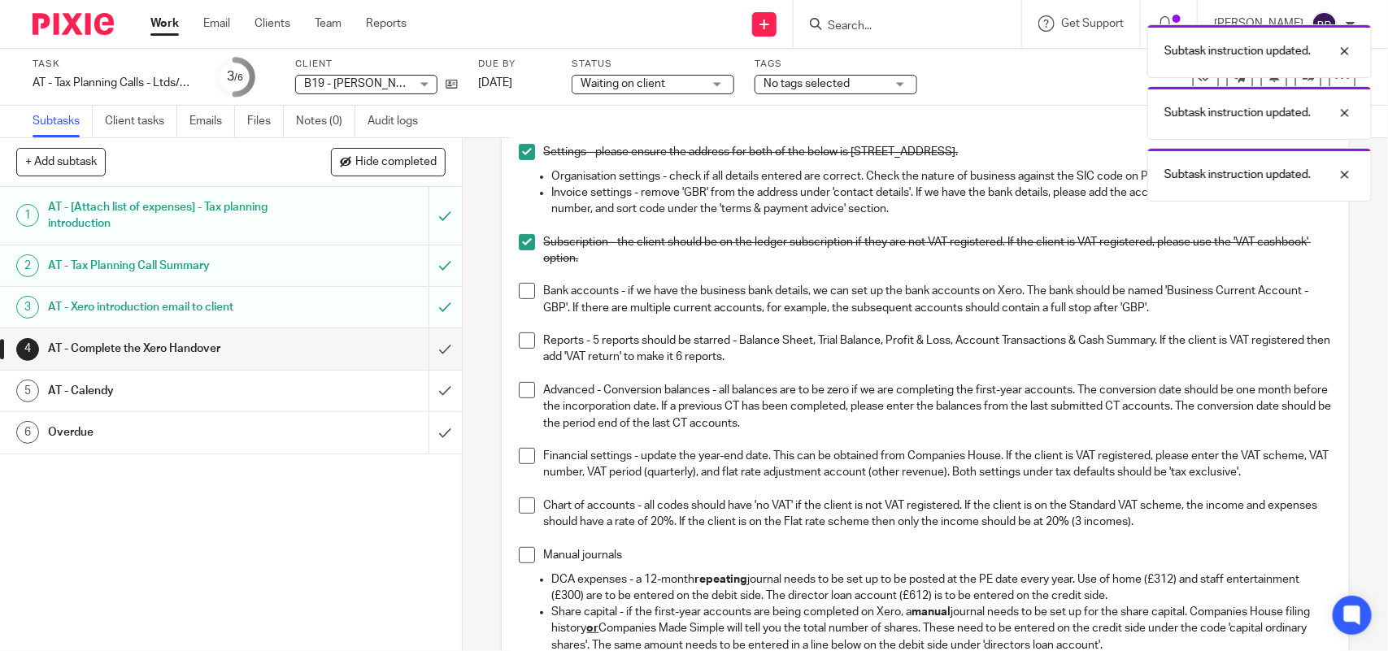
scroll to position [203, 0]
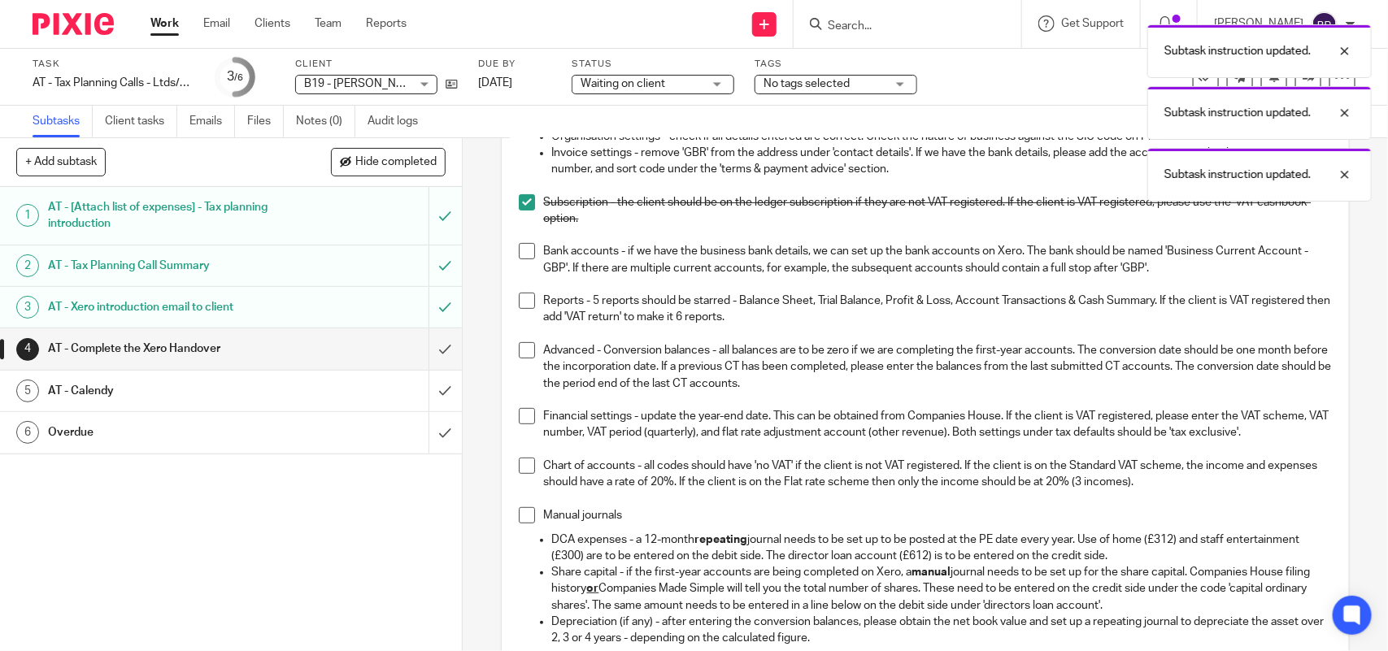
click at [523, 254] on span at bounding box center [527, 251] width 16 height 16
click at [519, 306] on span at bounding box center [527, 301] width 16 height 16
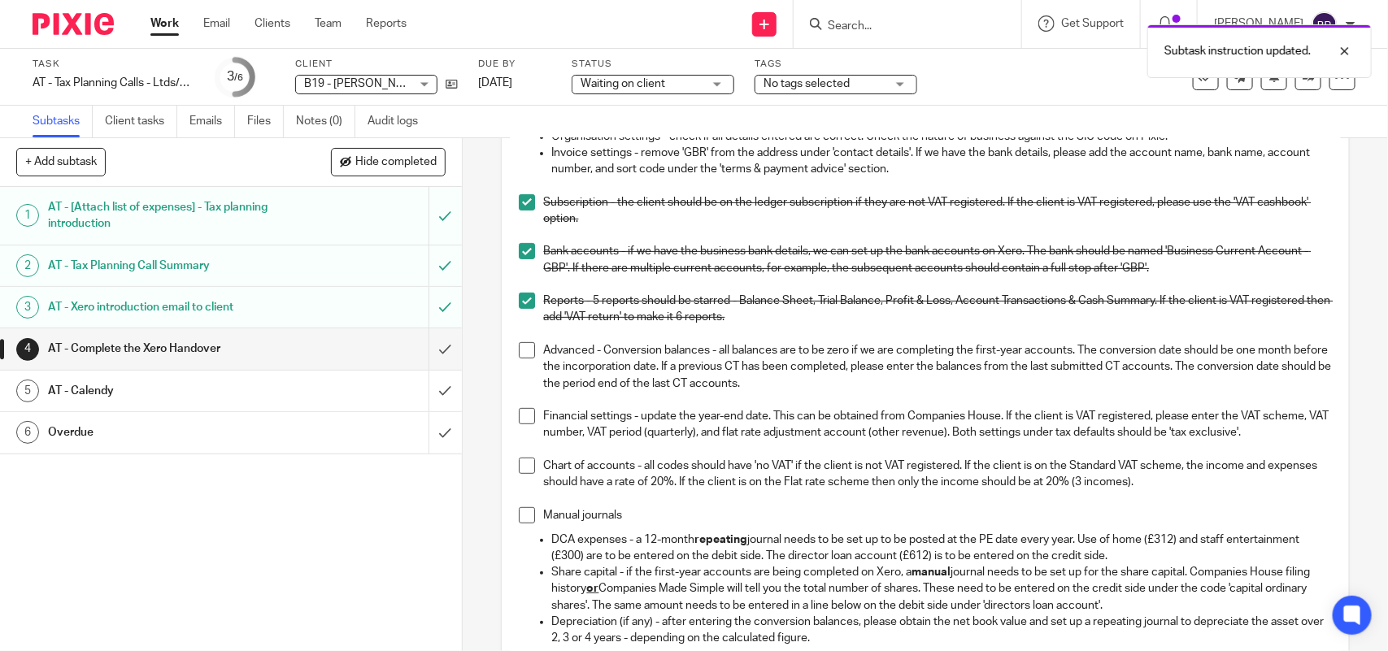
click at [525, 350] on span at bounding box center [527, 350] width 16 height 16
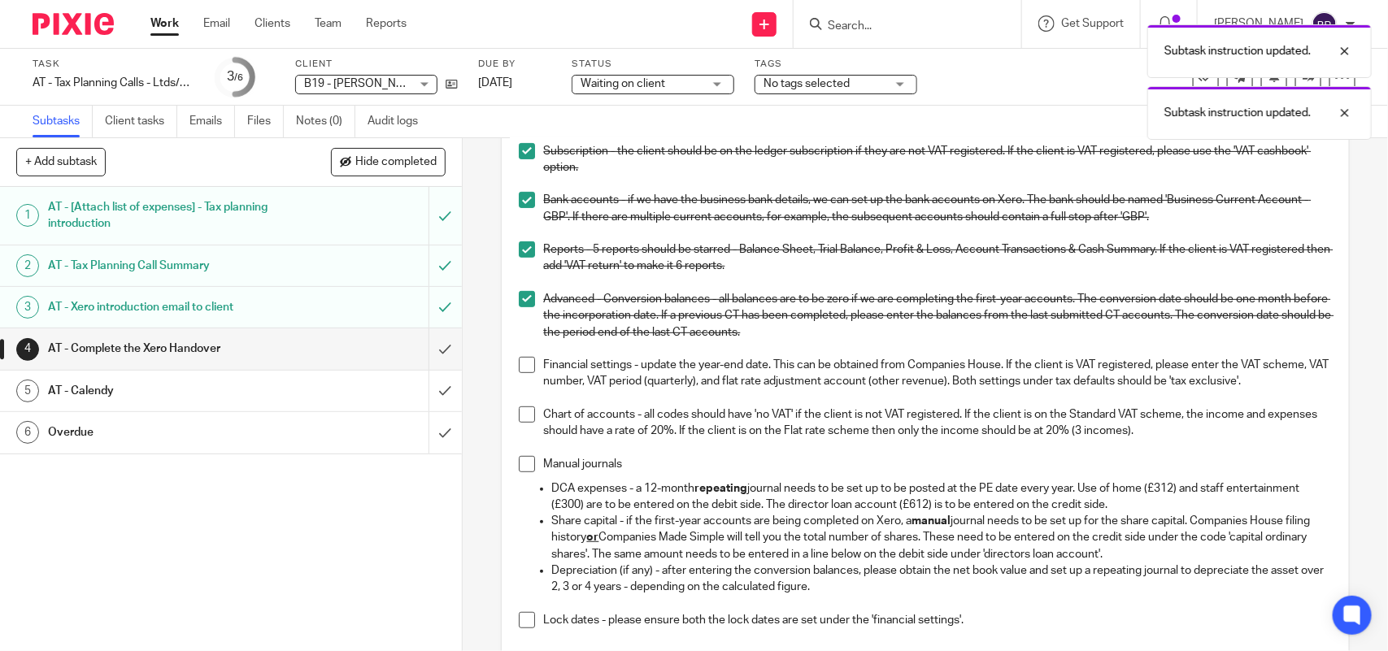
scroll to position [305, 0]
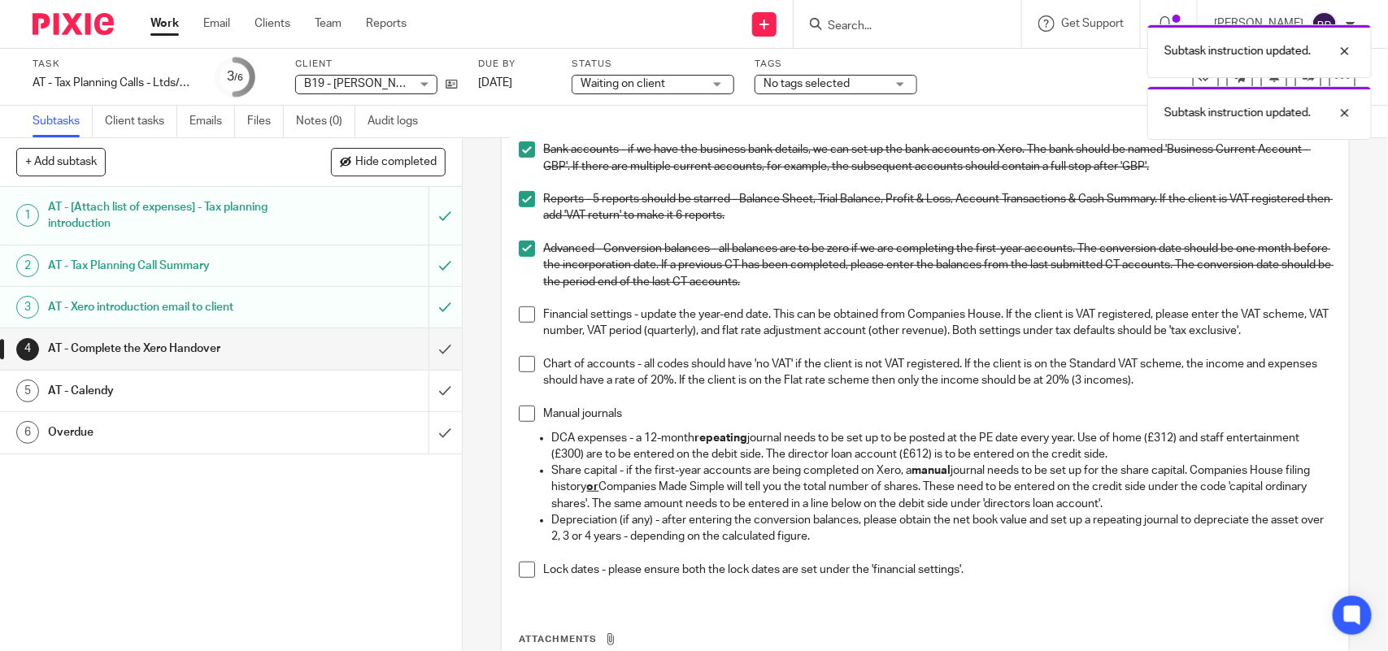
click at [521, 318] on span at bounding box center [527, 314] width 16 height 16
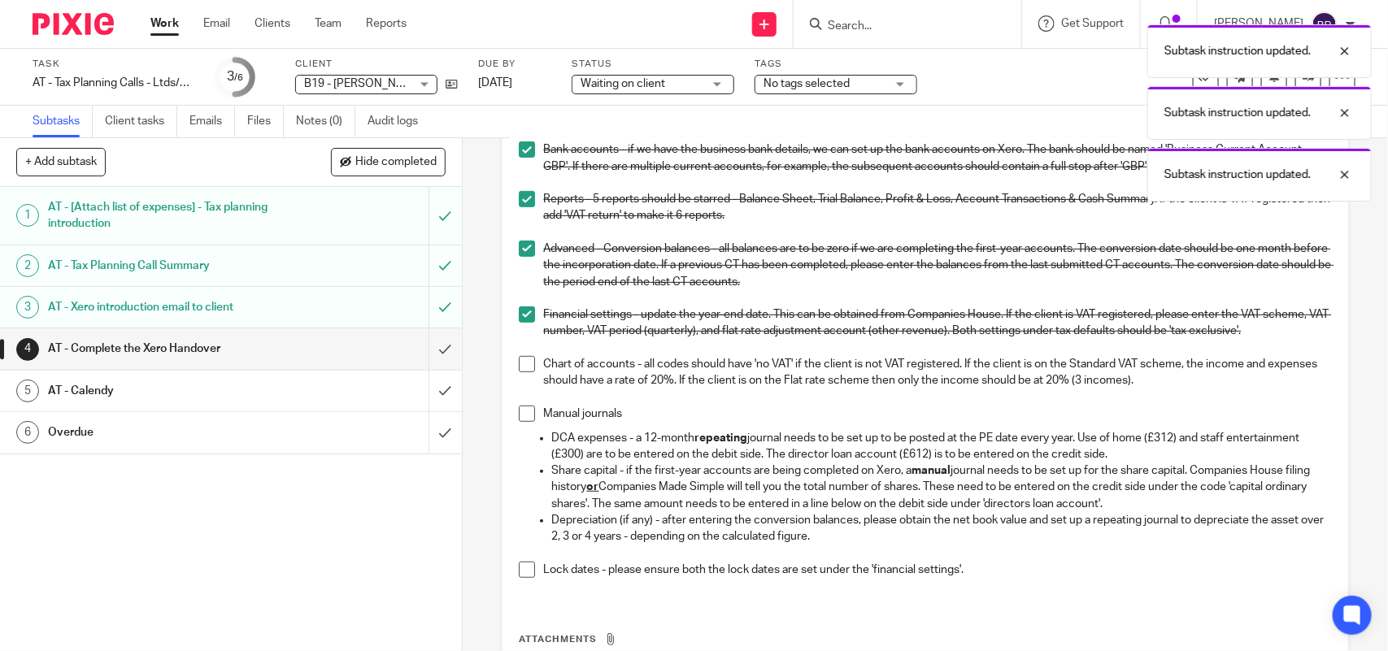
click at [523, 372] on span at bounding box center [527, 364] width 16 height 16
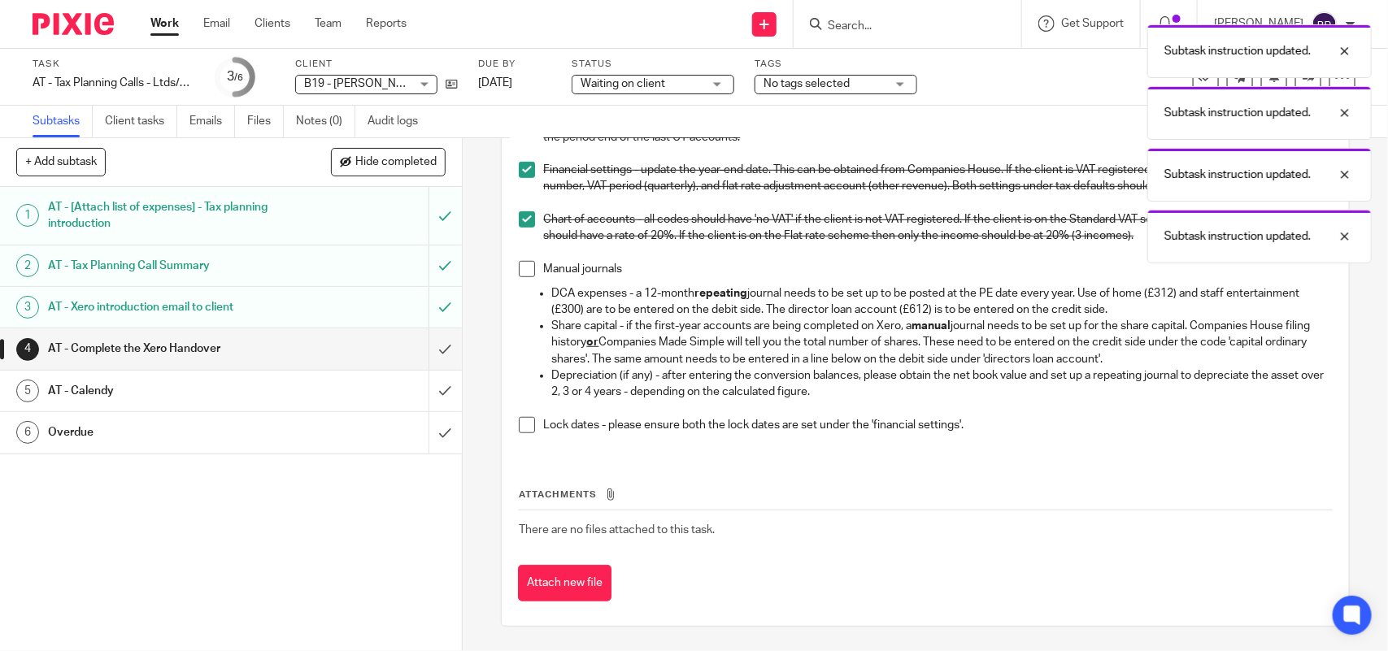
scroll to position [467, 0]
click at [520, 268] on span at bounding box center [527, 269] width 16 height 16
click at [525, 421] on span at bounding box center [527, 425] width 16 height 16
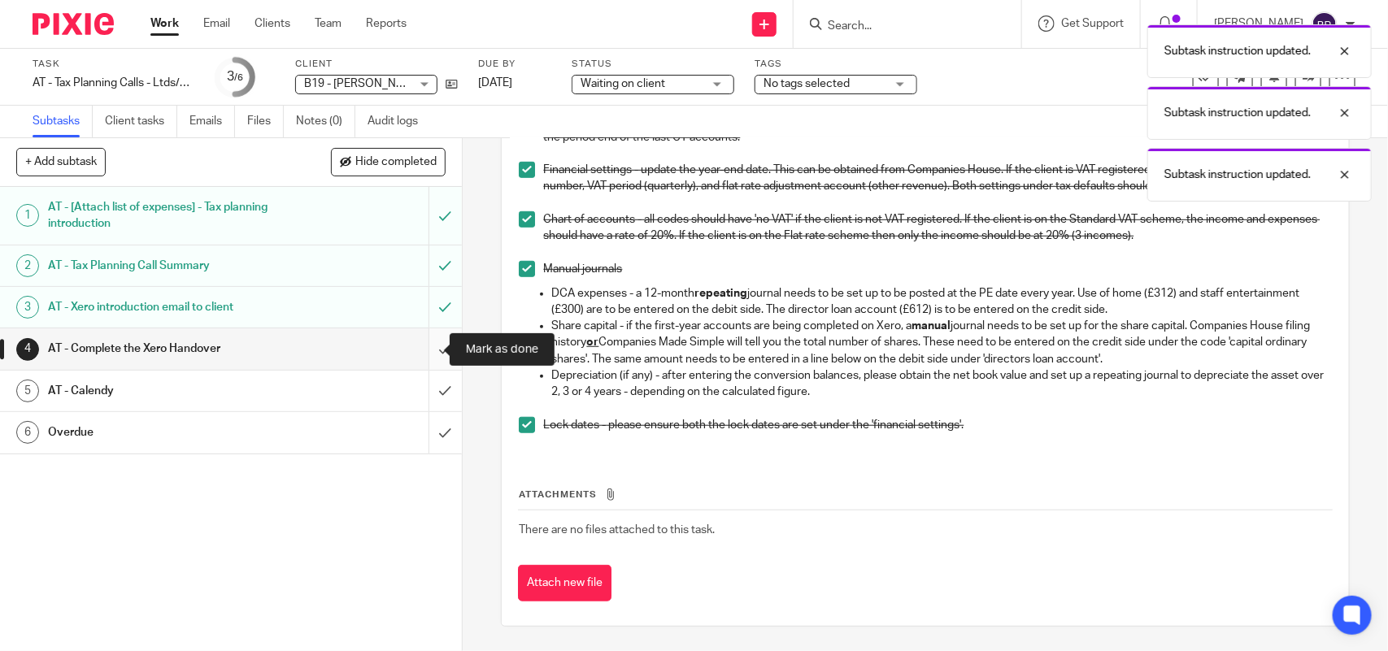
click at [415, 340] on input "submit" at bounding box center [231, 348] width 462 height 41
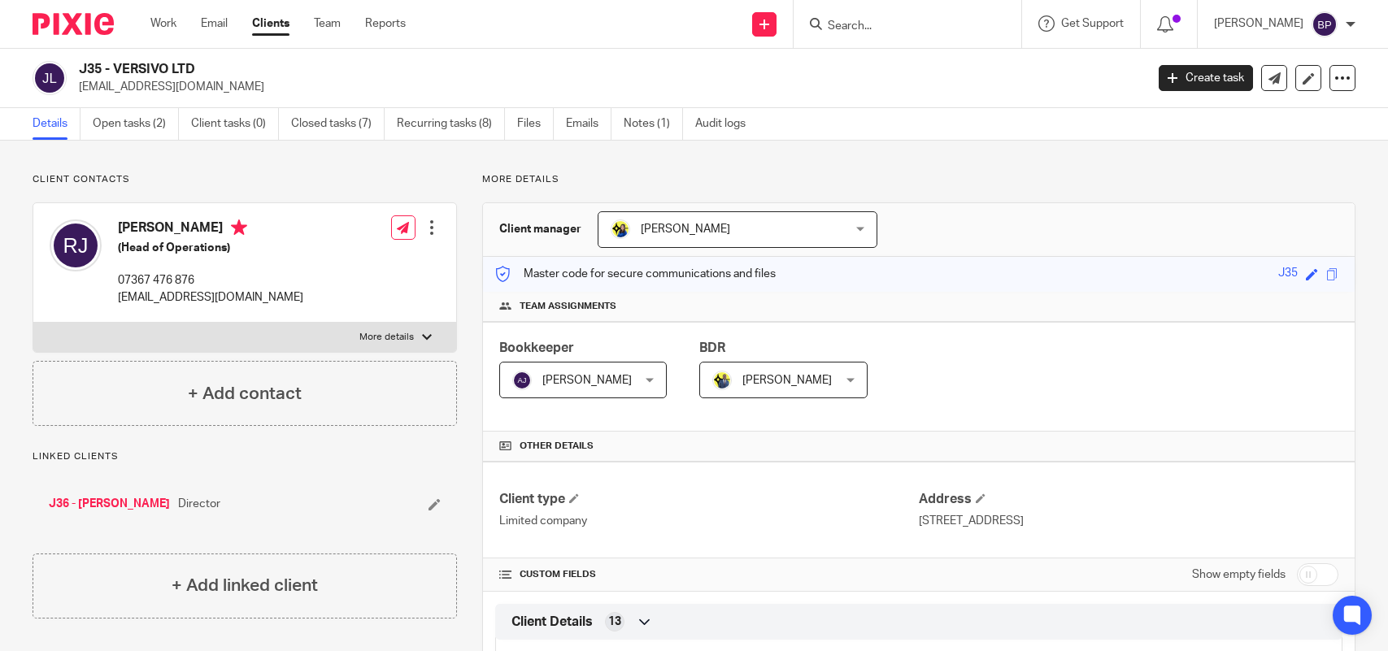
click at [864, 30] on input "Search" at bounding box center [899, 27] width 146 height 15
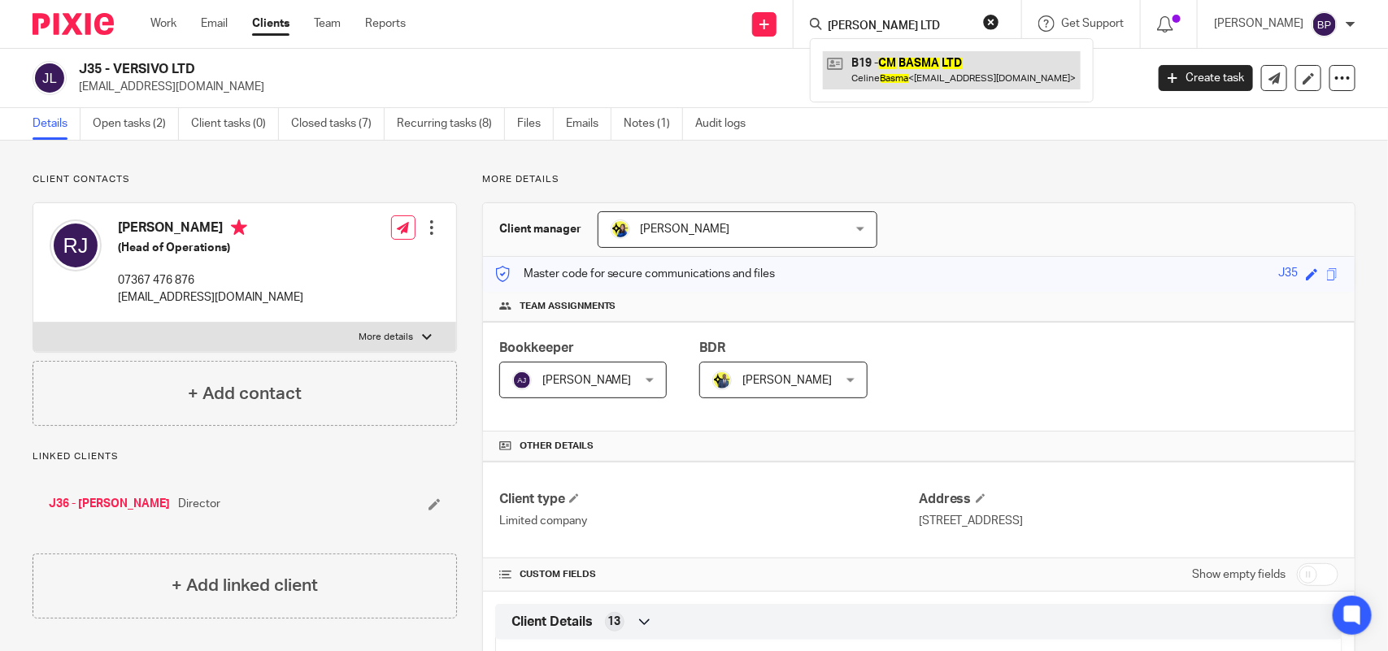
type input "CM BASMA LTD"
click at [878, 72] on link at bounding box center [952, 69] width 258 height 37
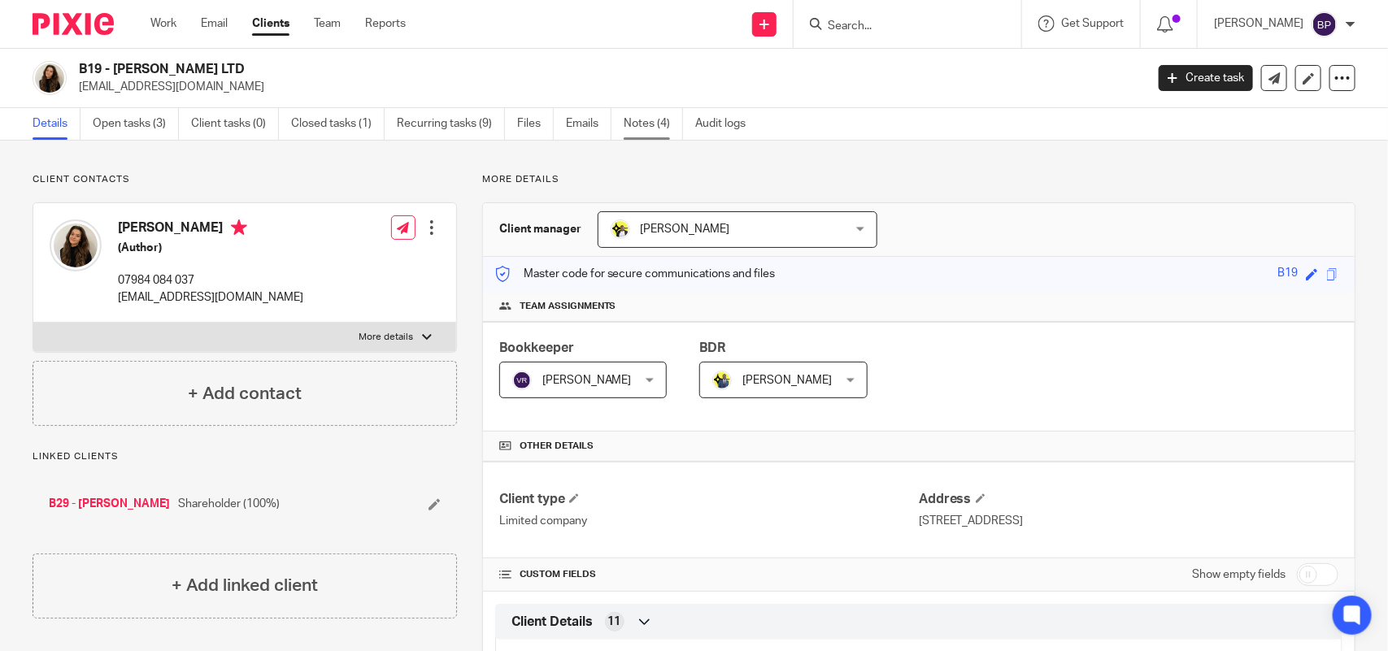
click at [639, 128] on link "Notes (4)" at bounding box center [653, 124] width 59 height 32
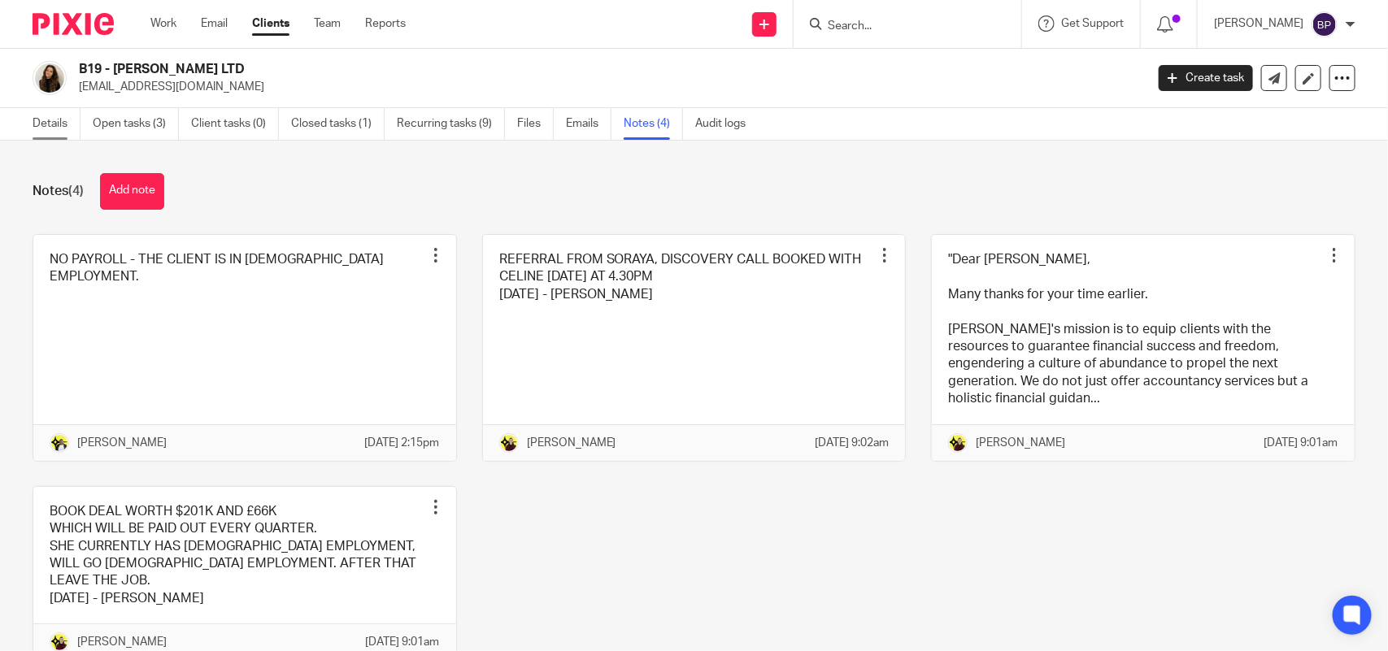
click at [43, 130] on link "Details" at bounding box center [57, 124] width 48 height 32
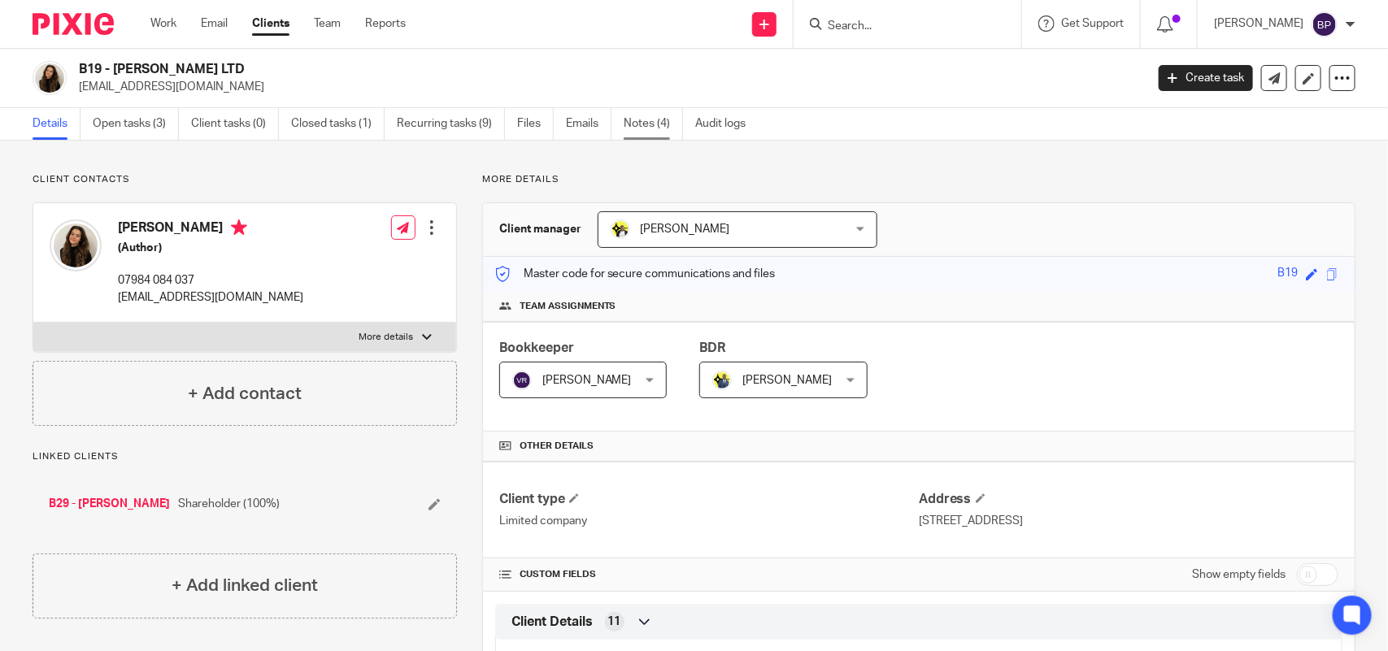
click at [672, 120] on link "Notes (4)" at bounding box center [653, 124] width 59 height 32
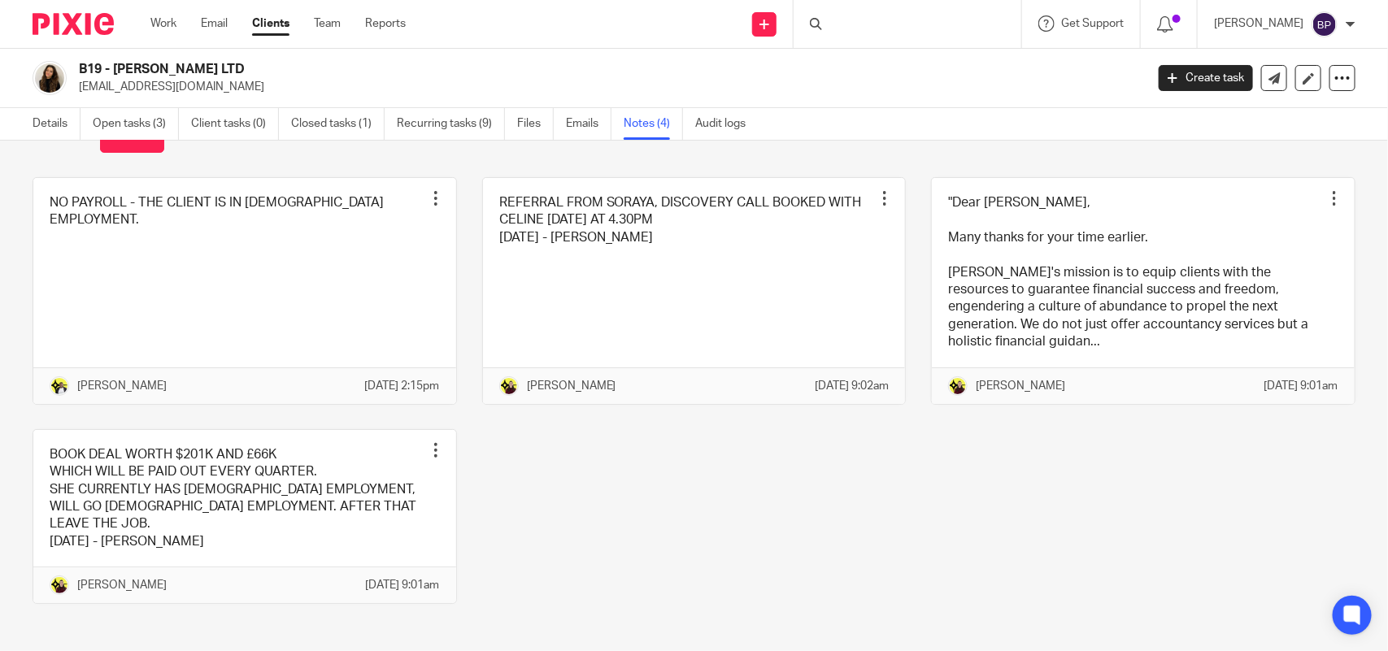
scroll to position [85, 0]
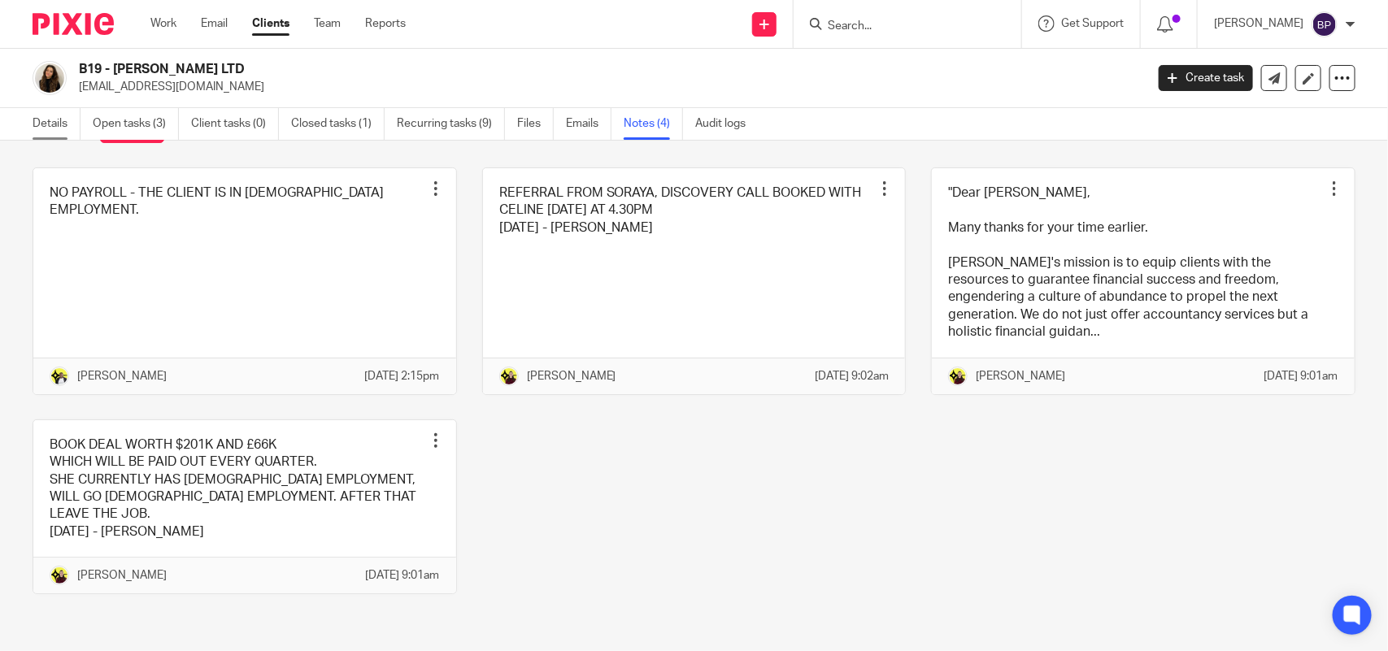
click at [59, 120] on link "Details" at bounding box center [57, 124] width 48 height 32
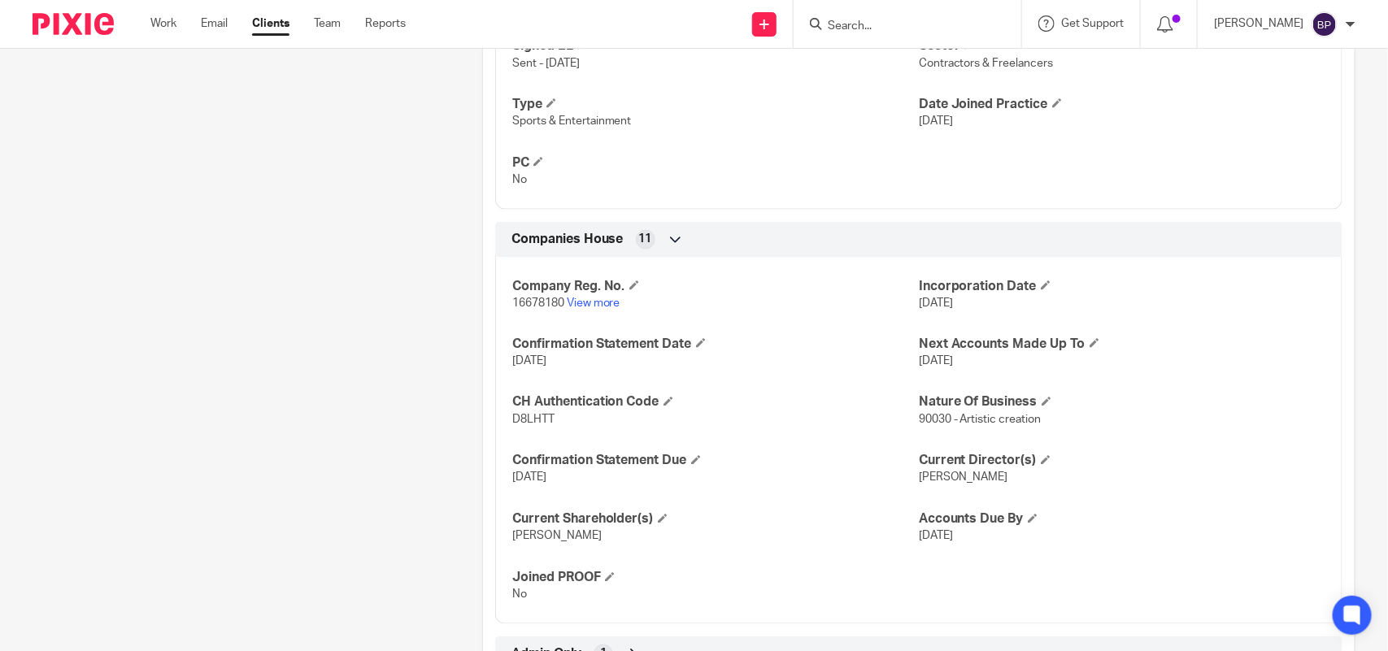
scroll to position [1006, 0]
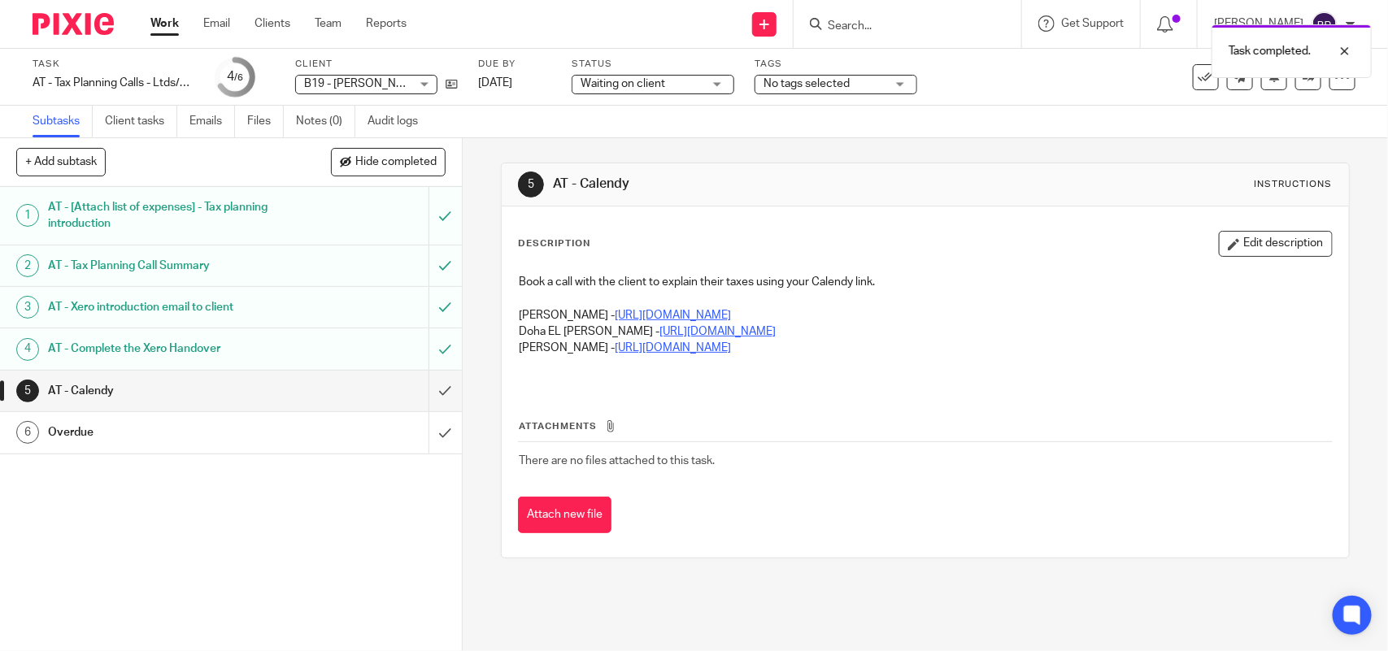
click at [234, 347] on h1 "AT - Complete the Xero Handover" at bounding box center [169, 349] width 243 height 24
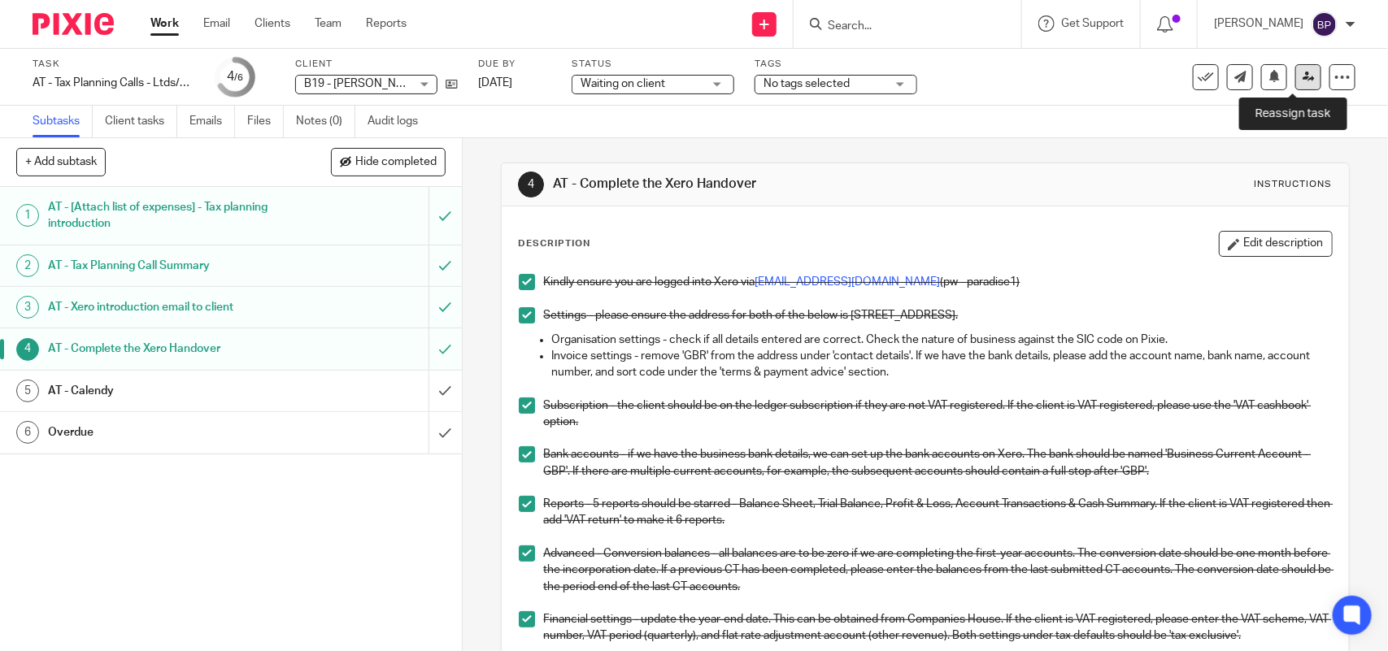
click at [1302, 76] on icon at bounding box center [1308, 77] width 12 height 12
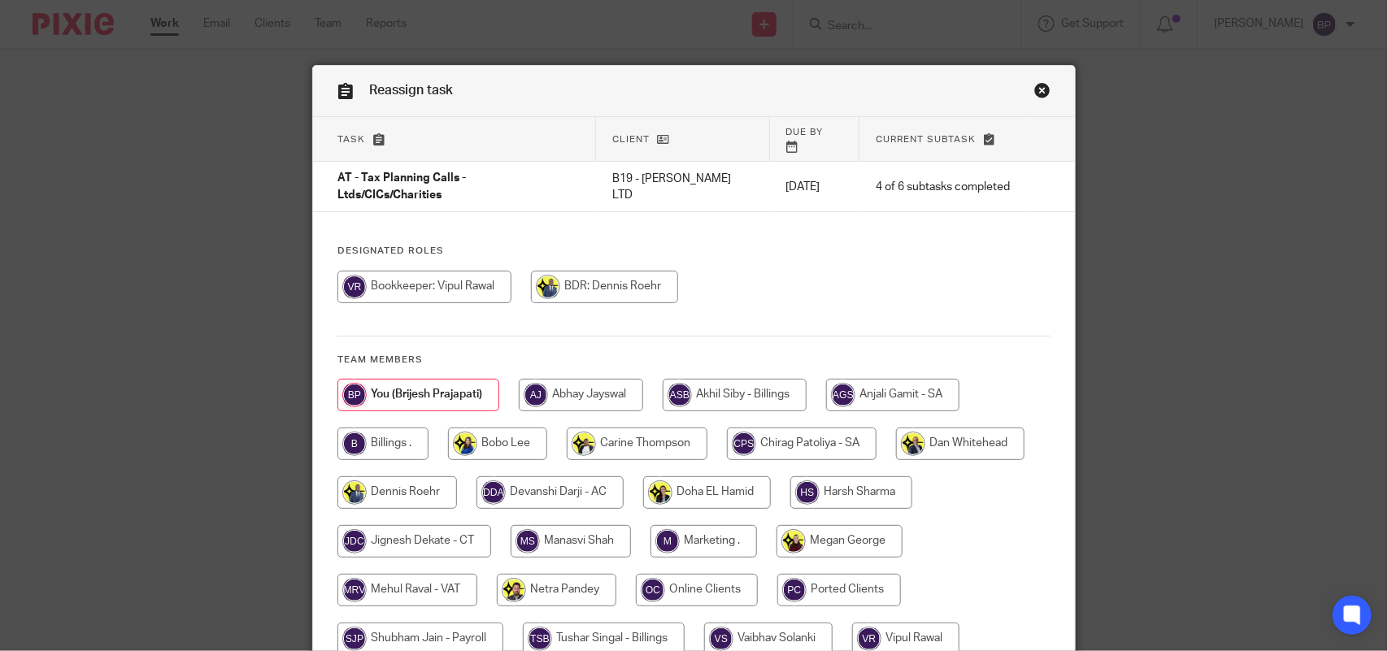
scroll to position [180, 0]
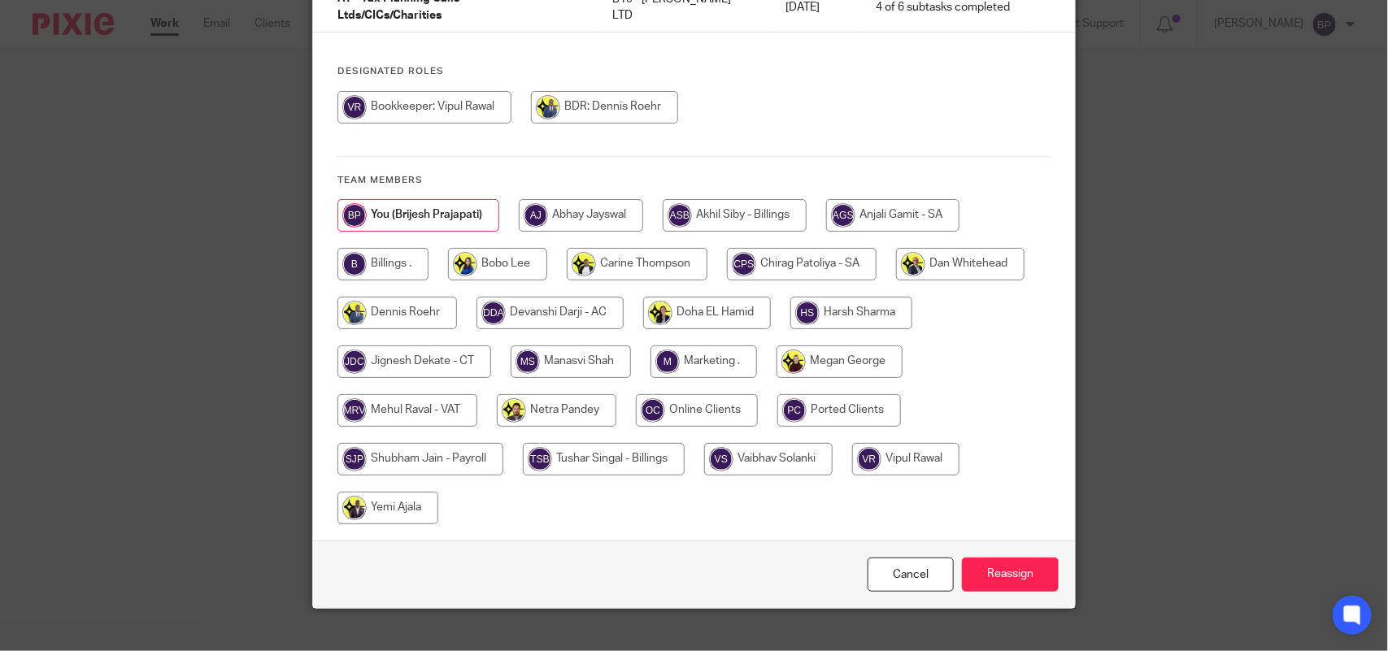
click at [618, 248] on input "radio" at bounding box center [637, 264] width 141 height 33
radio input "true"
click at [1023, 558] on input "Reassign" at bounding box center [1010, 575] width 97 height 35
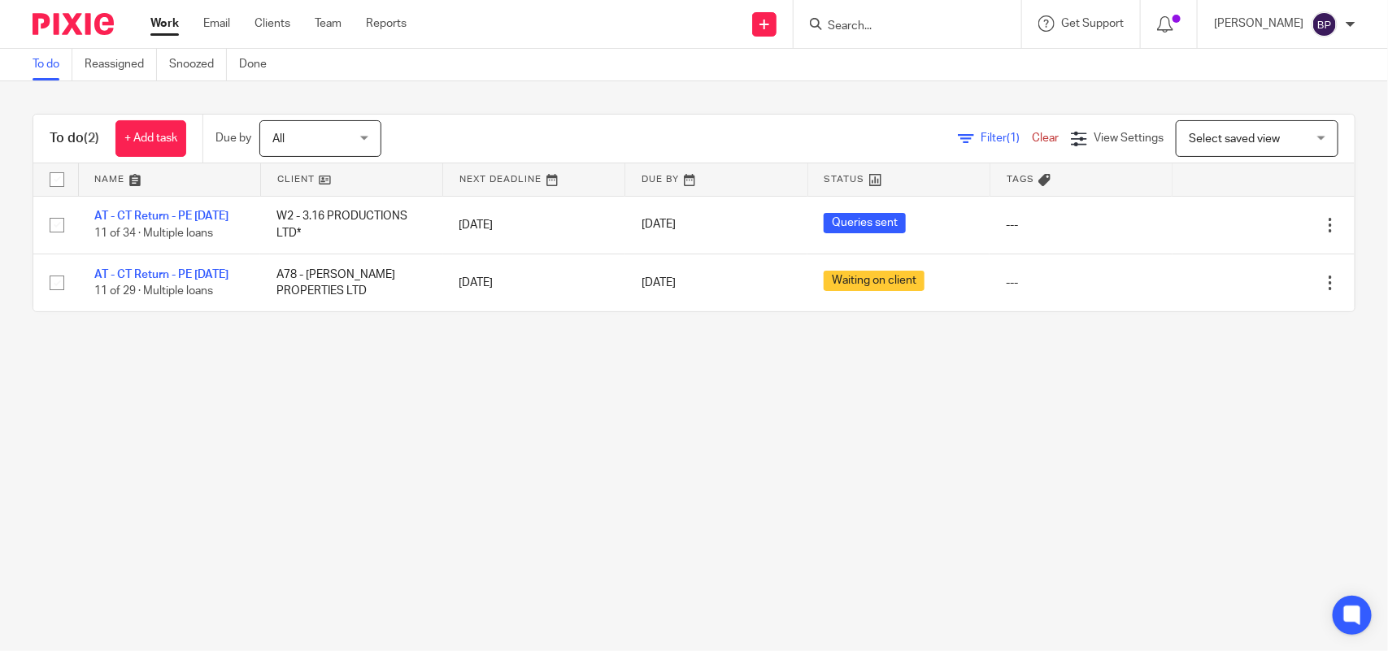
click at [802, 506] on main "To do Reassigned Snoozed Done To do (2) + Add task Due by All All Today Tomorro…" at bounding box center [694, 325] width 1388 height 651
click at [659, 456] on main "To do Reassigned Snoozed Done To do (2) + Add task Due by All All Today Tomorro…" at bounding box center [694, 325] width 1388 height 651
click at [1006, 136] on span "(1)" at bounding box center [1012, 138] width 13 height 11
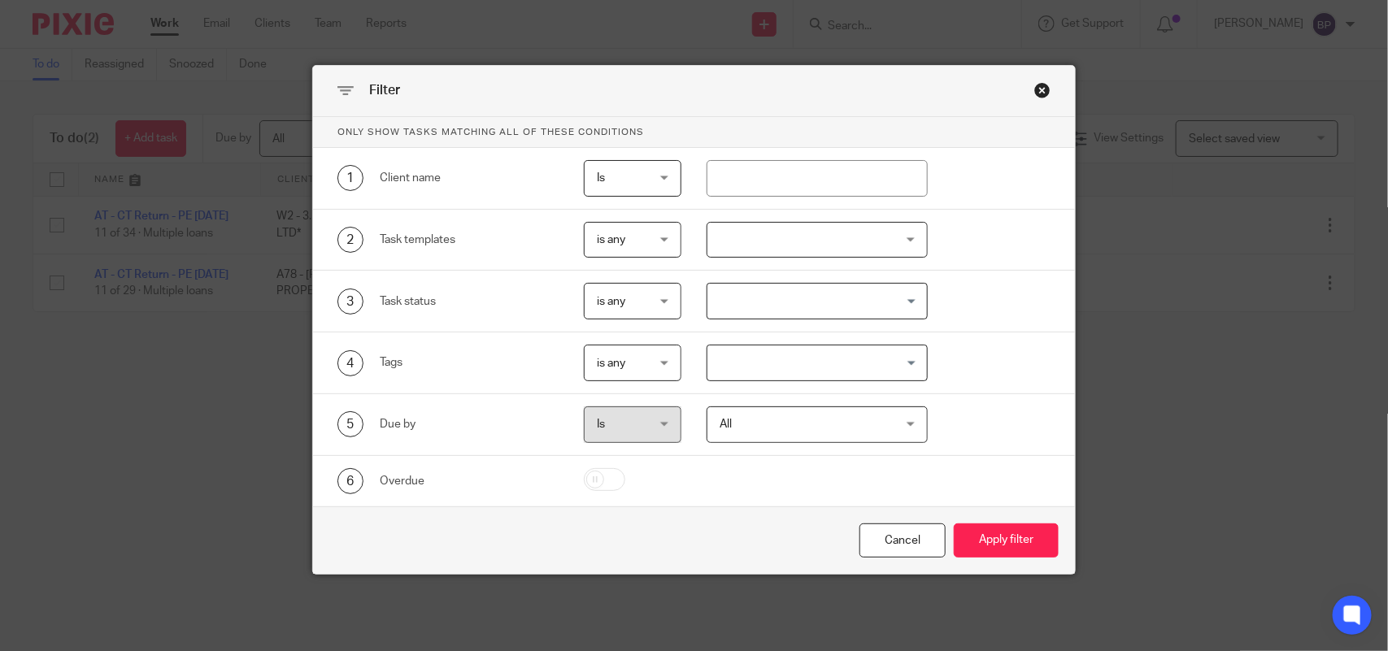
click at [1034, 94] on div "Close this dialog window" at bounding box center [1042, 90] width 16 height 16
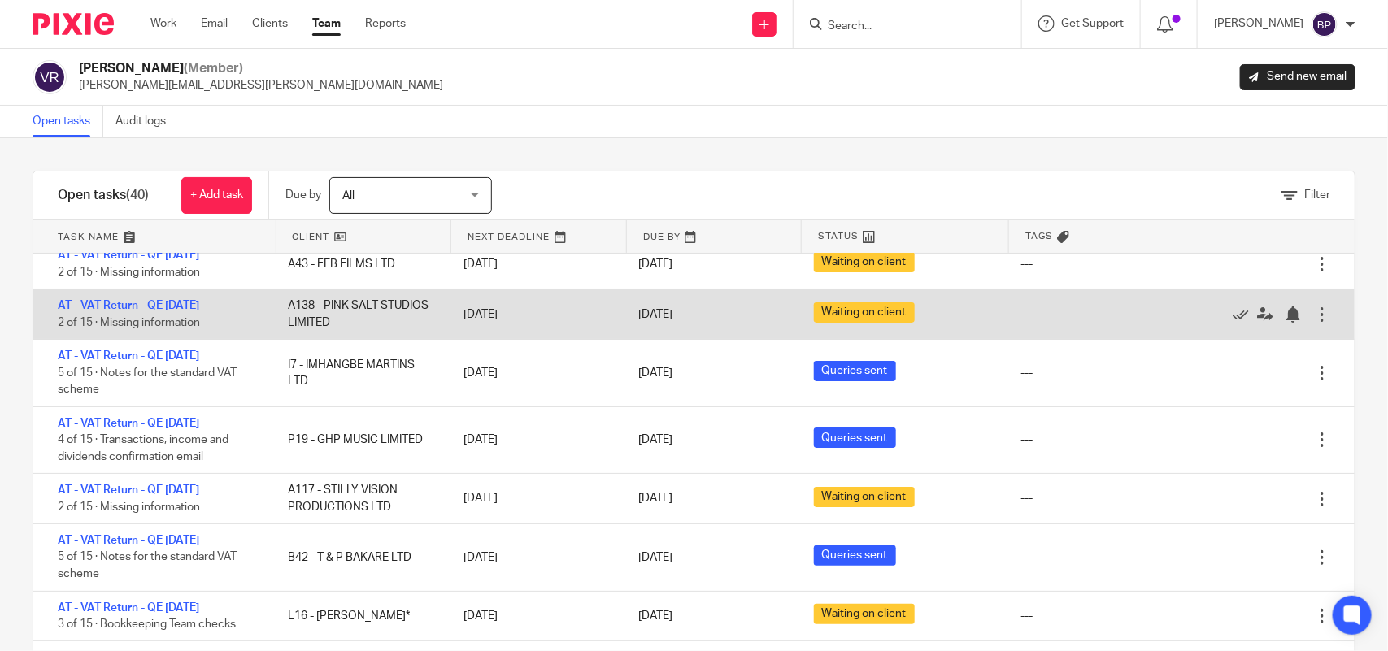
scroll to position [203, 0]
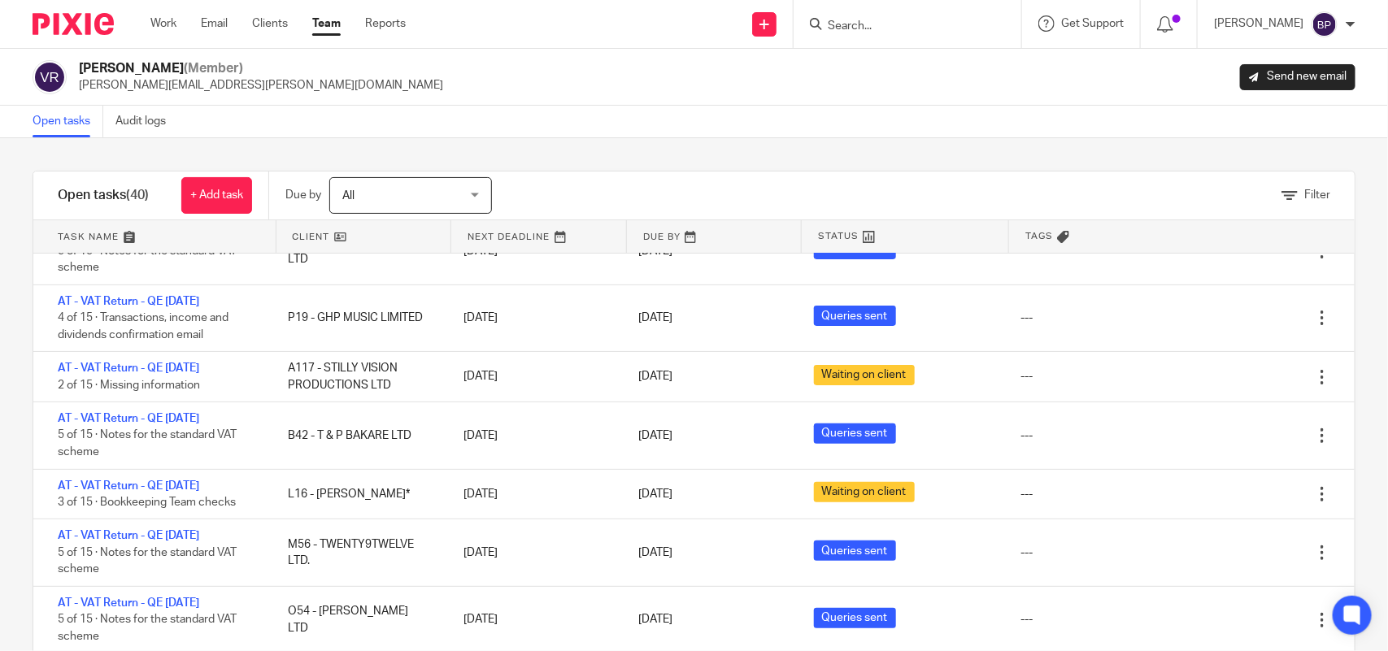
drag, startPoint x: 203, startPoint y: 419, endPoint x: 577, endPoint y: 142, distance: 465.5
click at [199, 420] on link "AT - VAT Return - QE 31-08-2025" at bounding box center [128, 418] width 141 height 11
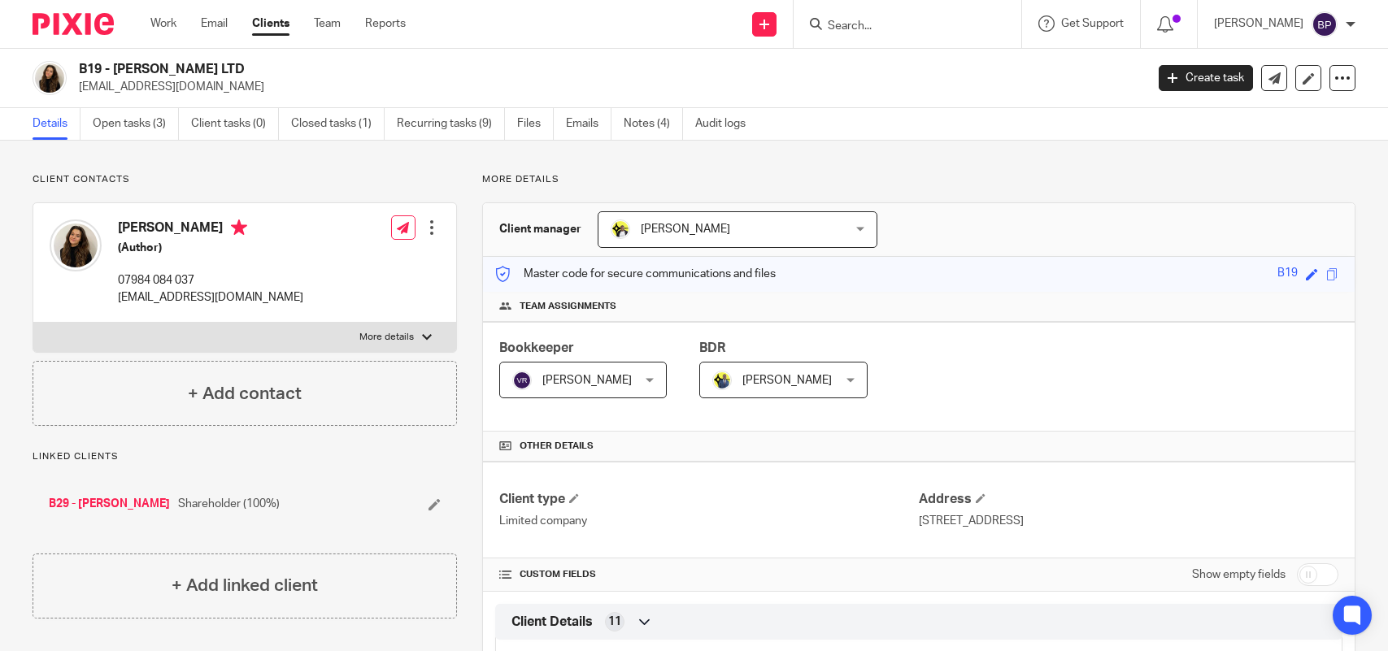
click at [906, 26] on input "Search" at bounding box center [899, 27] width 146 height 15
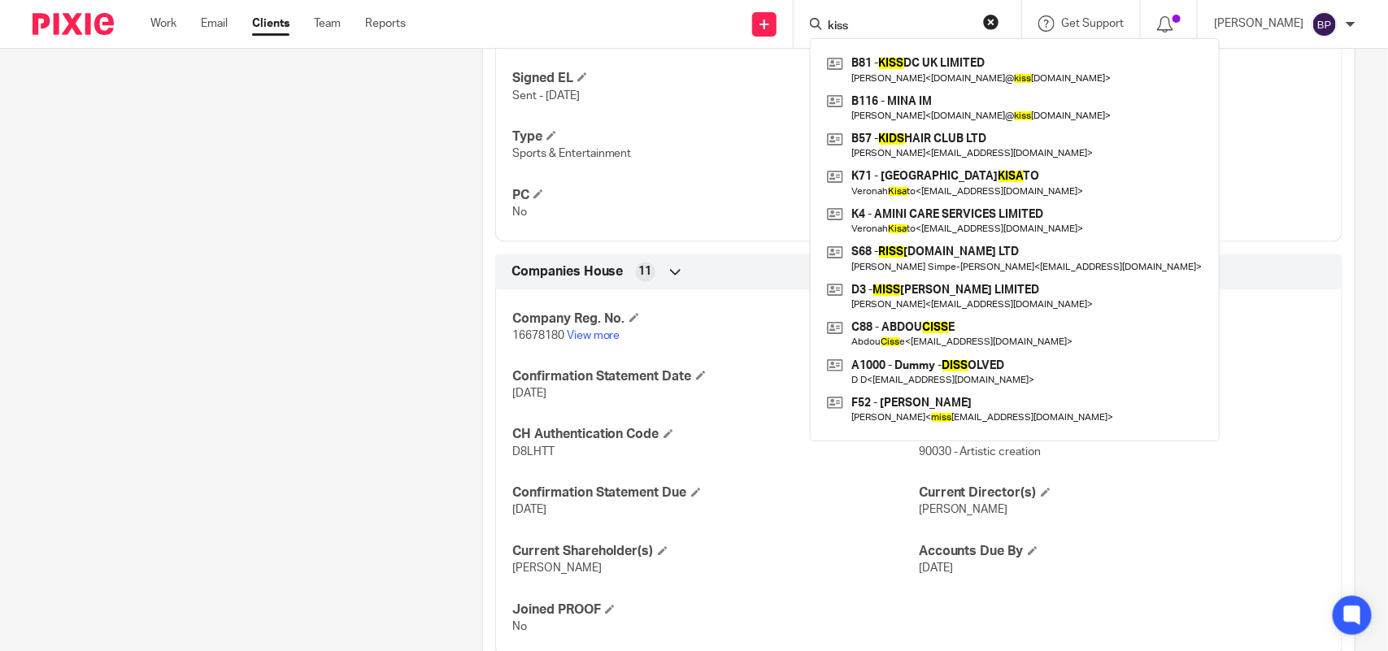
type input "kiss"
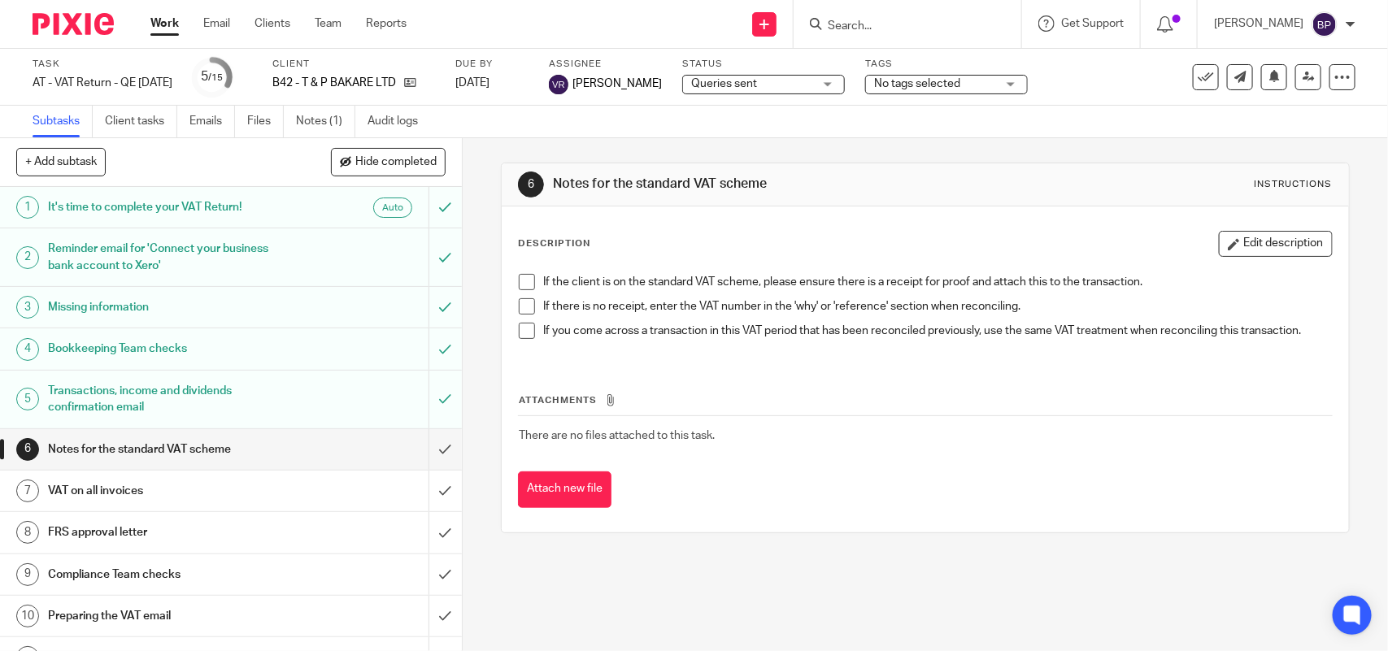
click at [774, 83] on span "Queries sent" at bounding box center [752, 84] width 122 height 17
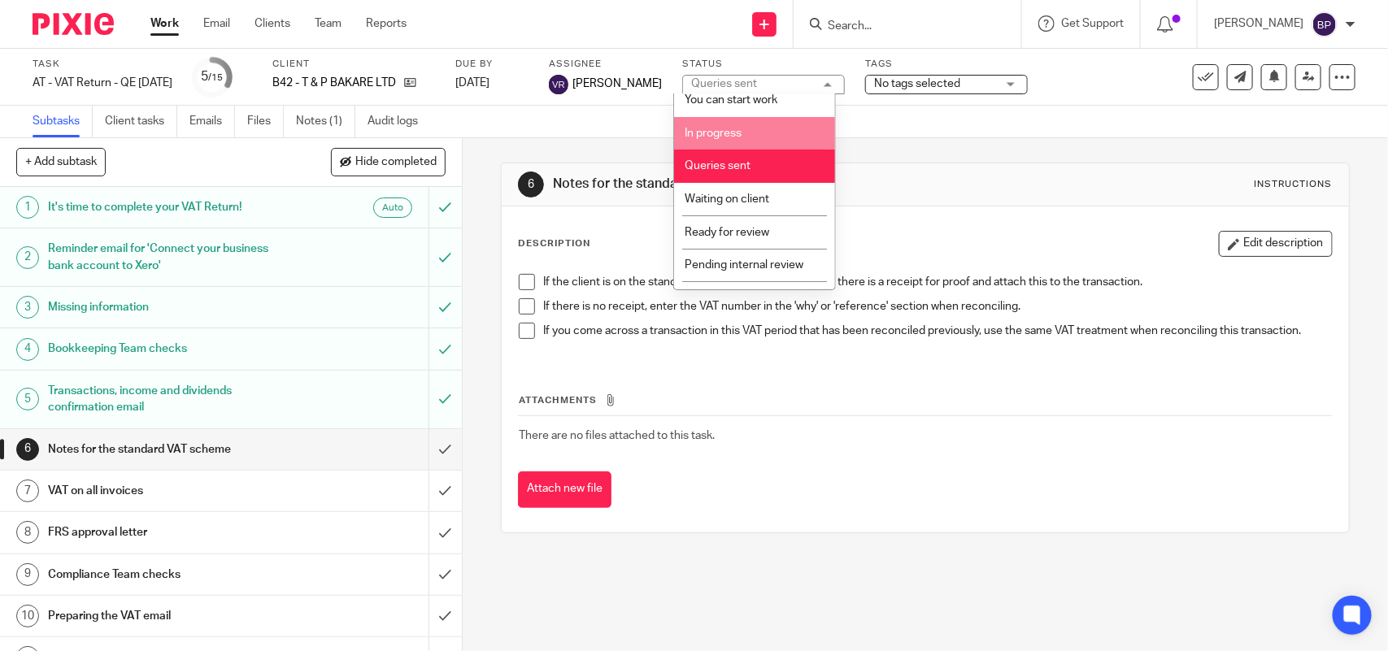
scroll to position [66, 0]
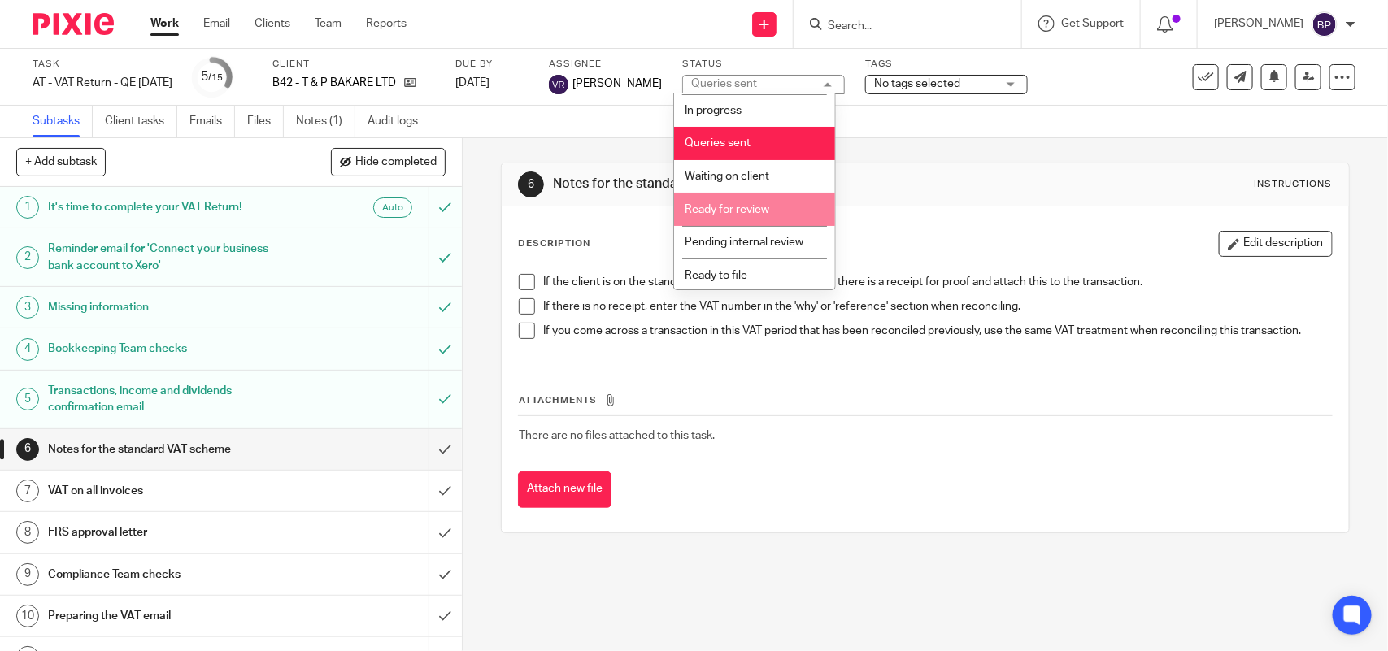
click at [778, 216] on li "Ready for review" at bounding box center [754, 209] width 161 height 33
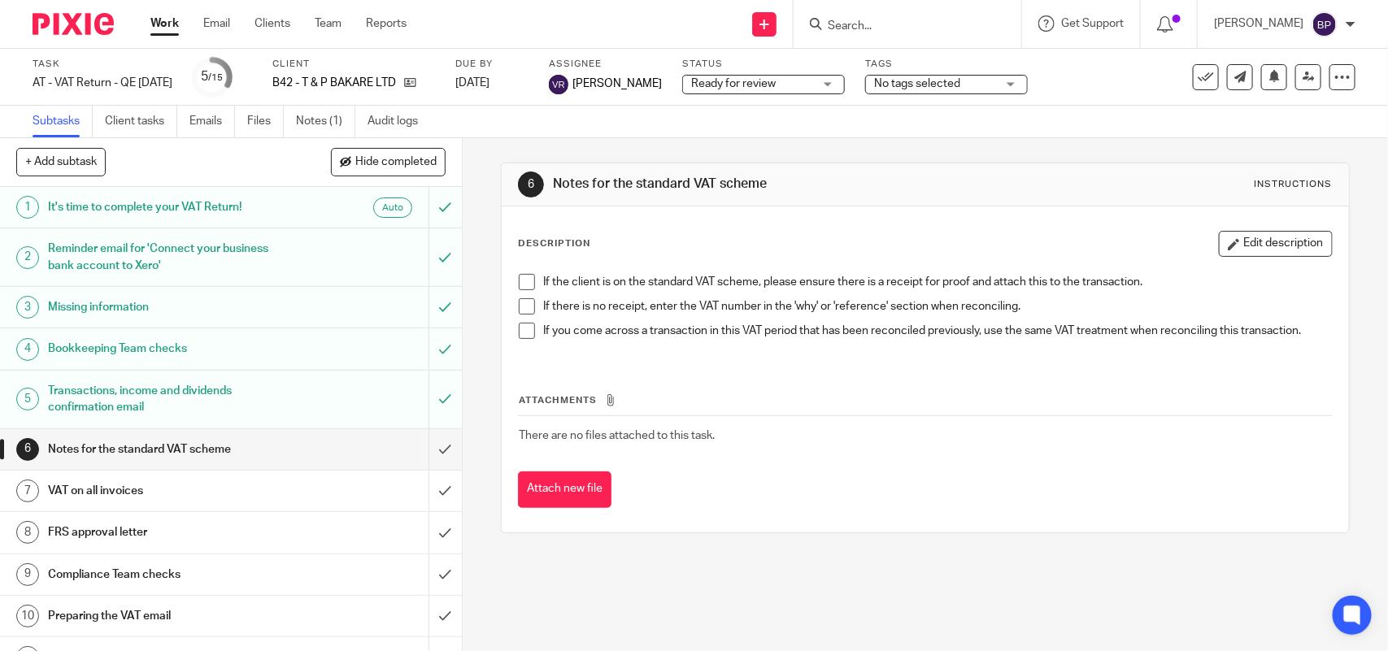
click at [520, 283] on span at bounding box center [527, 282] width 16 height 16
click at [520, 309] on span at bounding box center [527, 306] width 16 height 16
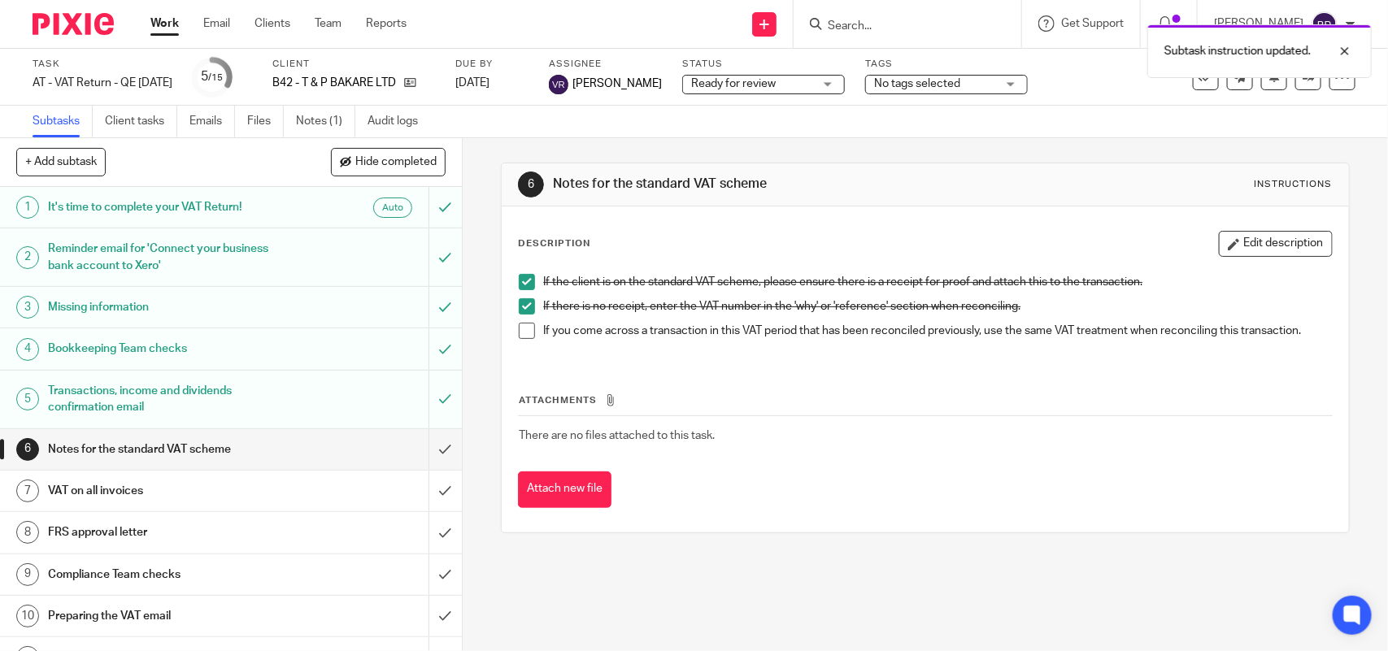
click at [524, 326] on span at bounding box center [527, 331] width 16 height 16
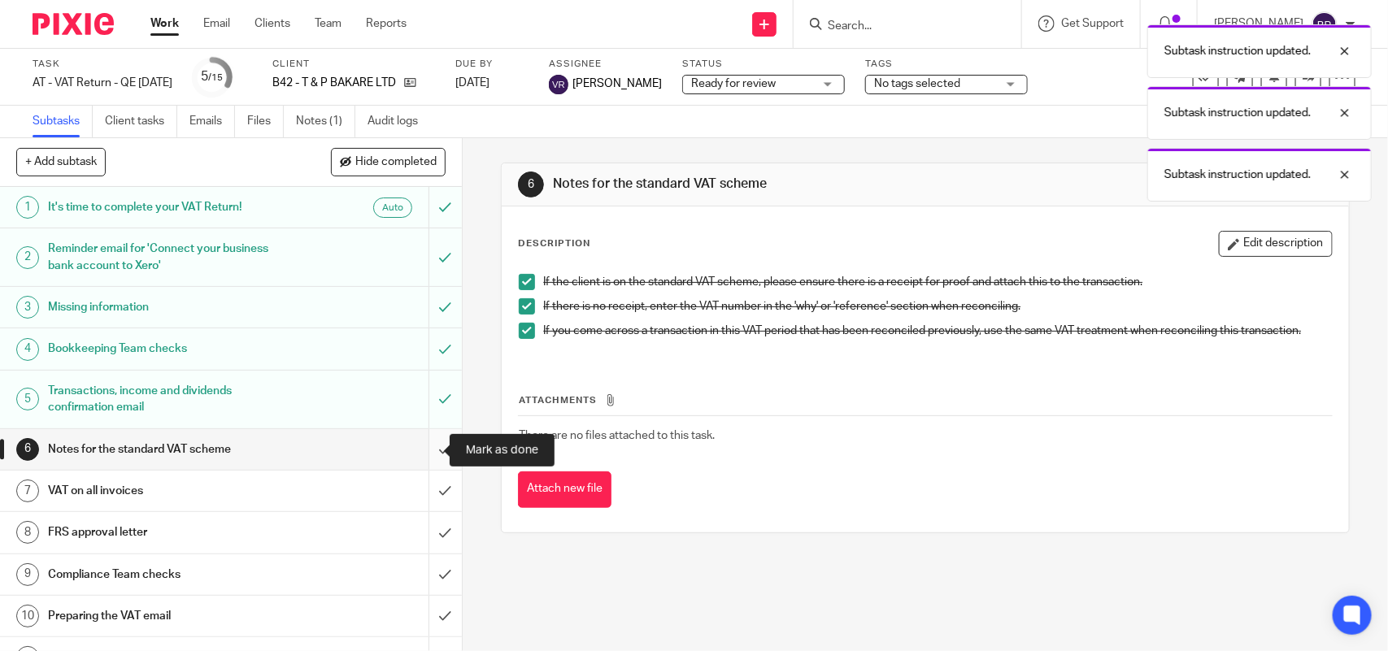
click at [421, 451] on input "submit" at bounding box center [231, 449] width 462 height 41
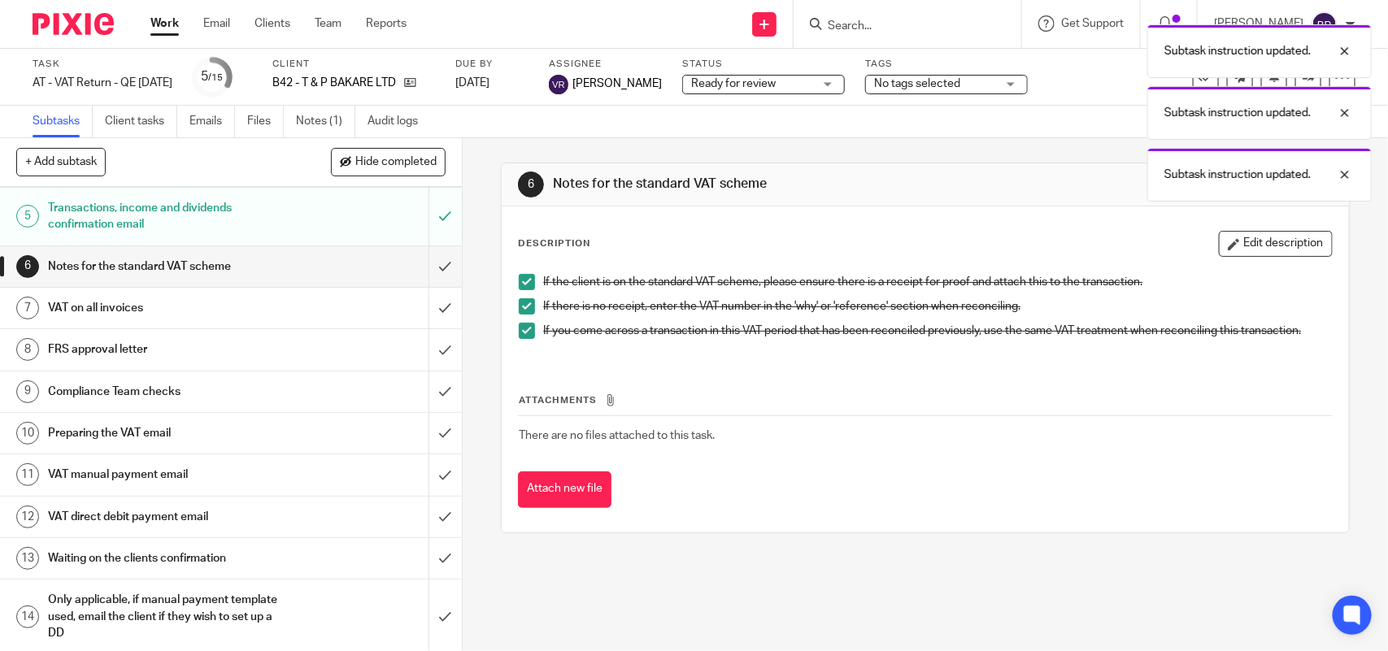
scroll to position [203, 0]
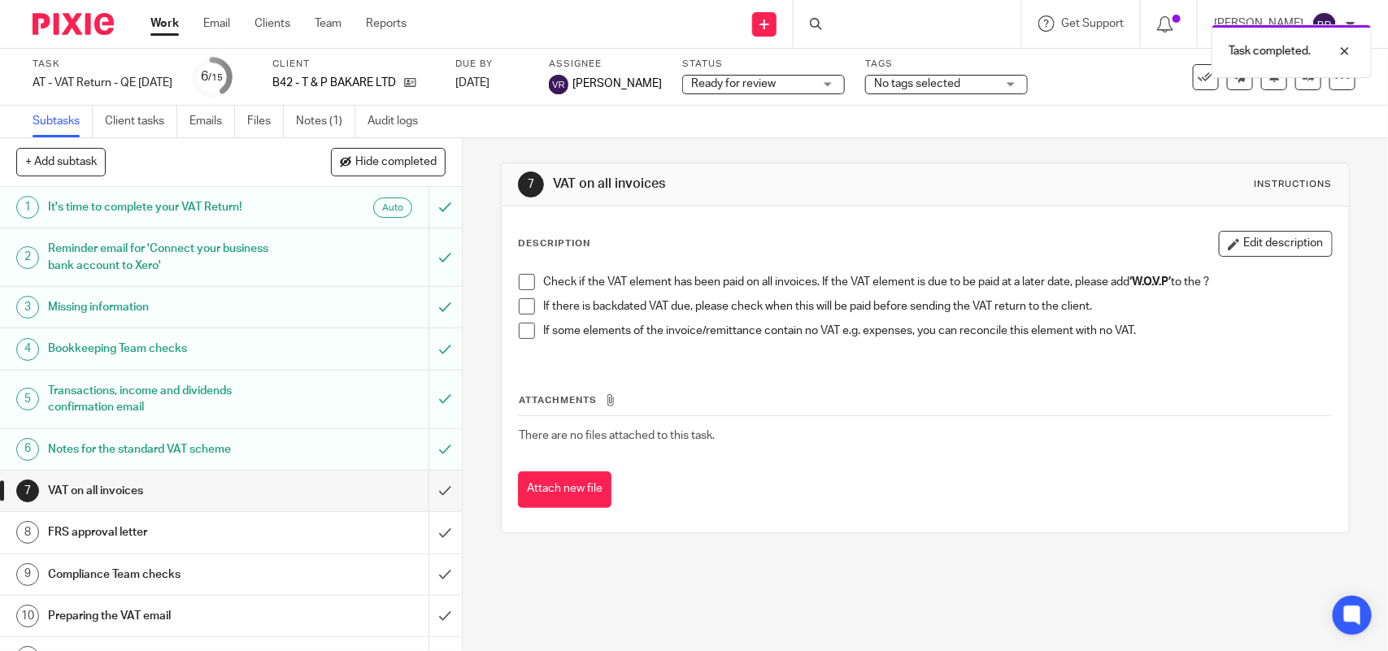
click at [528, 282] on span at bounding box center [527, 282] width 16 height 16
click at [526, 301] on span at bounding box center [527, 306] width 16 height 16
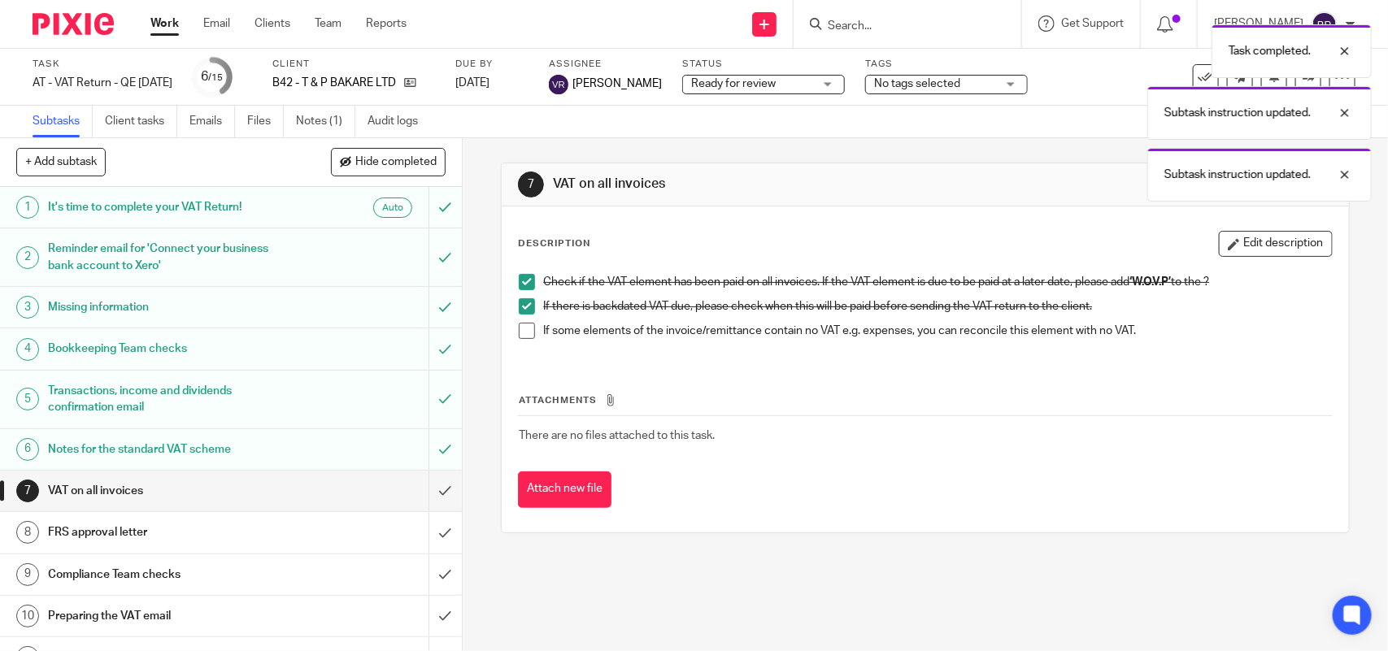
click at [521, 329] on span at bounding box center [527, 331] width 16 height 16
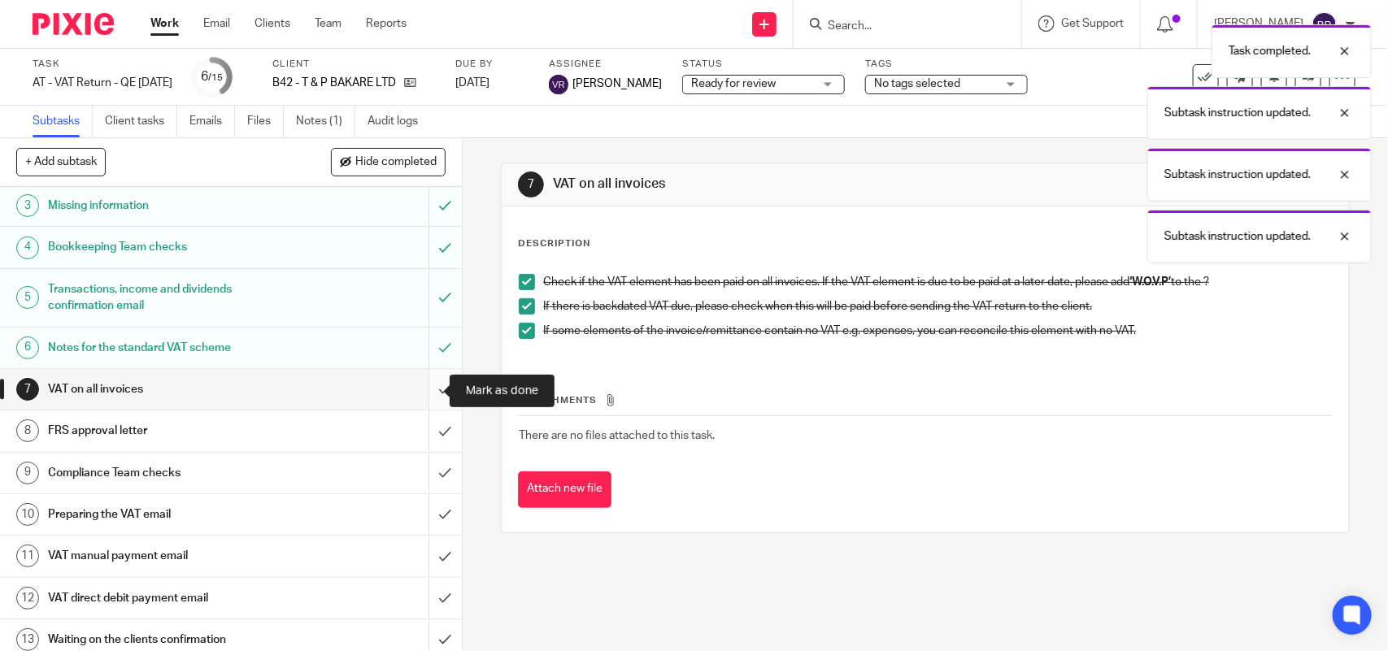
click at [419, 387] on input "submit" at bounding box center [231, 389] width 462 height 41
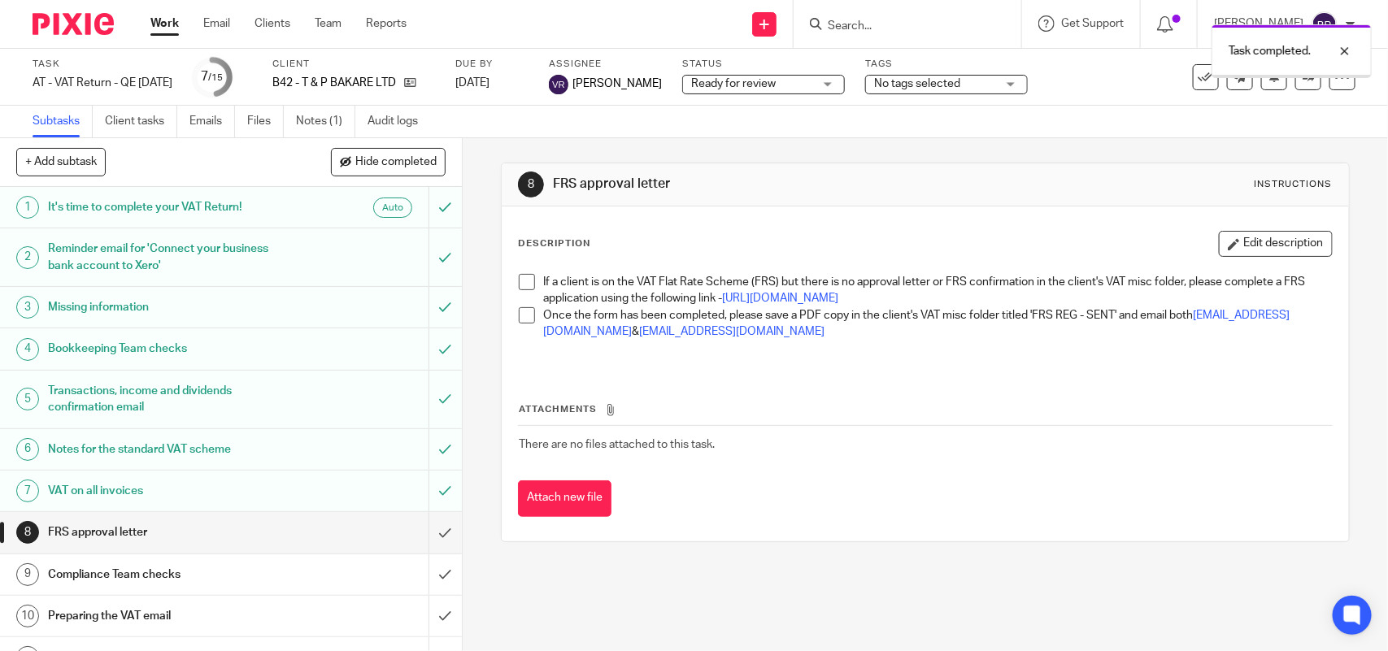
scroll to position [203, 0]
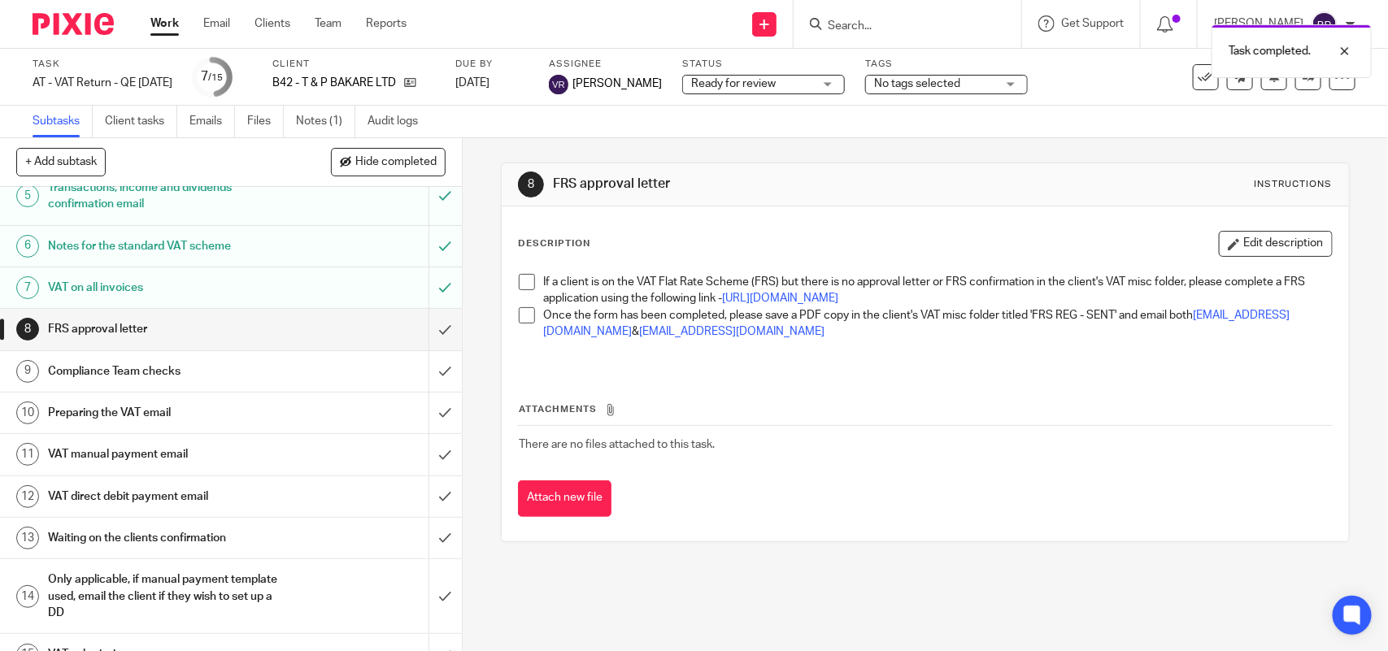
click at [520, 282] on span at bounding box center [527, 282] width 16 height 16
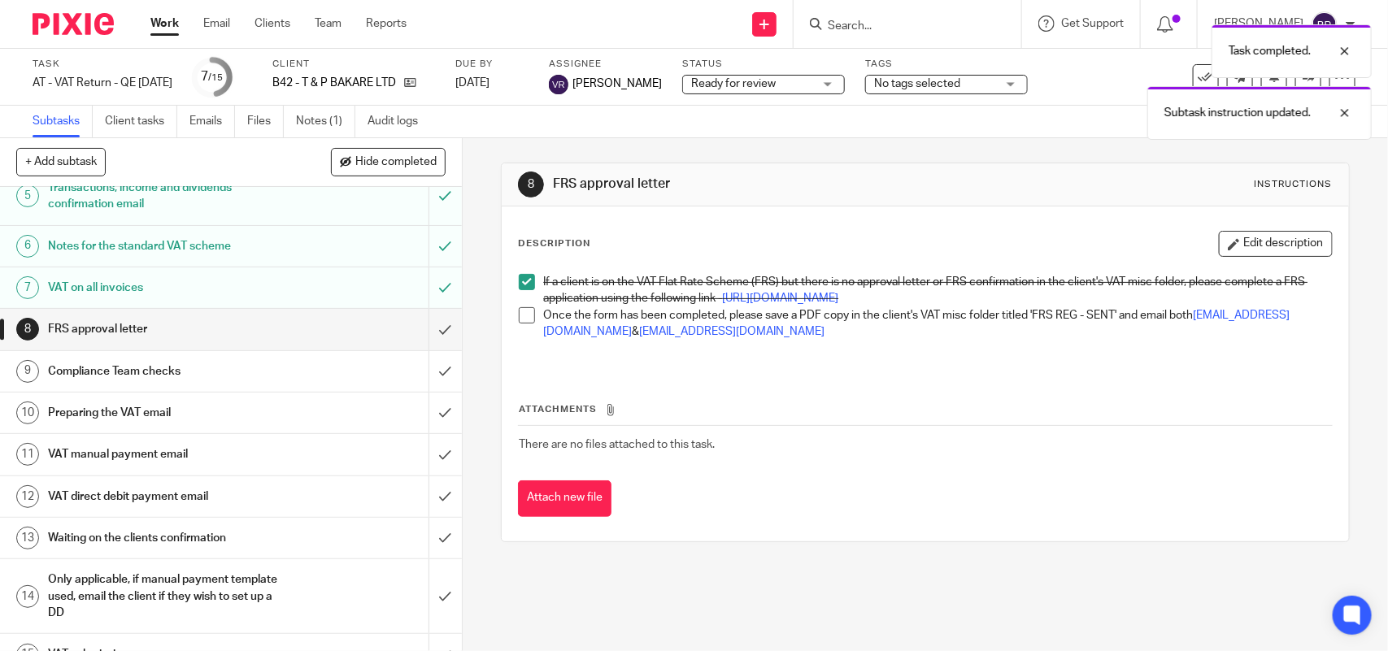
click at [521, 324] on span at bounding box center [527, 315] width 16 height 16
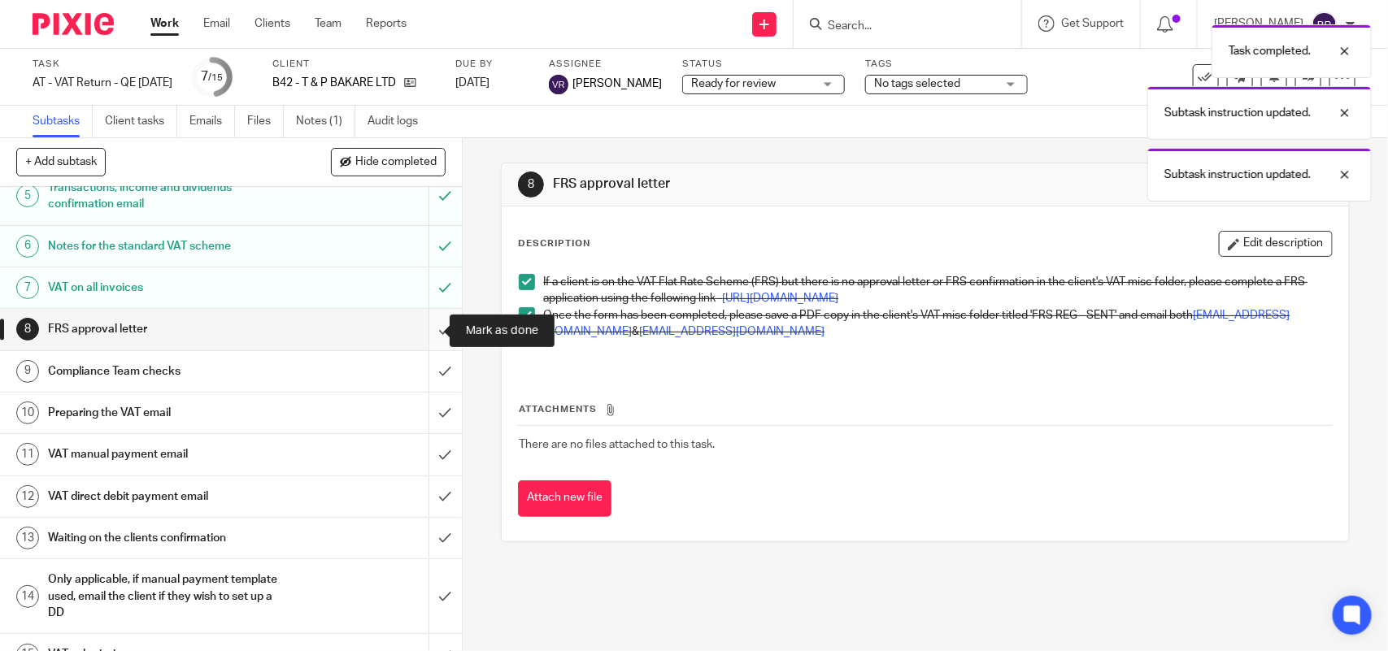
click at [416, 329] on input "submit" at bounding box center [231, 329] width 462 height 41
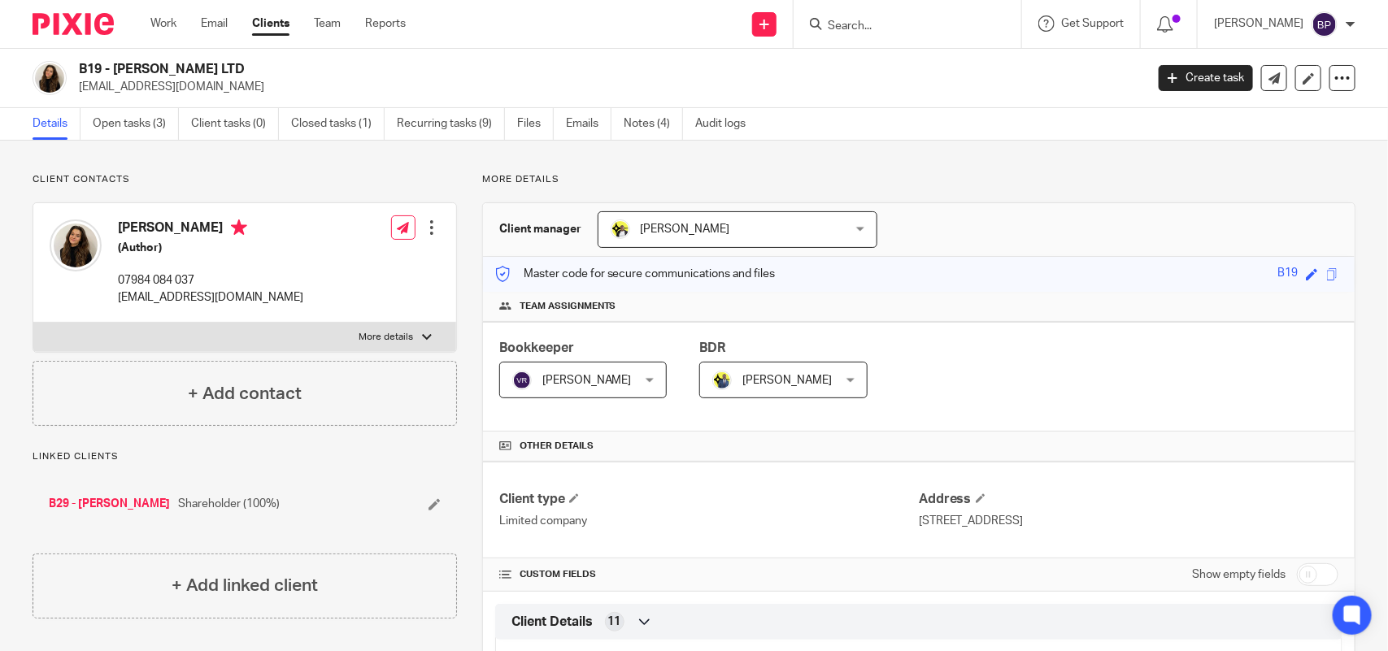
scroll to position [1006, 0]
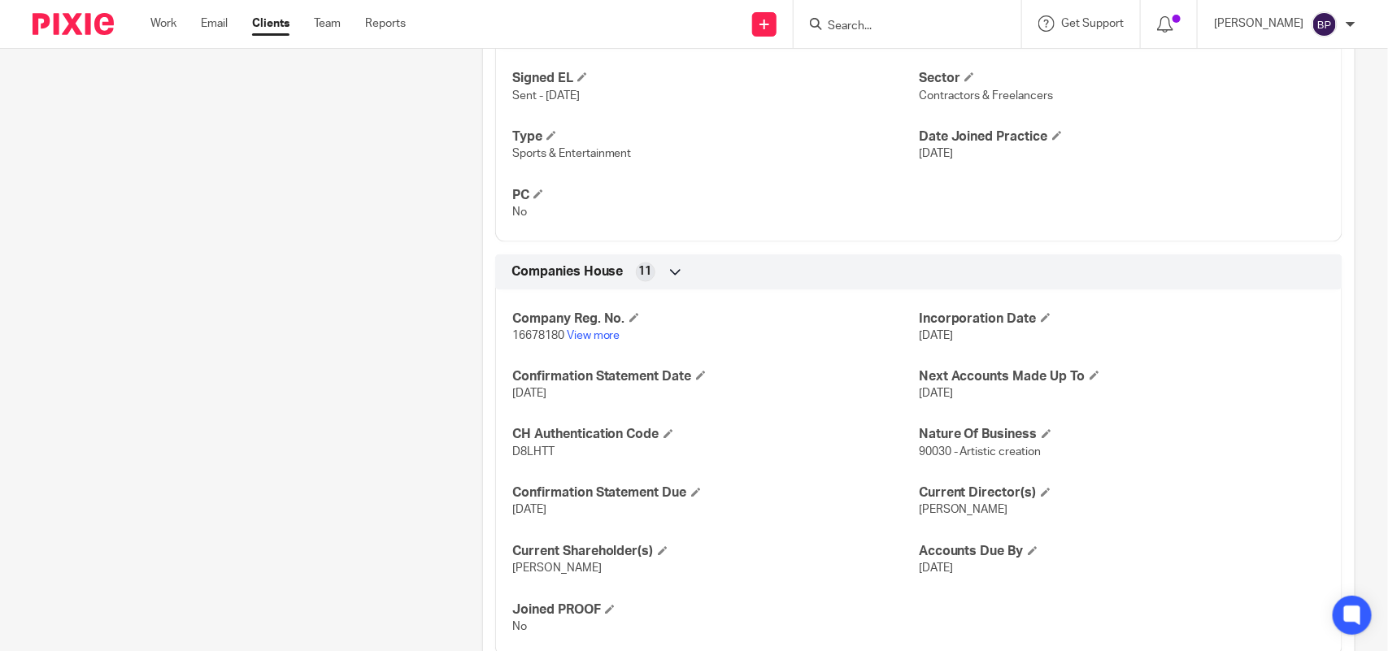
click at [871, 22] on input "Search" at bounding box center [899, 27] width 146 height 15
type input "n"
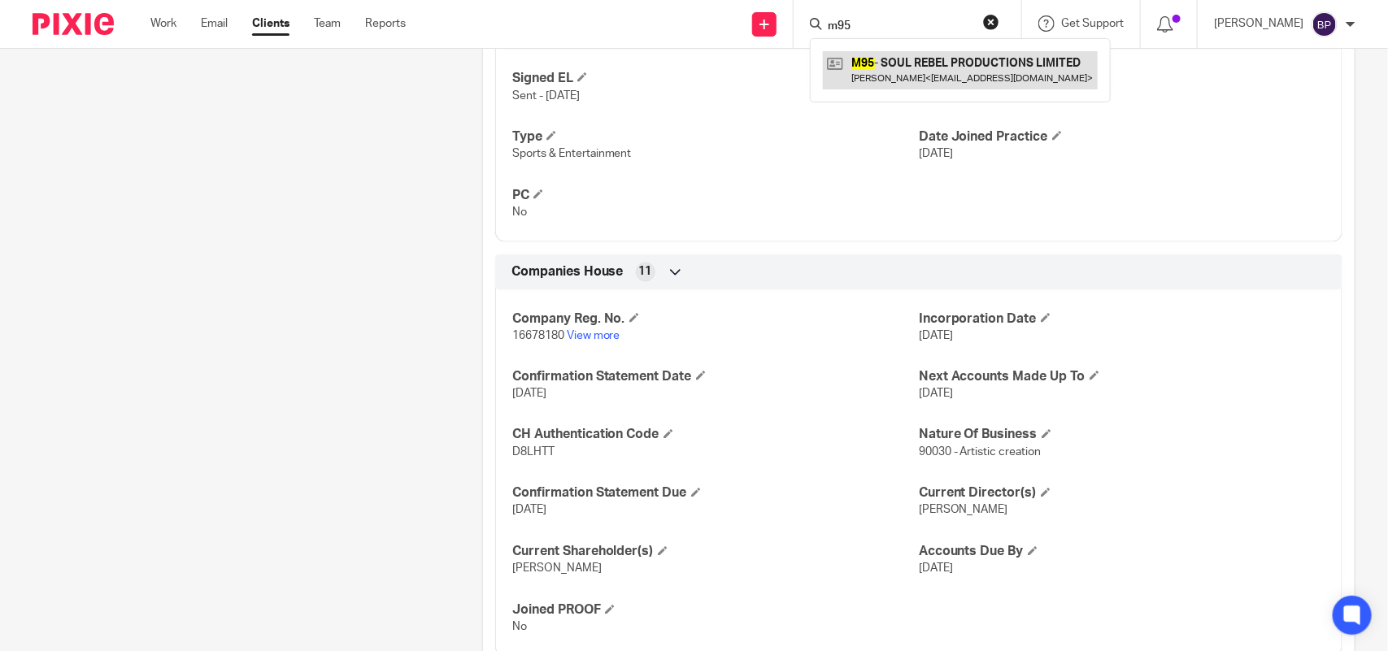
type input "m95"
click at [962, 57] on link at bounding box center [960, 69] width 275 height 37
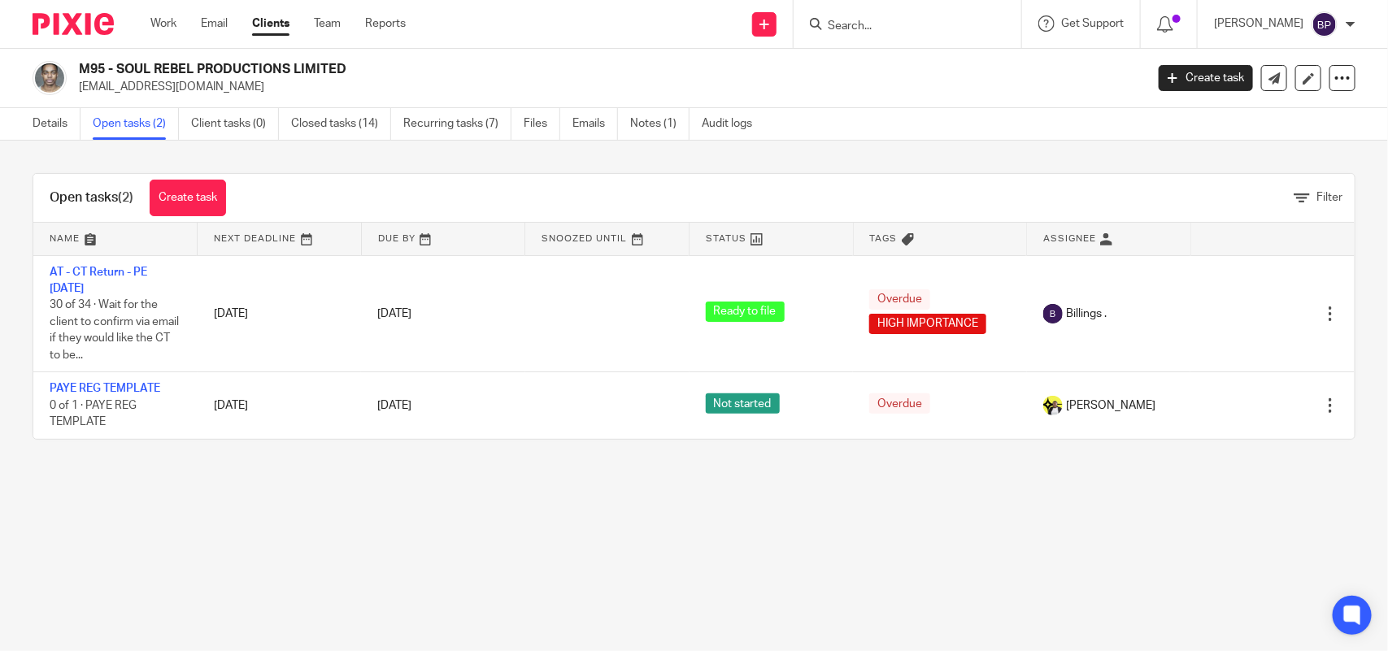
click at [138, 134] on link "Open tasks (2)" at bounding box center [136, 124] width 86 height 32
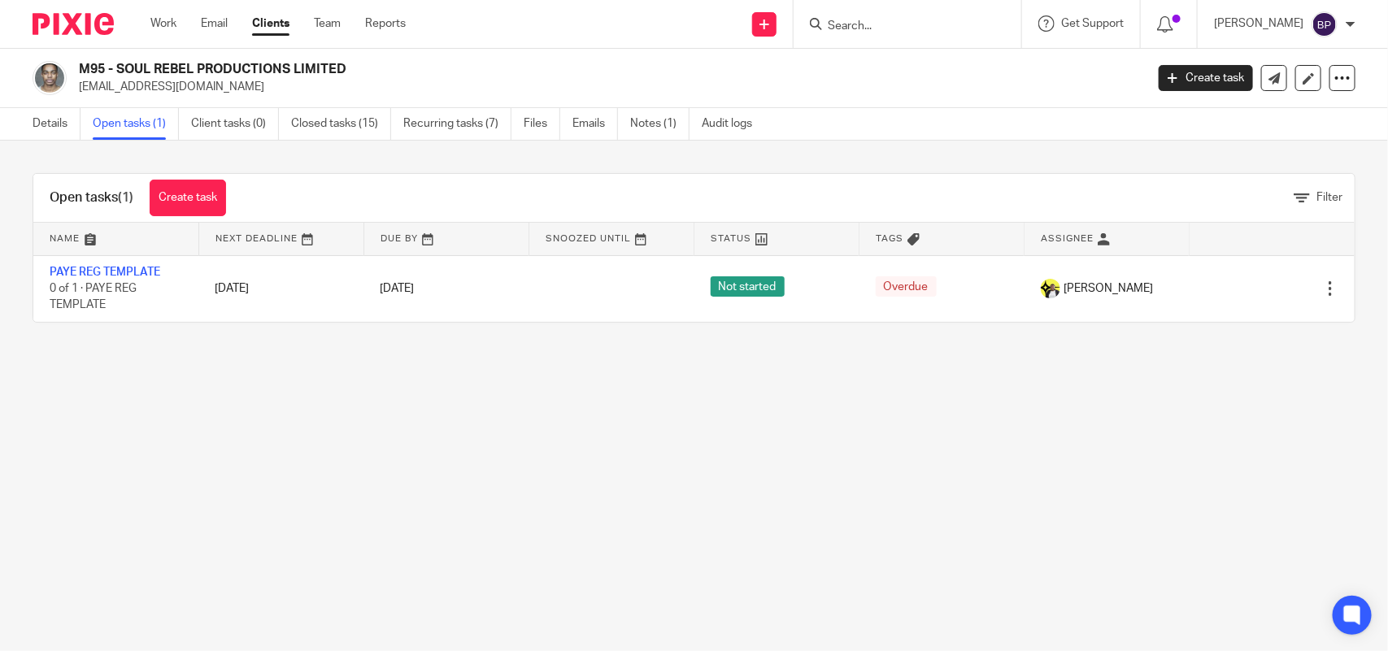
click at [856, 27] on input "Search" at bounding box center [899, 27] width 146 height 15
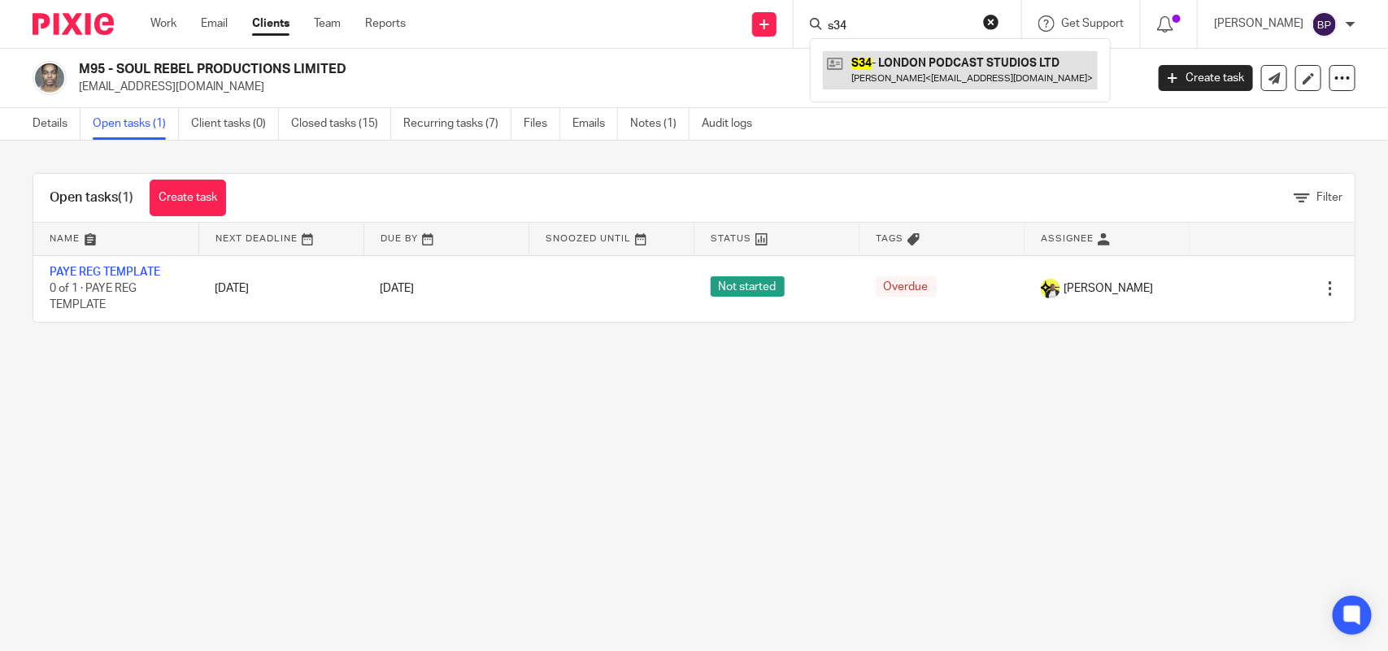
type input "s34"
click at [986, 62] on link at bounding box center [960, 69] width 275 height 37
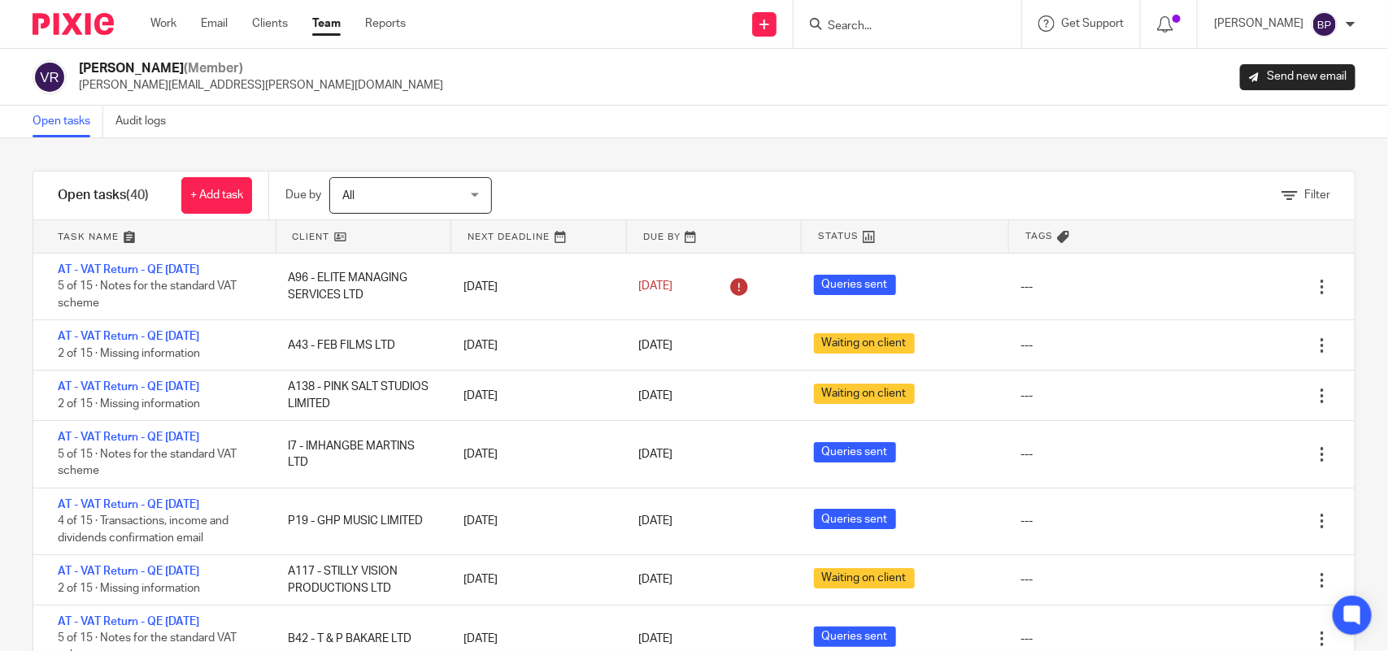
scroll to position [203, 0]
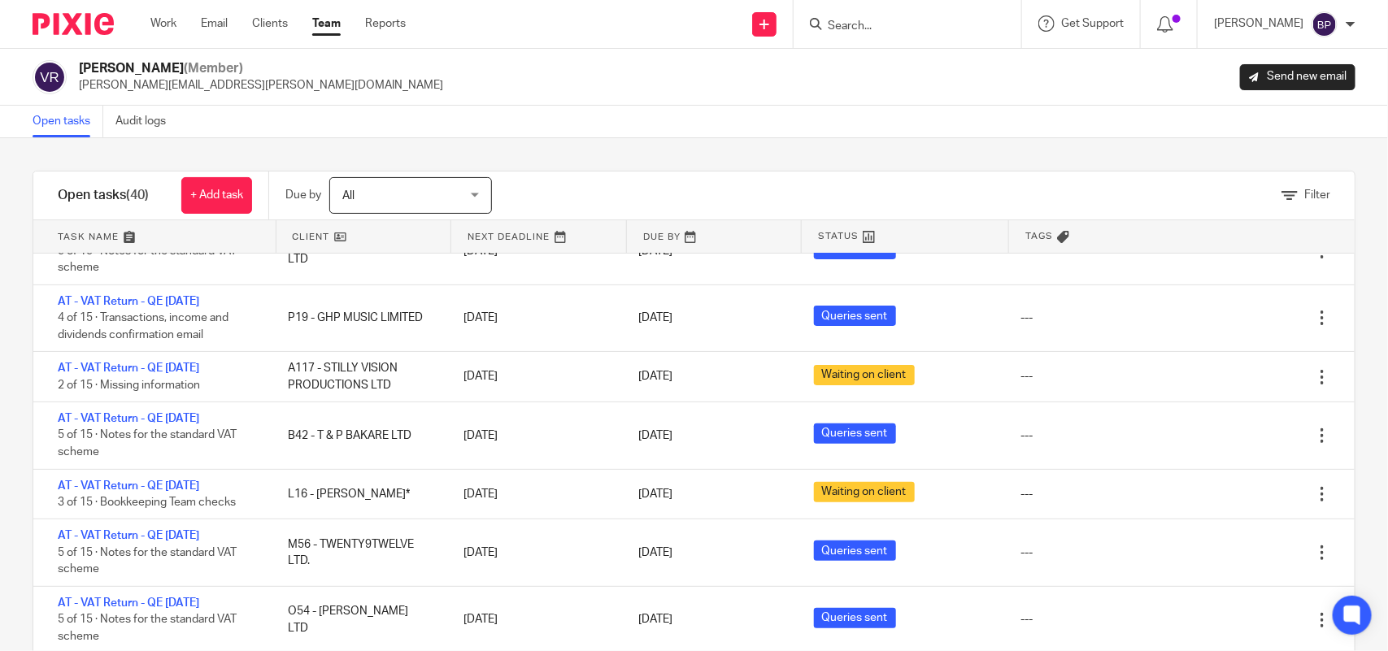
click at [76, 124] on link "Open tasks" at bounding box center [68, 122] width 71 height 32
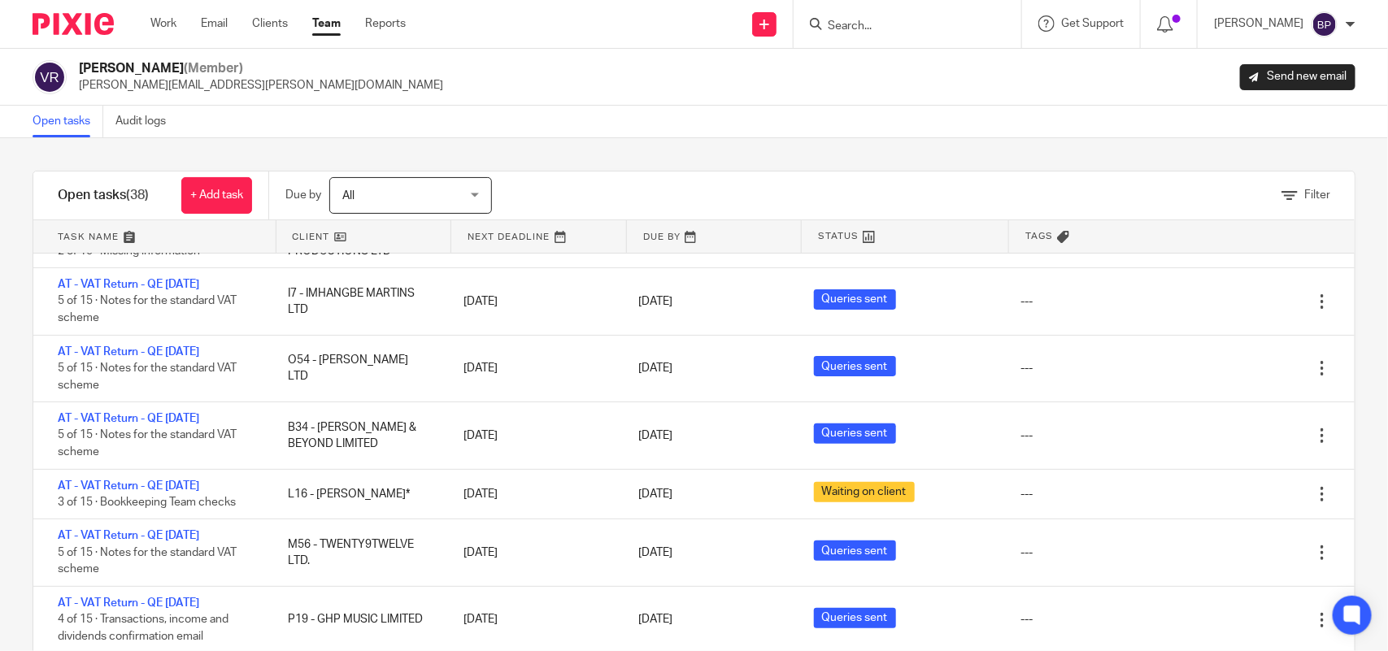
scroll to position [305, 0]
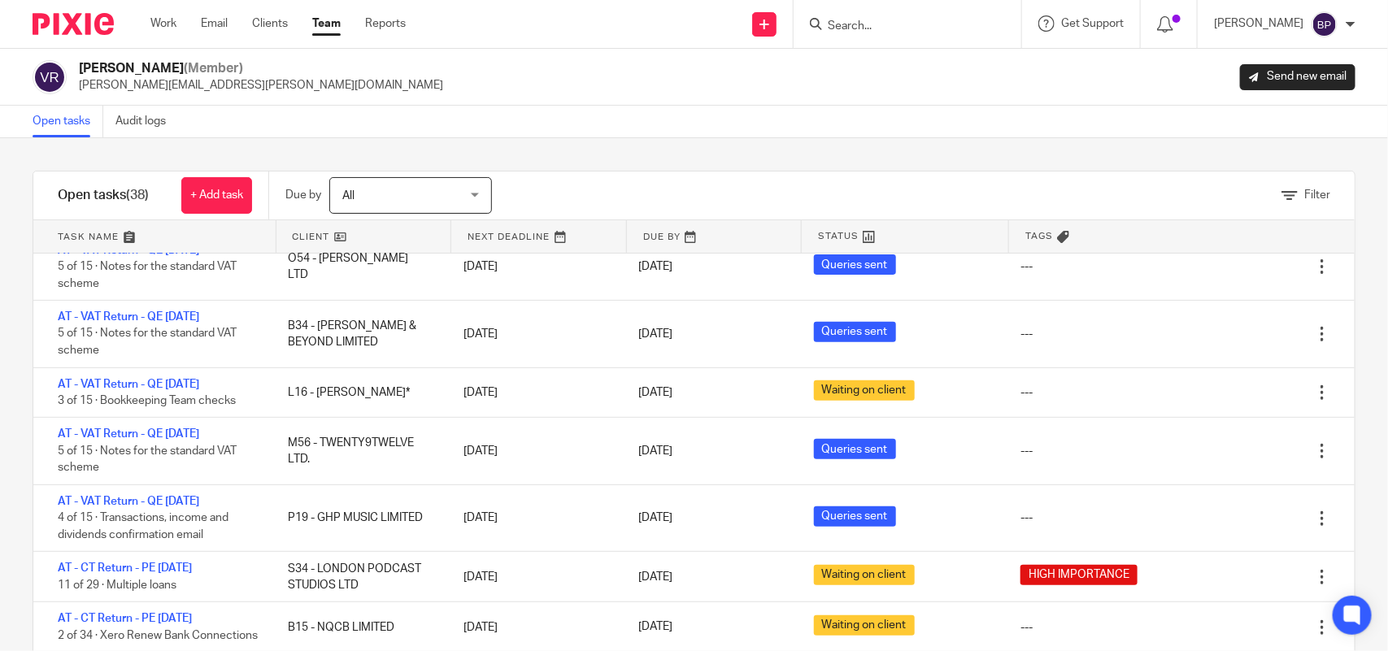
click at [293, 112] on div "Open tasks Audit logs" at bounding box center [694, 122] width 1388 height 33
